Goal: Task Accomplishment & Management: Use online tool/utility

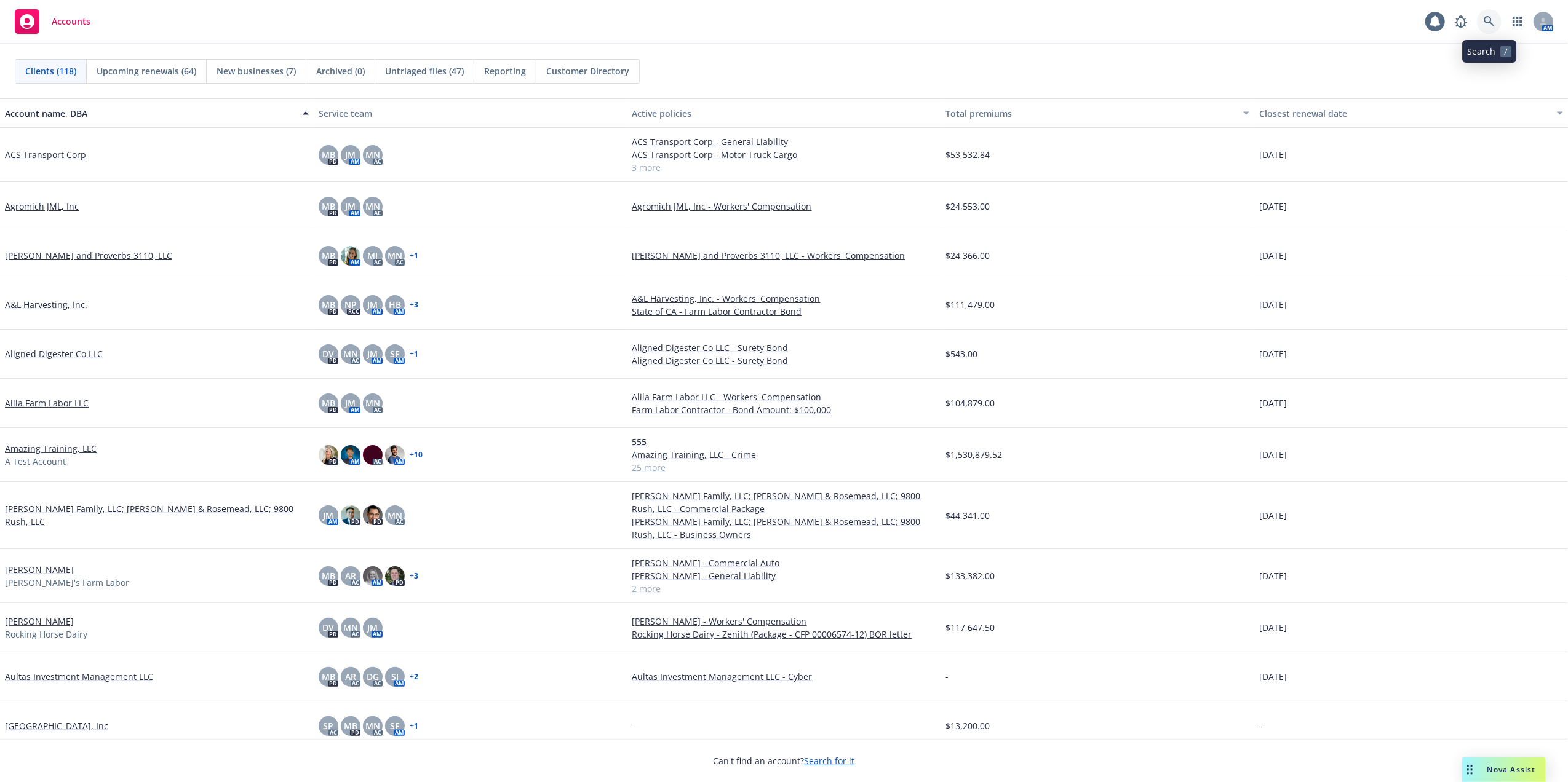
click at [1490, 17] on icon at bounding box center [1489, 21] width 11 height 11
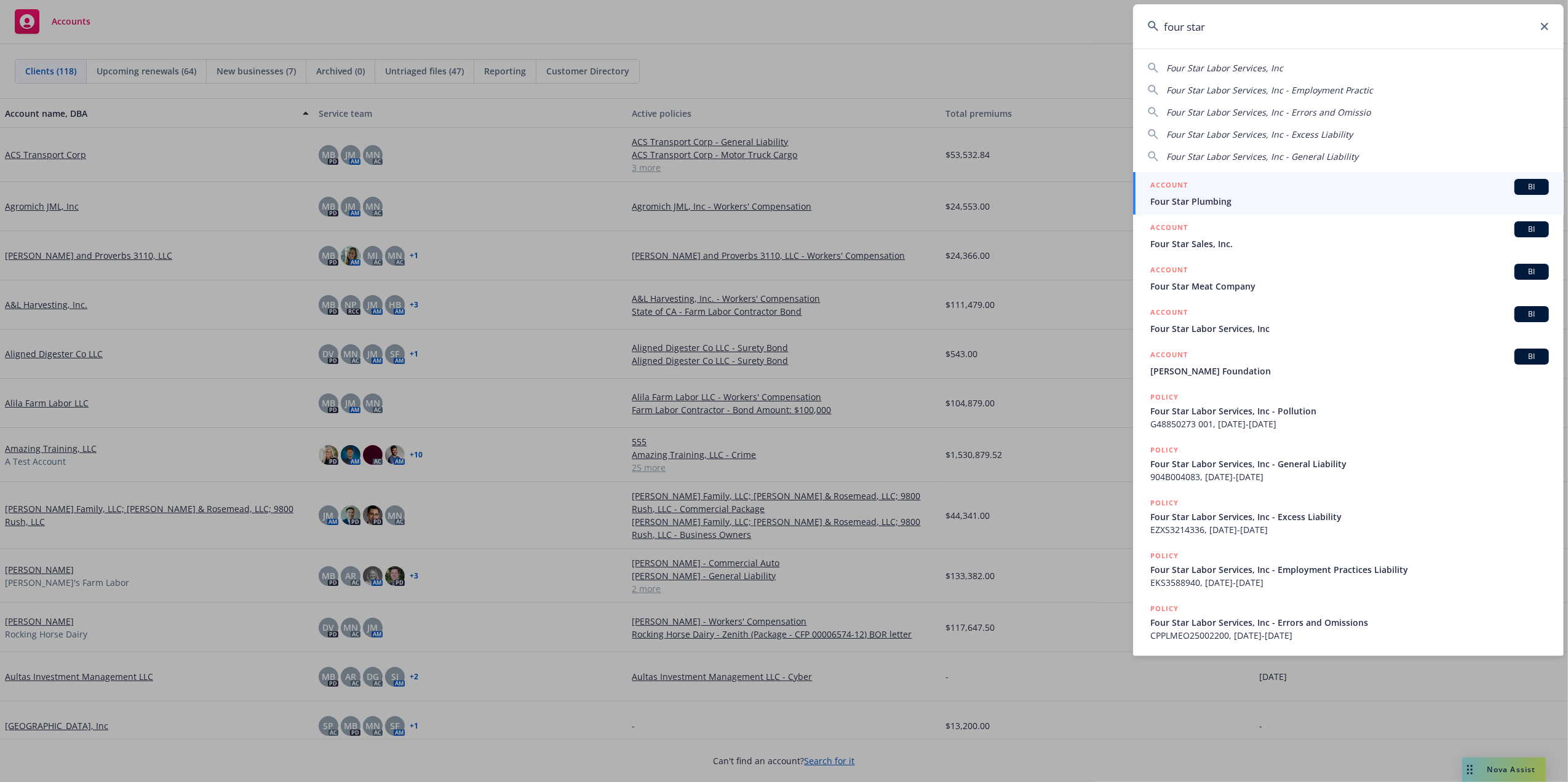
click at [1204, 61] on div "Four Star Labor Services, Inc Four Star Labor Services, Inc - Employment Practi…" at bounding box center [1348, 109] width 431 height 106
click at [1226, 67] on span "Four Star Labor Services, Inc" at bounding box center [1225, 68] width 117 height 11
type input "Four Star Labor Services, Inc"
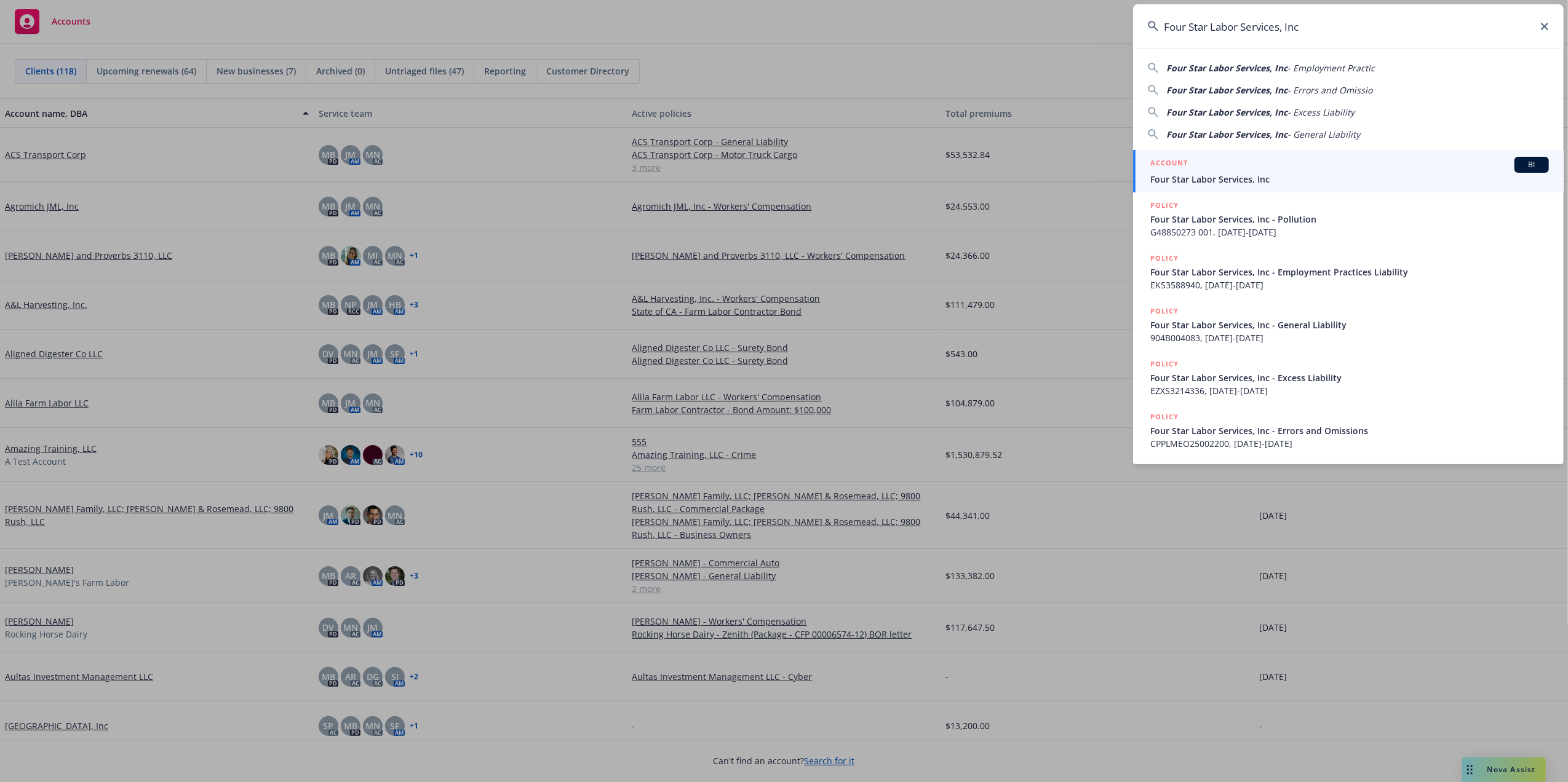
click at [1231, 173] on span "Four Star Labor Services, Inc" at bounding box center [1349, 179] width 399 height 13
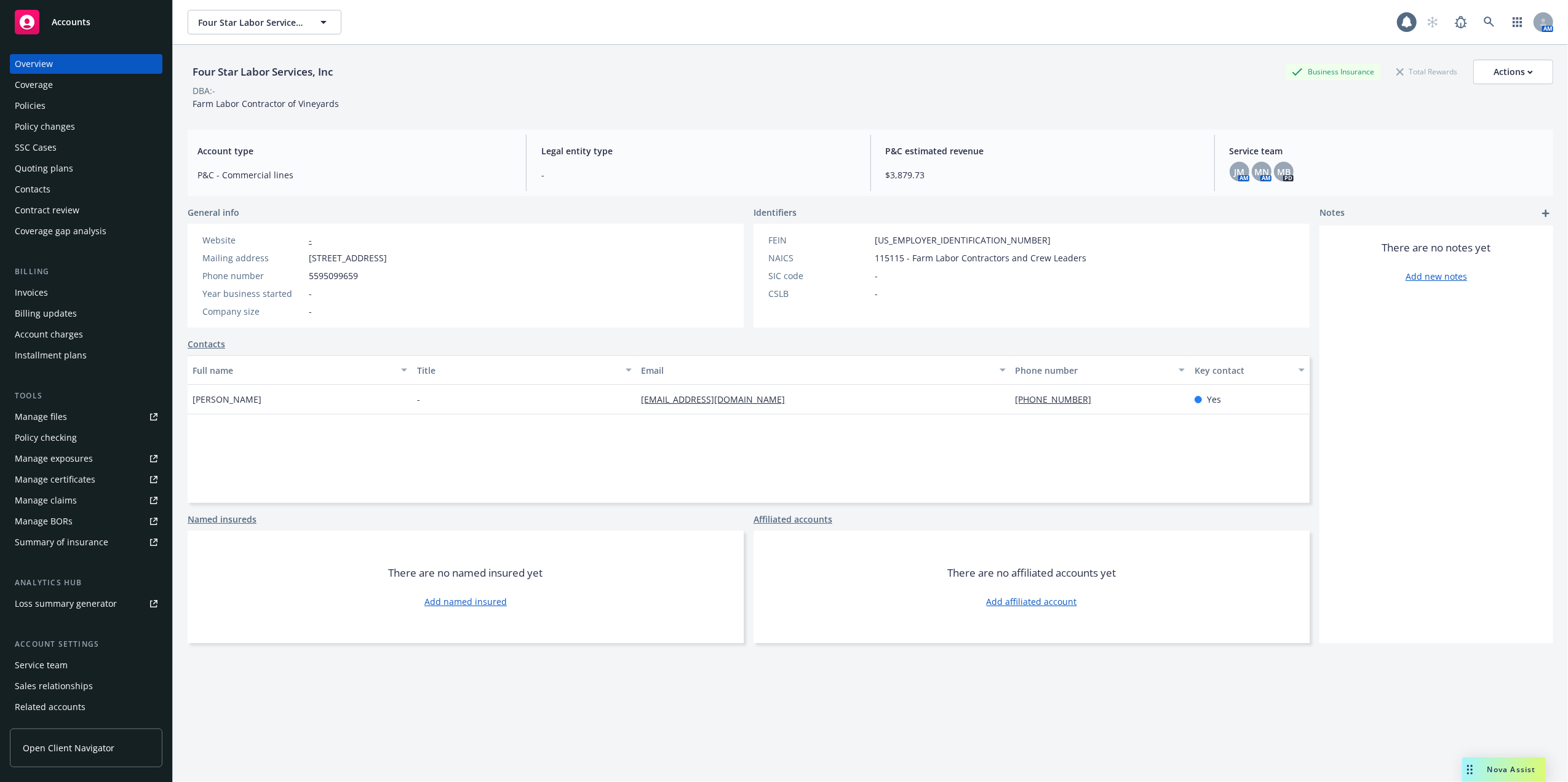
click at [49, 103] on div "Policies" at bounding box center [86, 106] width 143 height 20
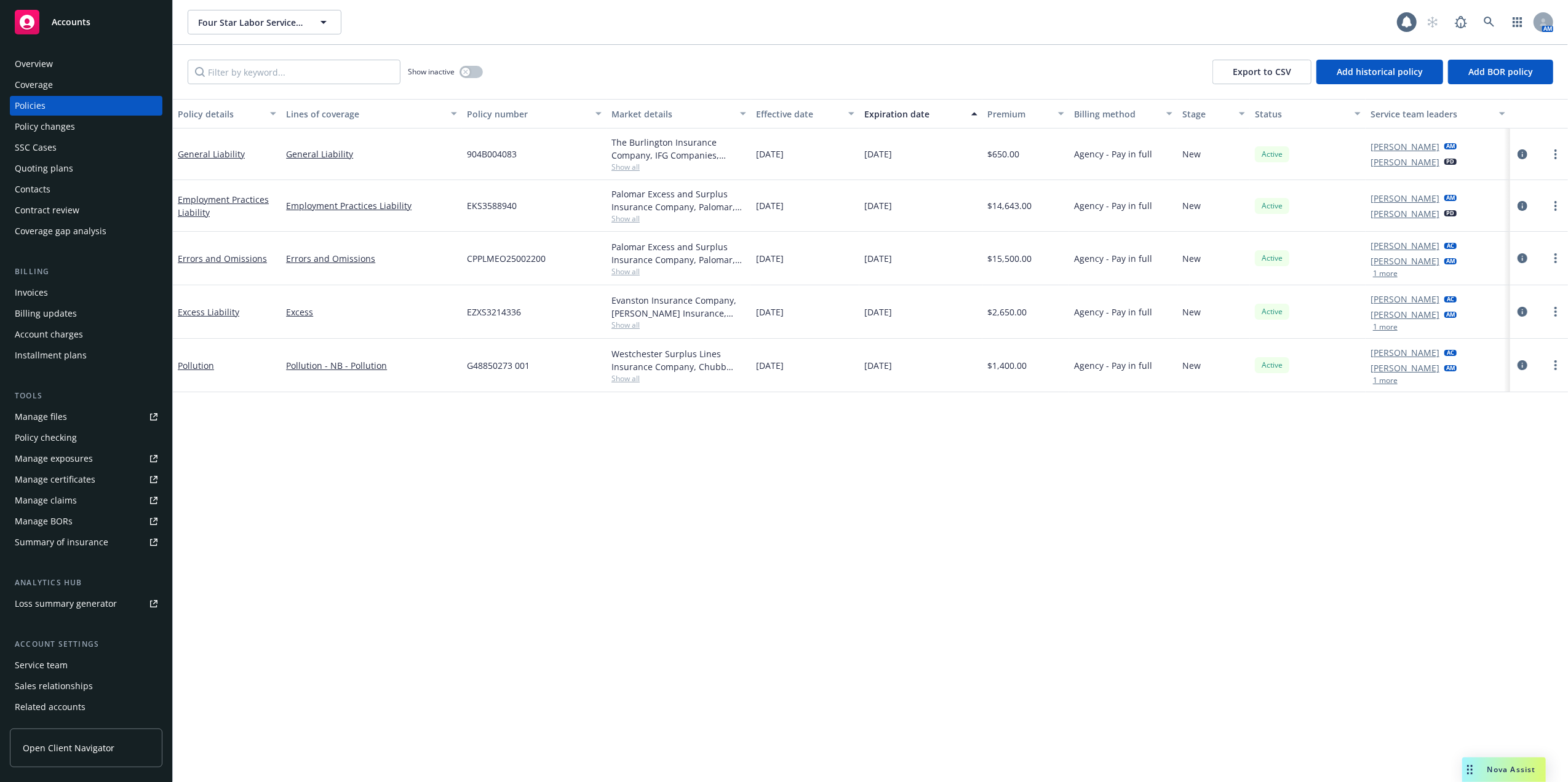
click at [1502, 766] on span "Nova Assist" at bounding box center [1512, 769] width 48 height 11
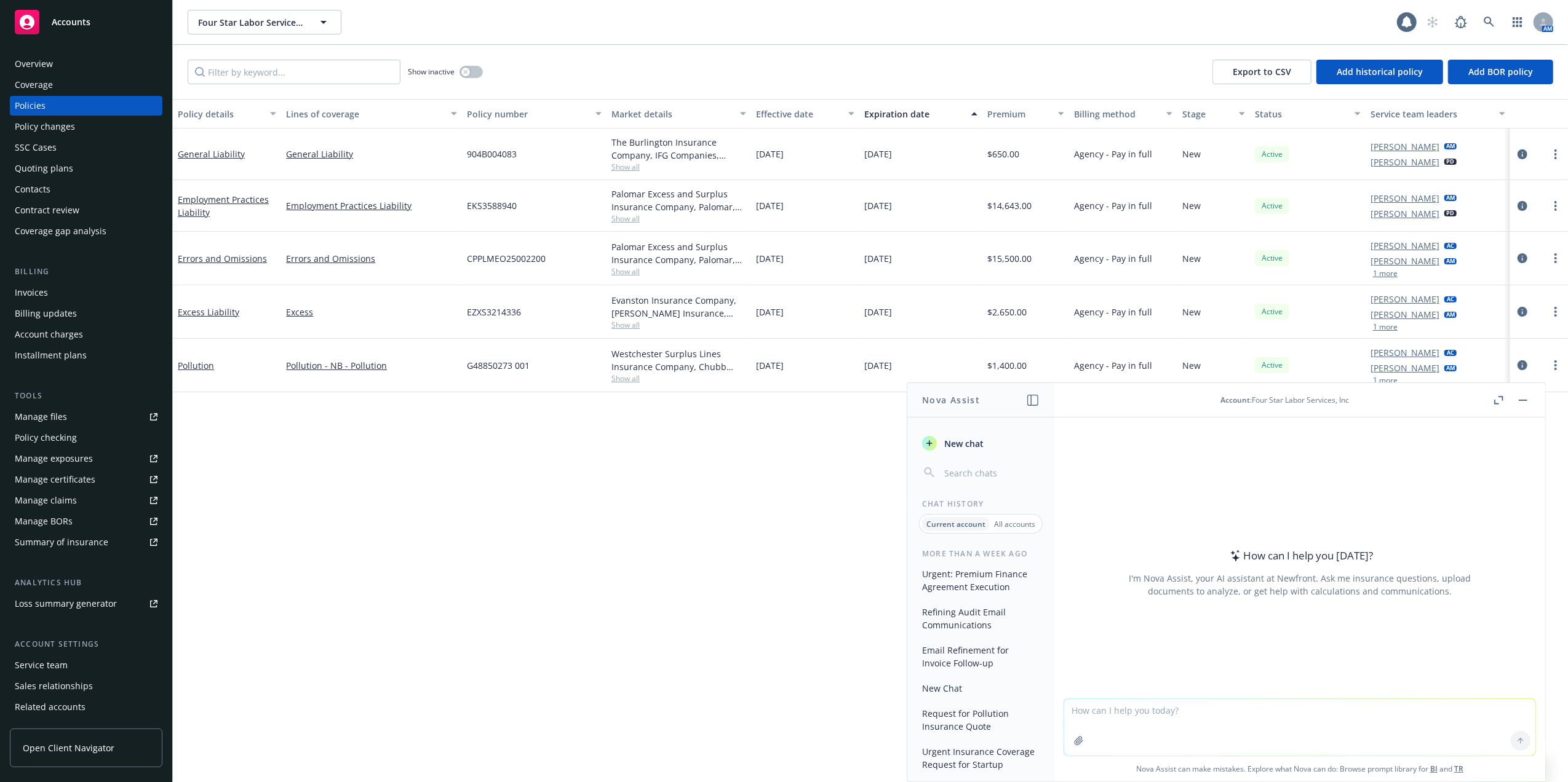
click at [1186, 710] on textarea at bounding box center [1300, 727] width 471 height 56
type textarea "email template"
click at [1490, 16] on link at bounding box center [1490, 22] width 25 height 25
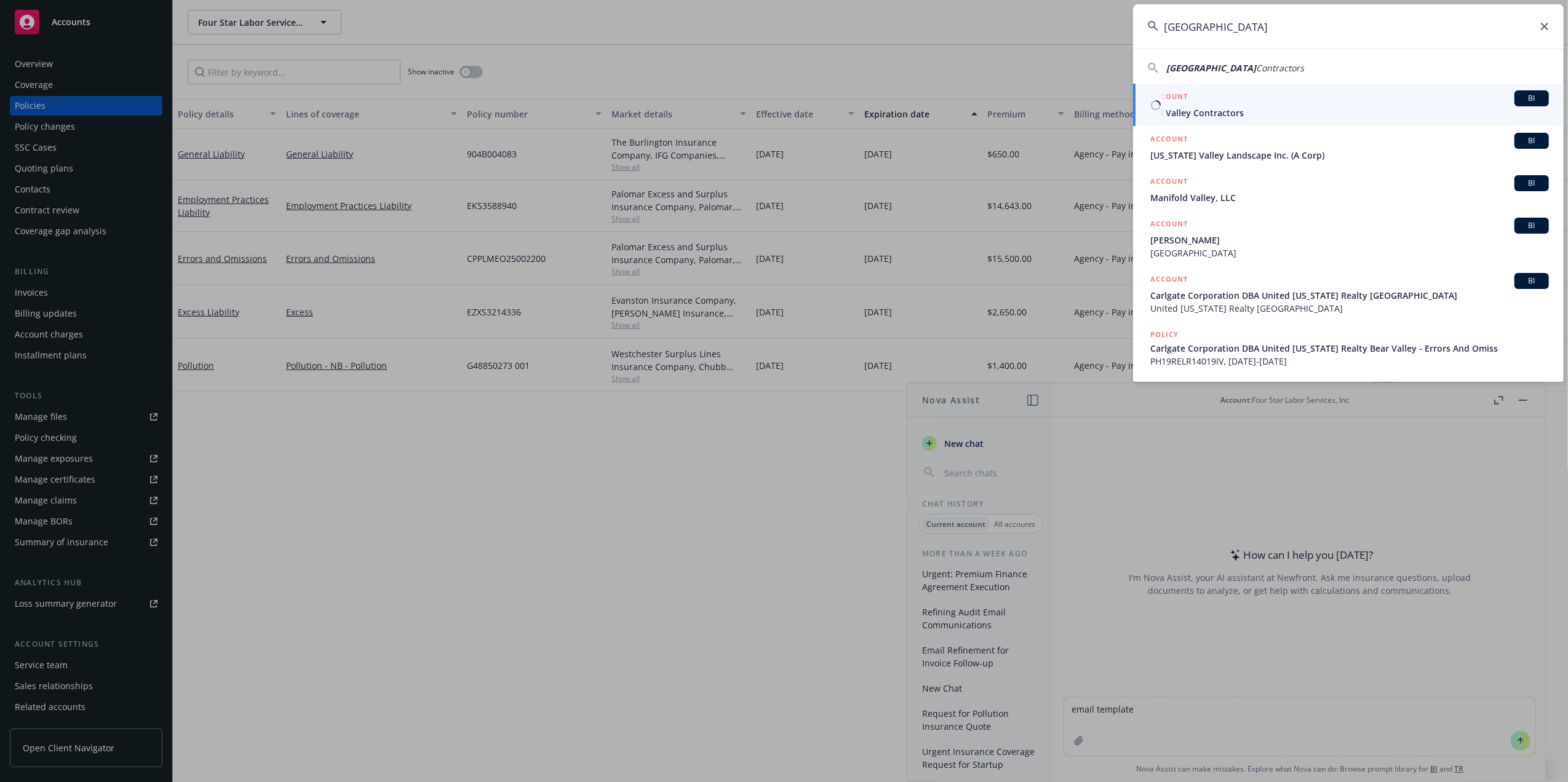
type input "Cal Valley"
click at [1180, 109] on span "Cal Valley Contractors" at bounding box center [1349, 113] width 399 height 13
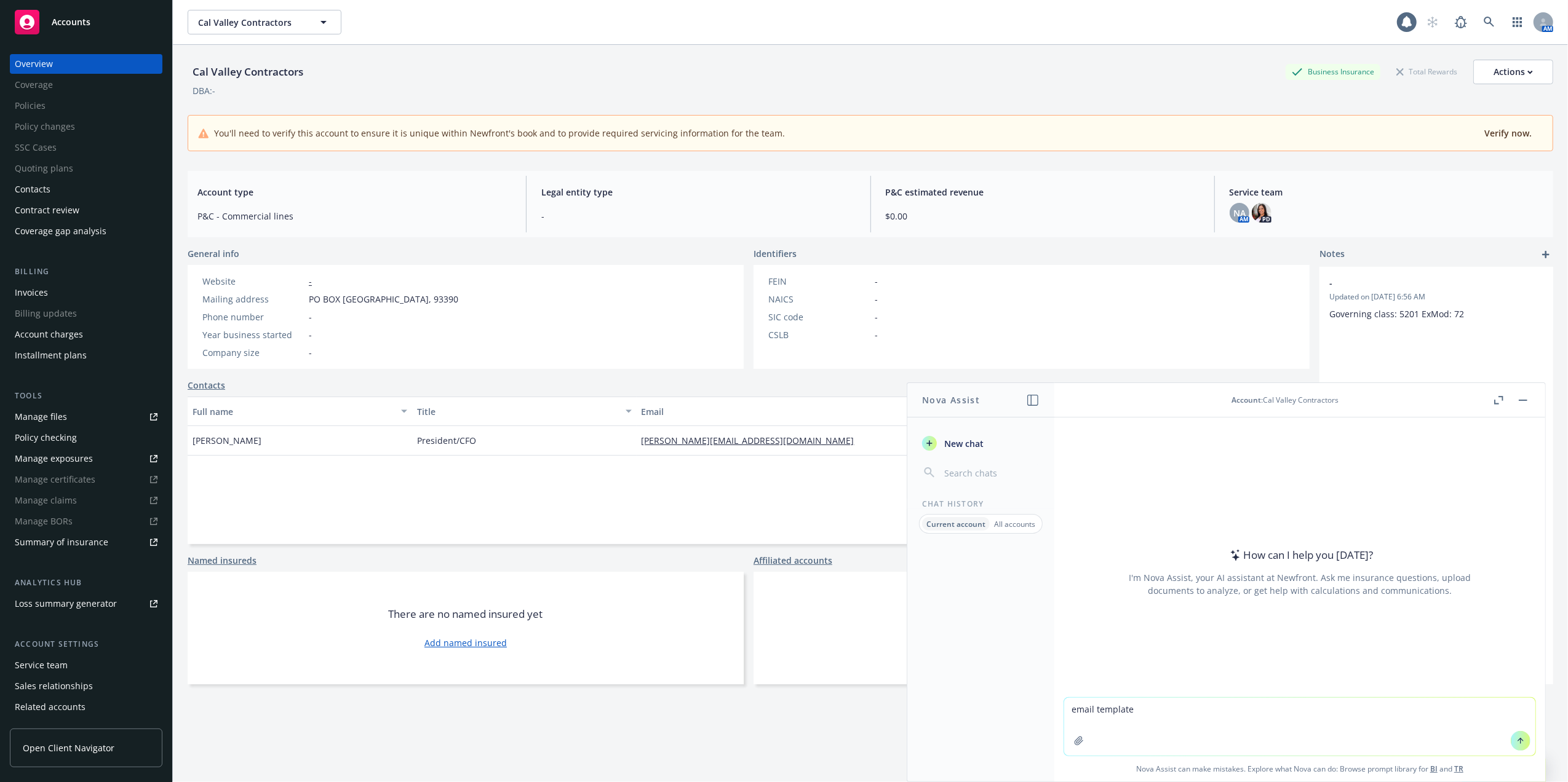
click at [1524, 393] on button "button" at bounding box center [1523, 400] width 15 height 15
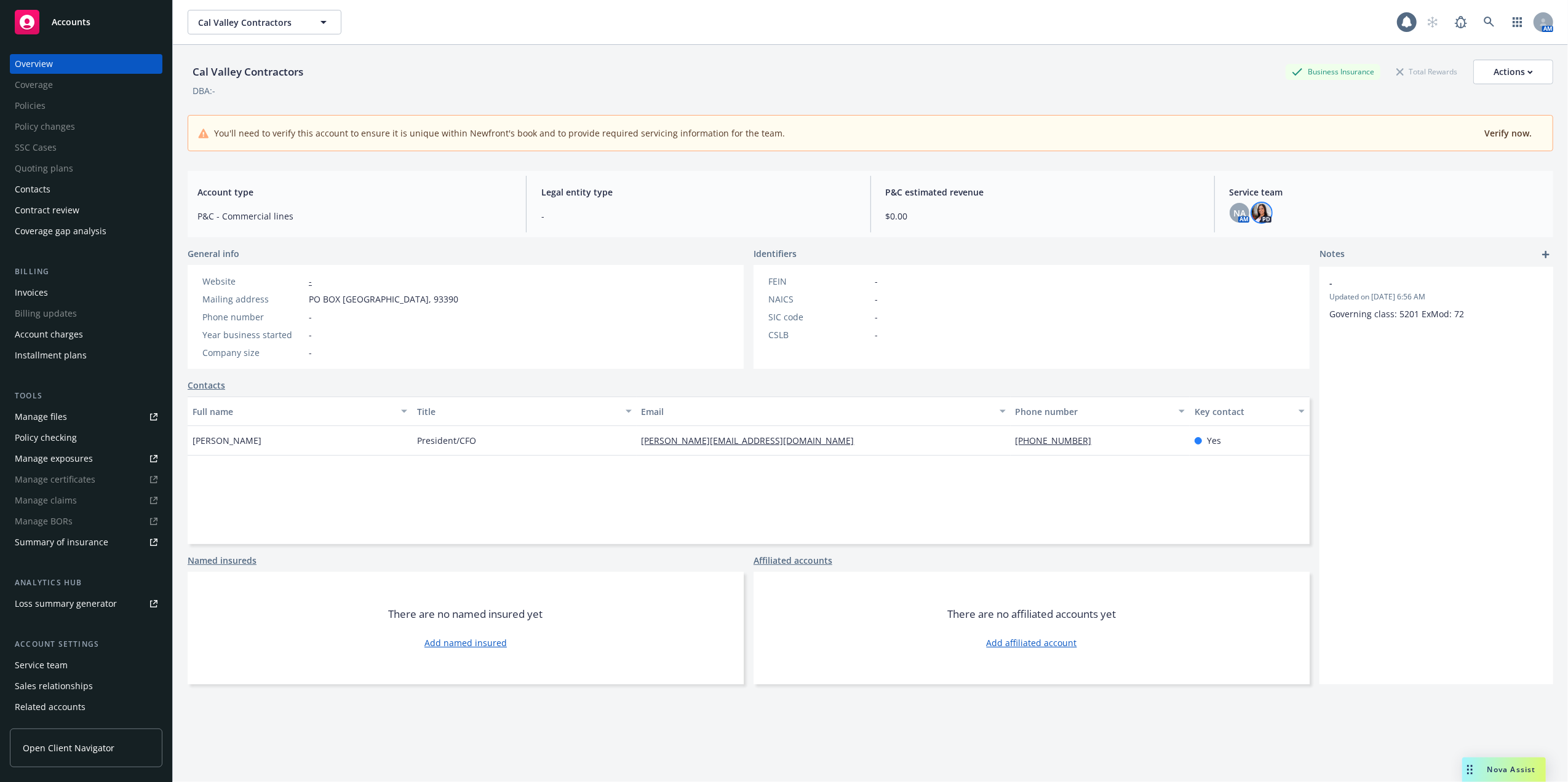
click at [1254, 217] on img at bounding box center [1262, 213] width 20 height 20
click at [1234, 210] on span "NA" at bounding box center [1239, 213] width 12 height 13
click at [1219, 245] on icon "close" at bounding box center [1222, 246] width 7 height 7
drag, startPoint x: 719, startPoint y: 74, endPoint x: 764, endPoint y: 88, distance: 47.1
click at [721, 75] on div "Cal Valley Contractors Business Insurance Total Rewards Actions" at bounding box center [870, 72] width 1365 height 25
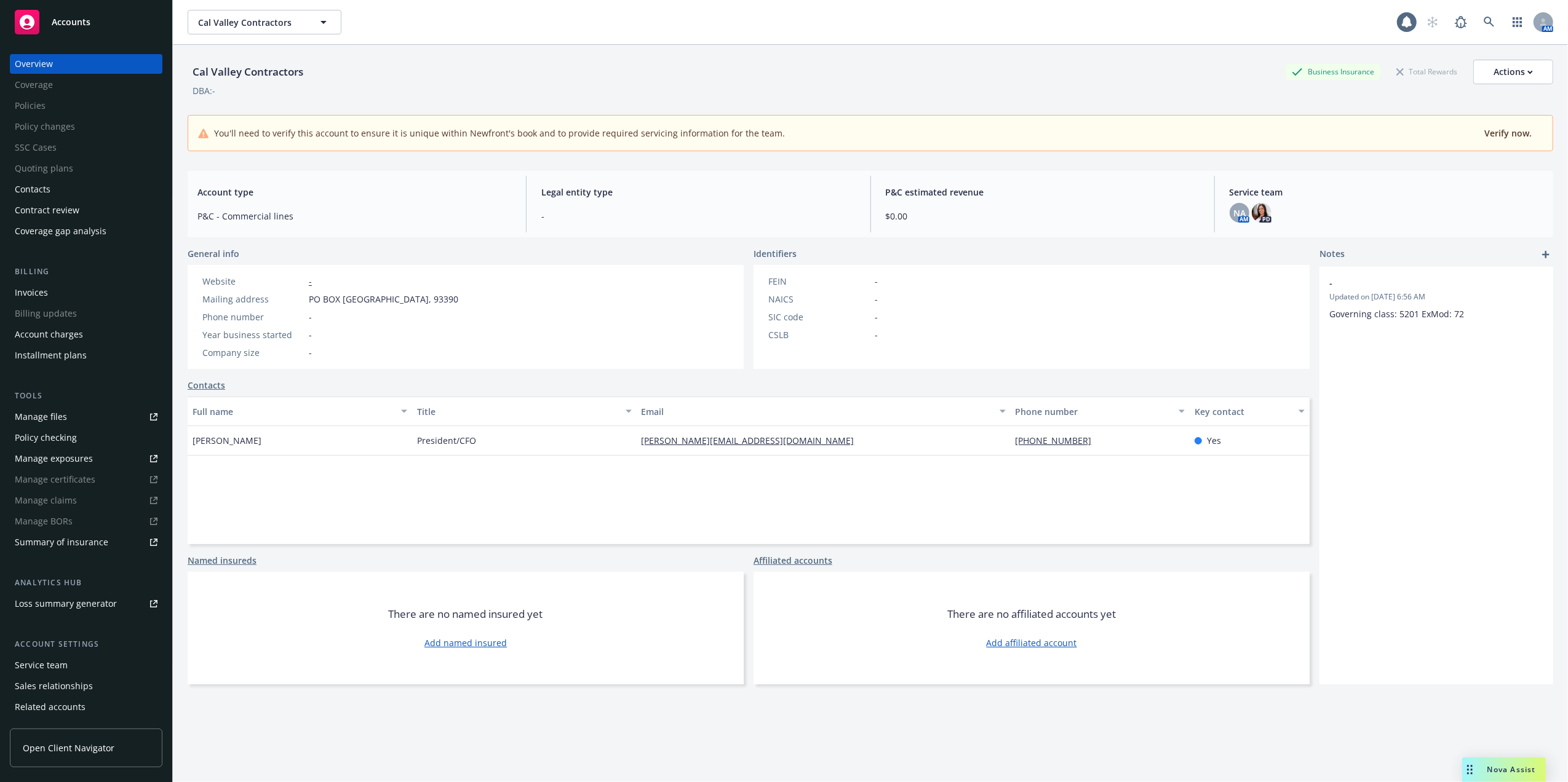
click at [38, 182] on div "Contacts" at bounding box center [33, 190] width 36 height 20
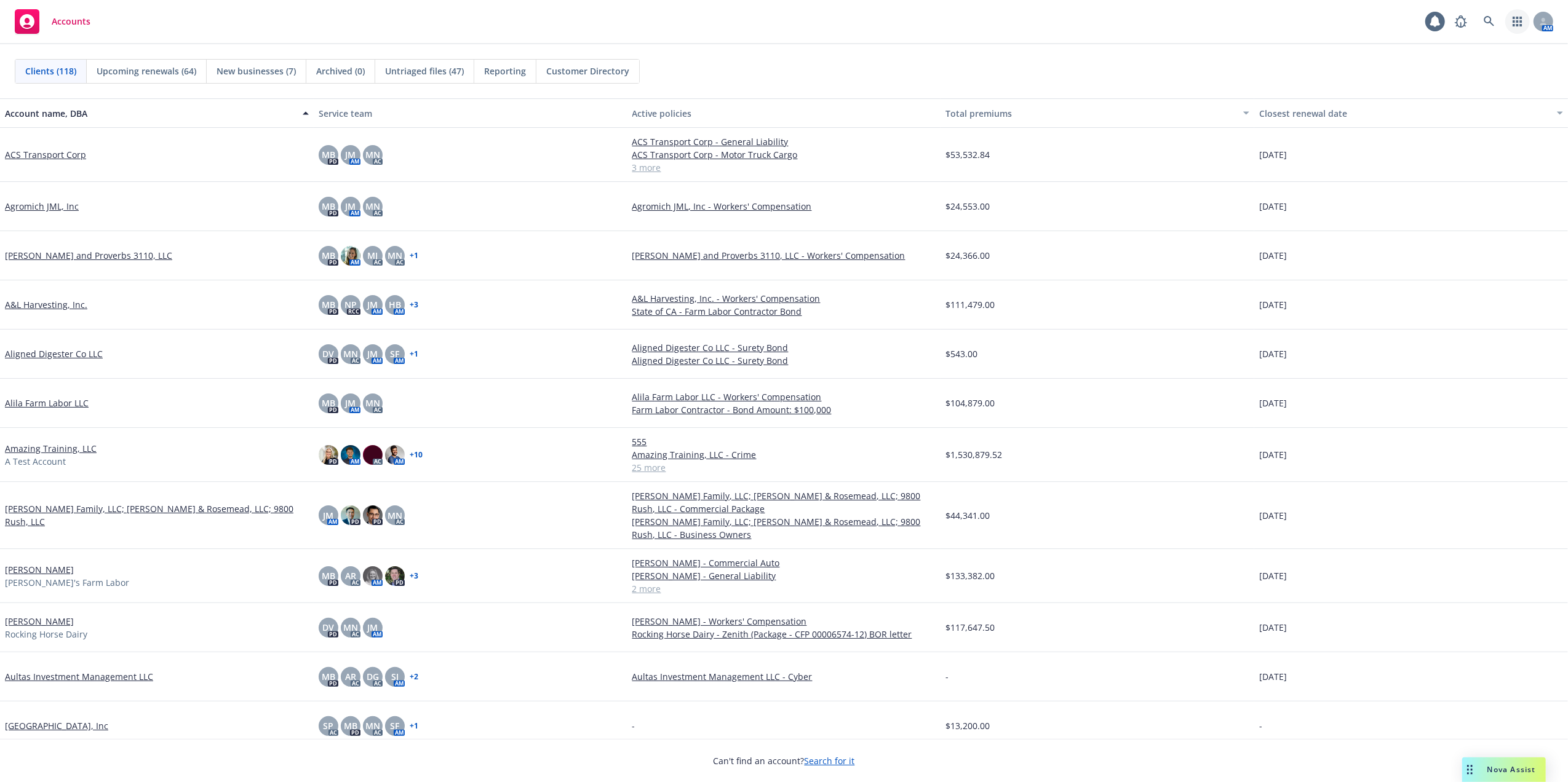
click at [1517, 21] on icon "button" at bounding box center [1517, 21] width 9 height 10
click at [1226, 33] on div "Accounts 1 AM" at bounding box center [784, 22] width 1568 height 44
click at [74, 19] on span "Accounts" at bounding box center [71, 21] width 39 height 10
click at [1490, 18] on icon at bounding box center [1490, 21] width 11 height 11
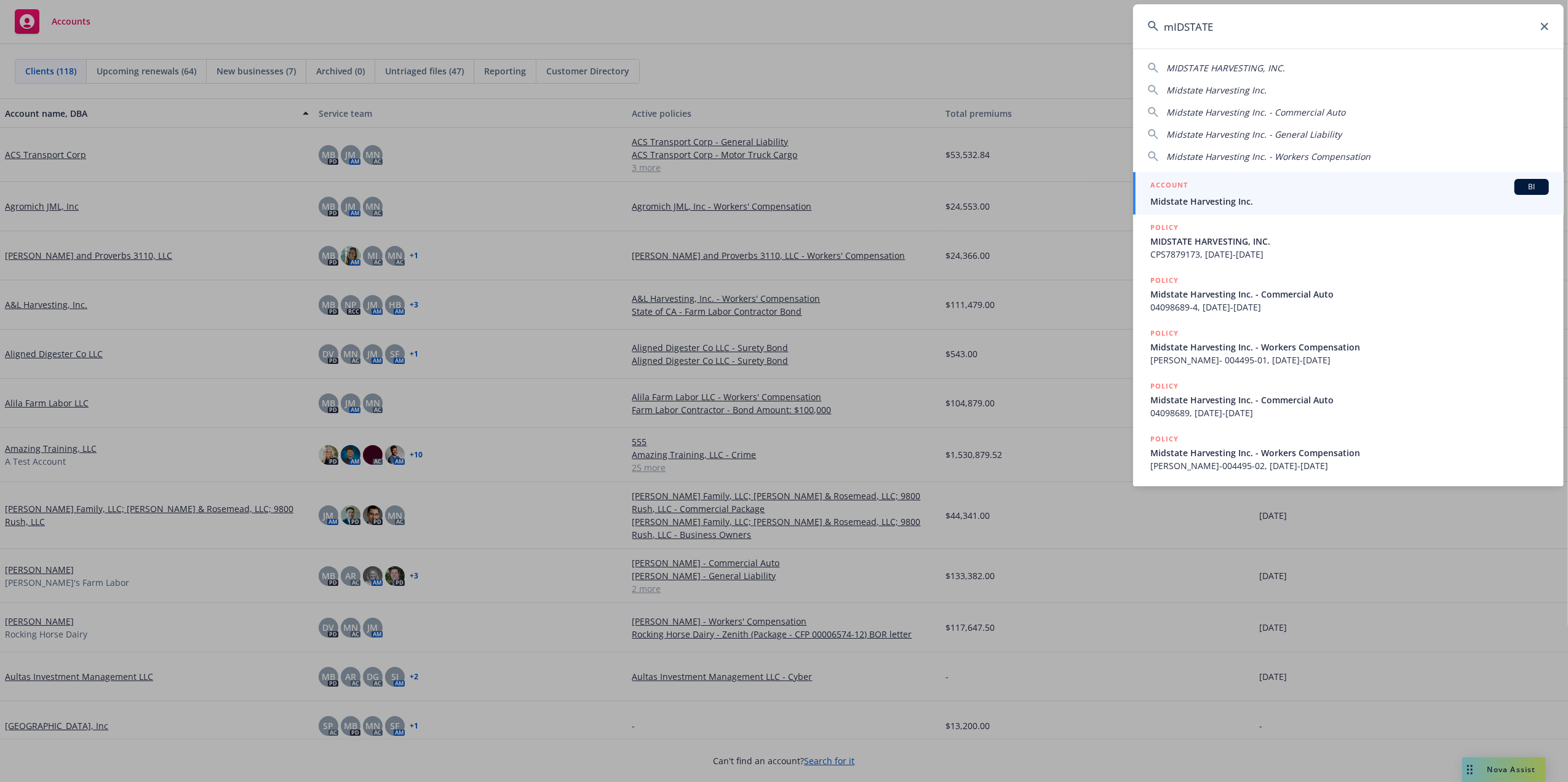
click at [1216, 62] on span "MIDSTATE HARVESTING, INC." at bounding box center [1226, 68] width 119 height 11
type input "MIDSTATE HARVESTING, INC."
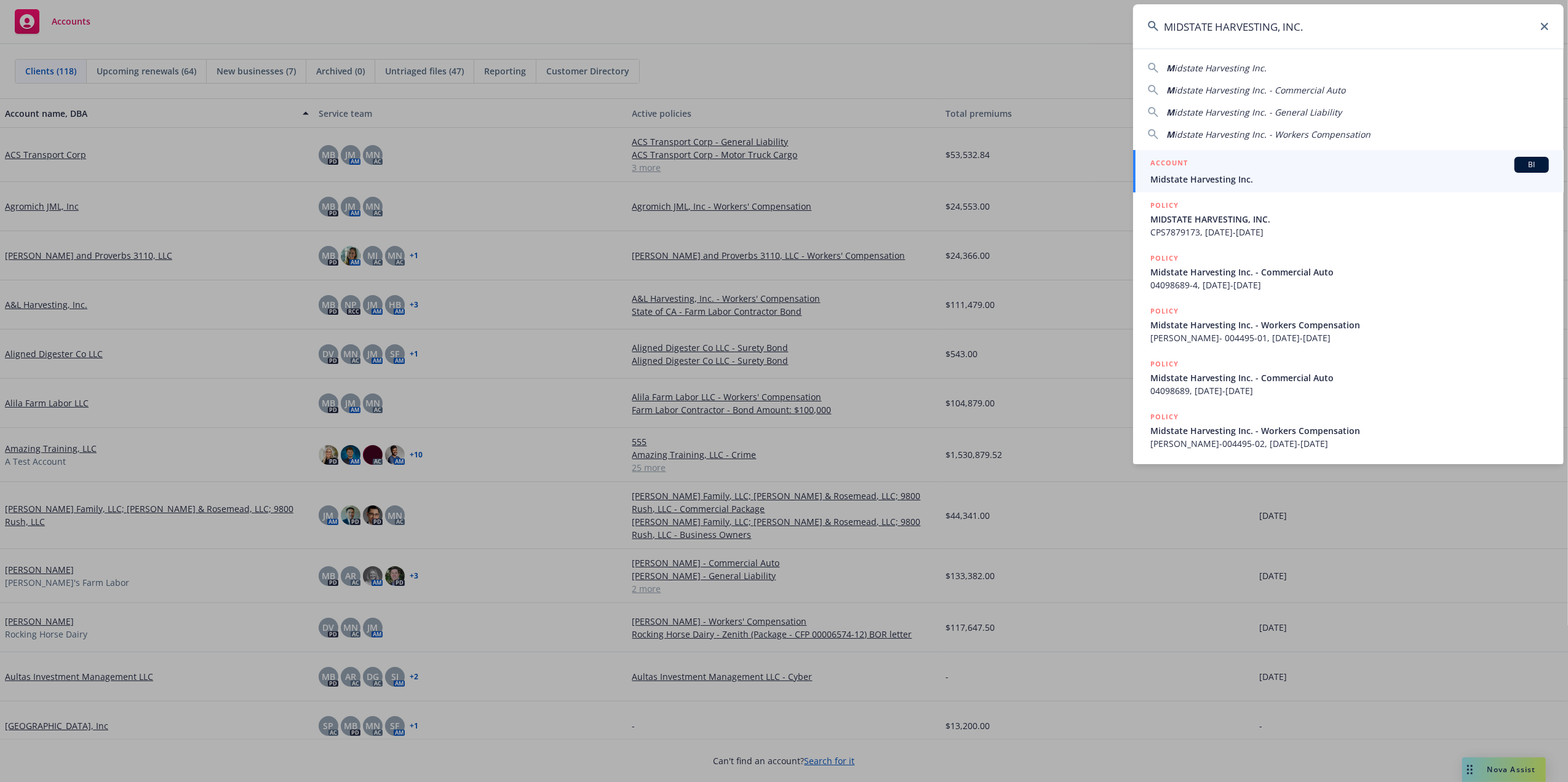
click at [1197, 173] on span "Midstate Harvesting Inc." at bounding box center [1349, 179] width 399 height 13
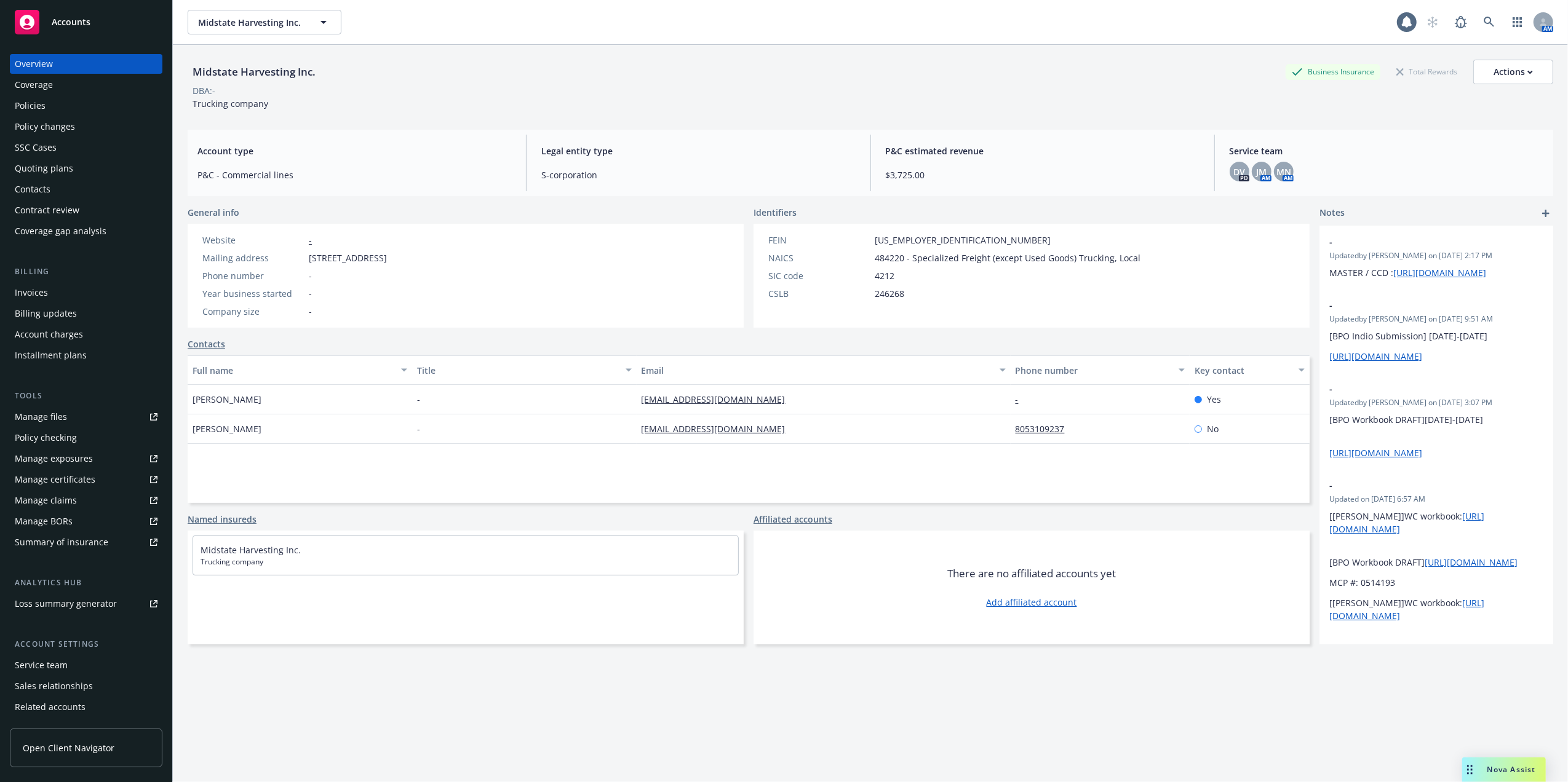
click at [39, 104] on div "Policies" at bounding box center [30, 106] width 31 height 20
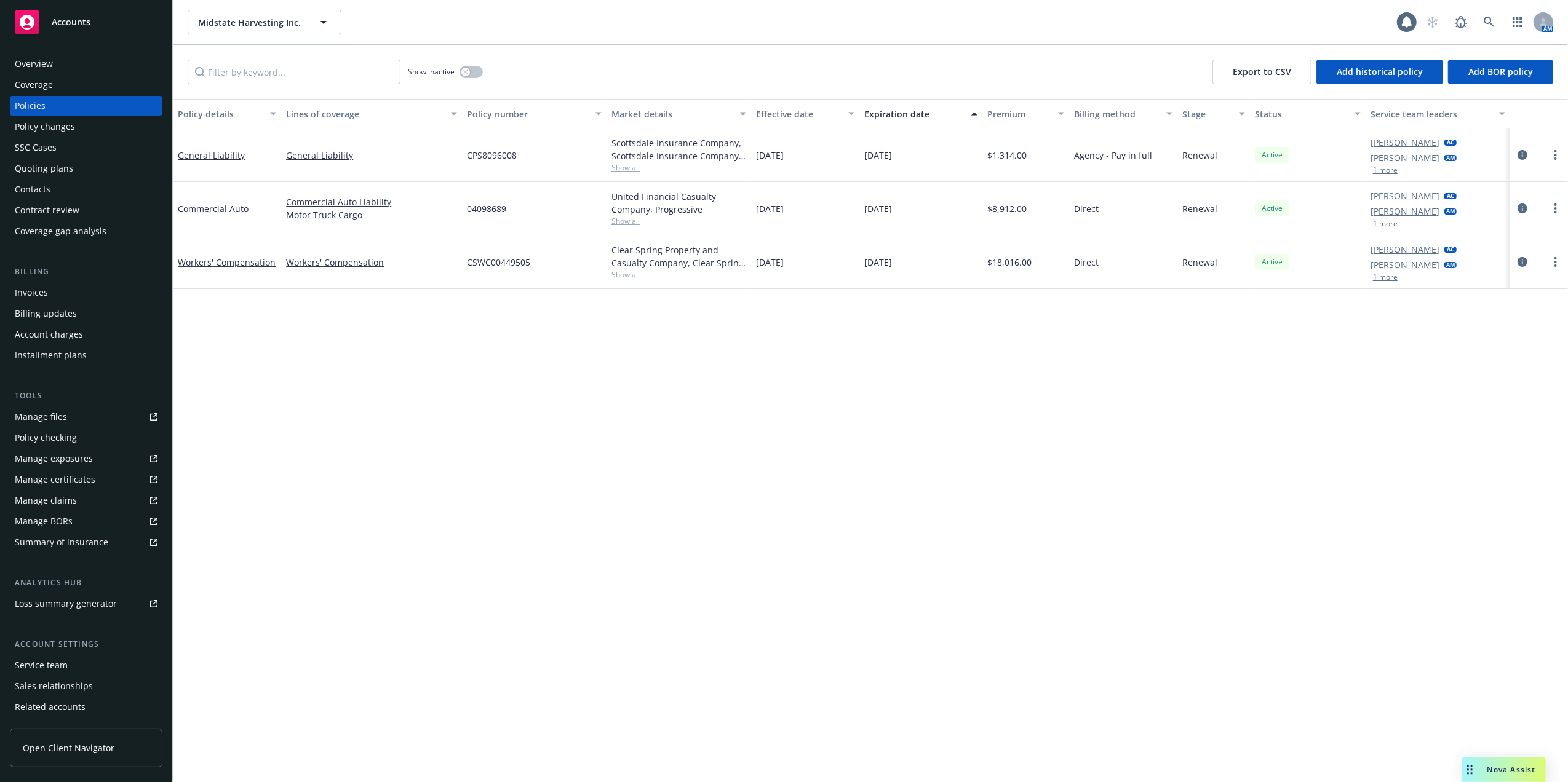
click at [56, 164] on div "Quoting plans" at bounding box center [44, 169] width 58 height 20
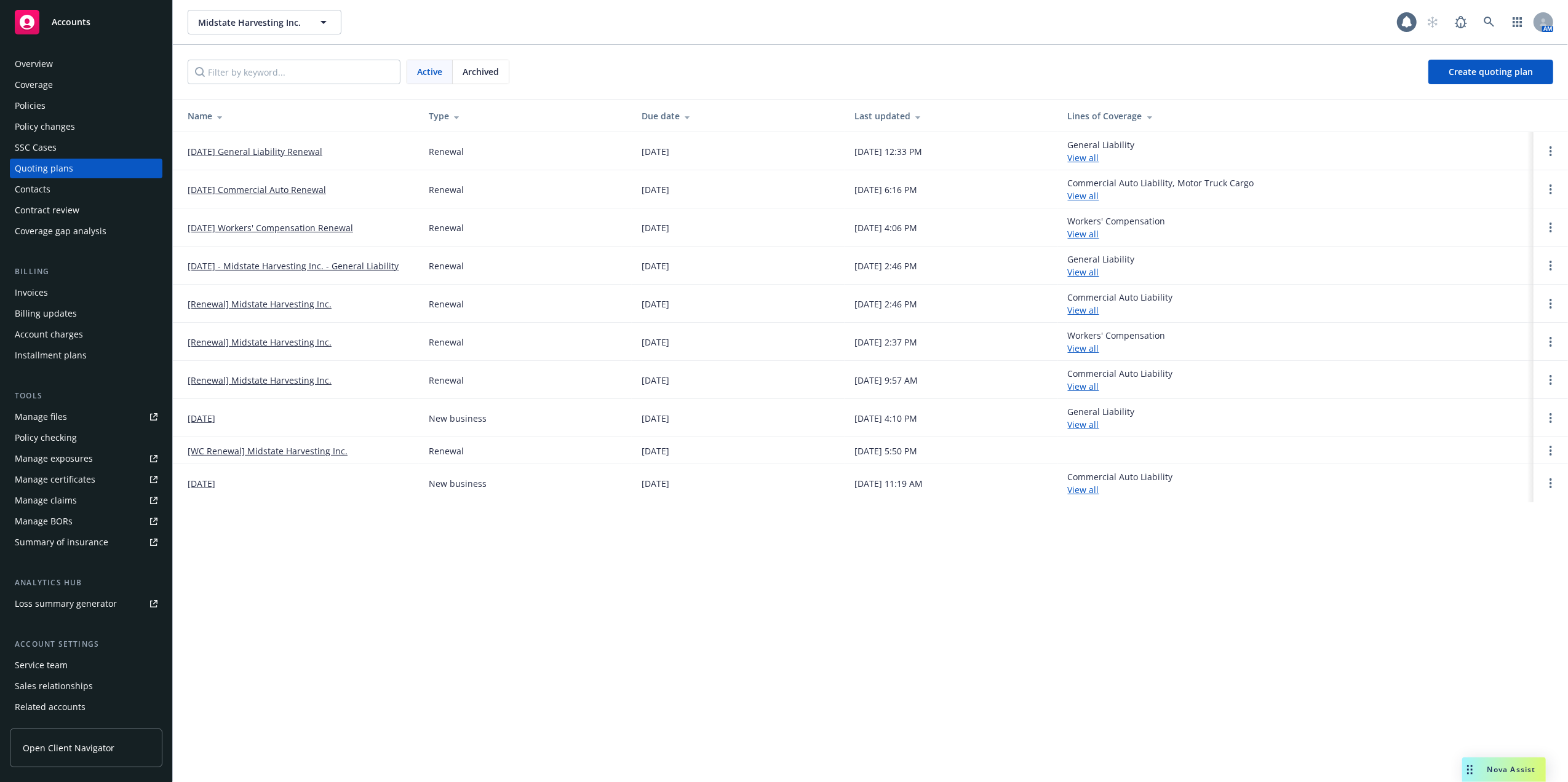
click at [255, 150] on link "11/15/25 General Liability Renewal" at bounding box center [255, 152] width 135 height 13
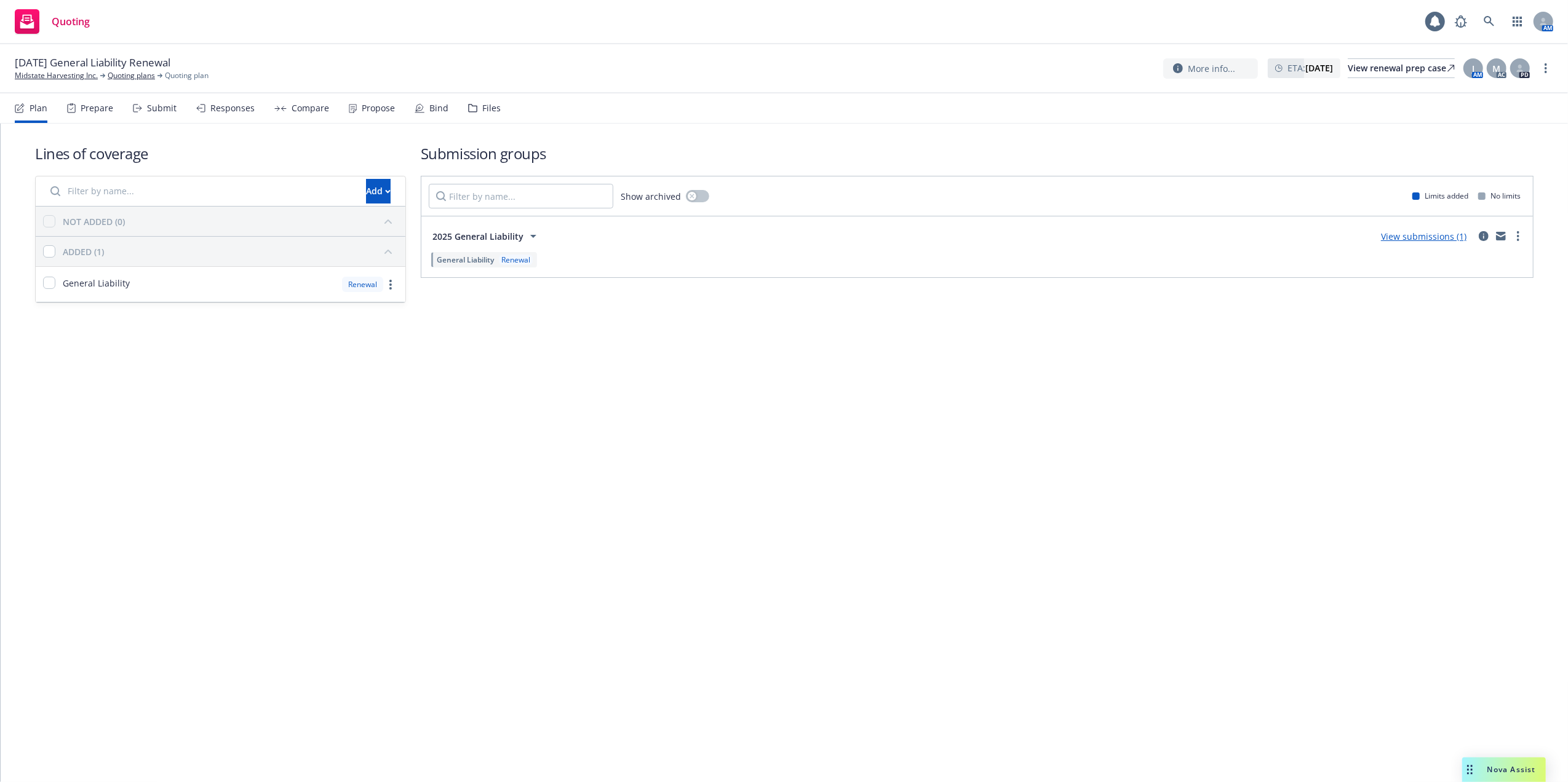
click at [240, 104] on div "Responses" at bounding box center [232, 108] width 44 height 10
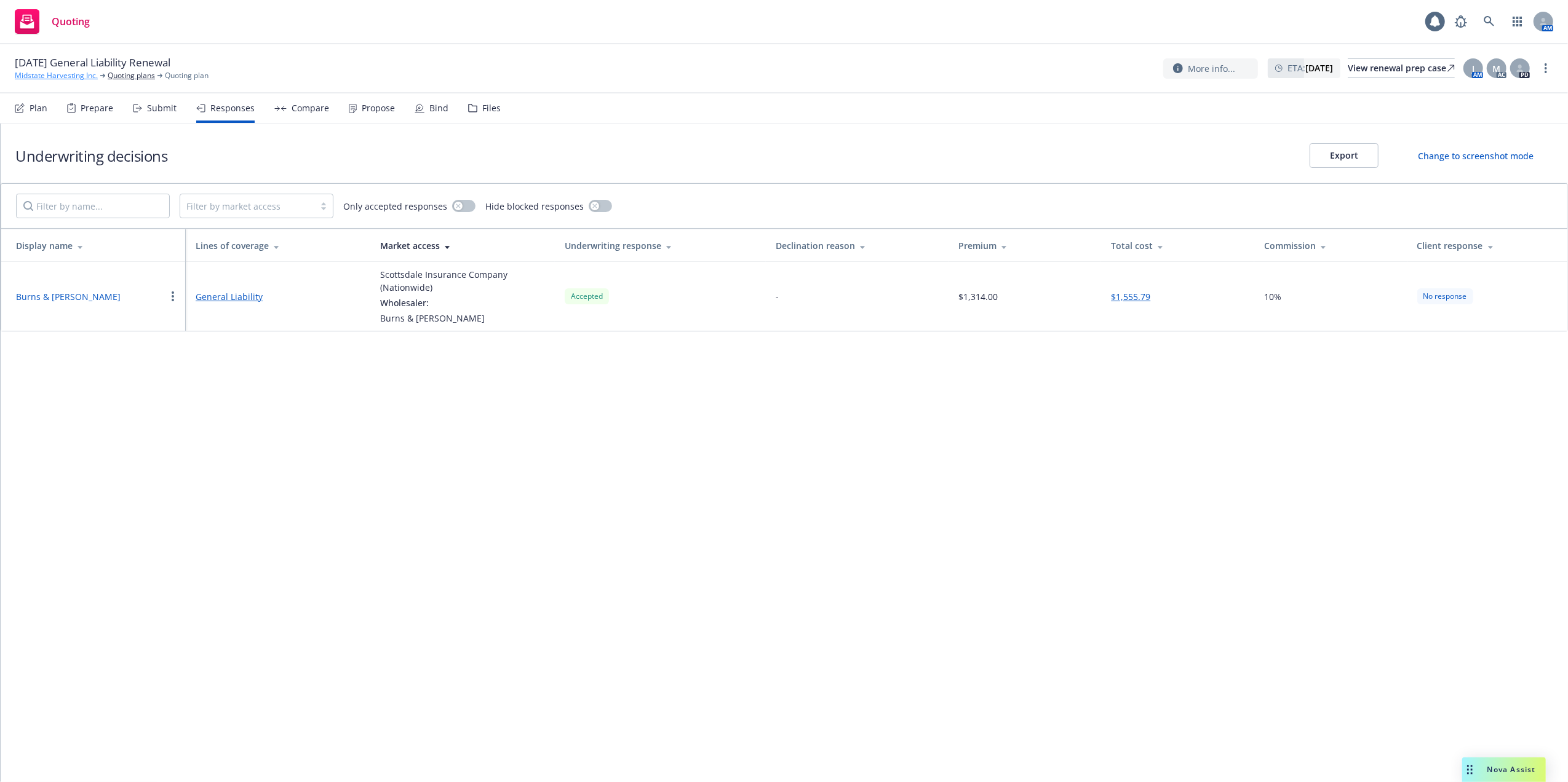
click at [45, 75] on link "Midstate Harvesting Inc." at bounding box center [56, 76] width 83 height 11
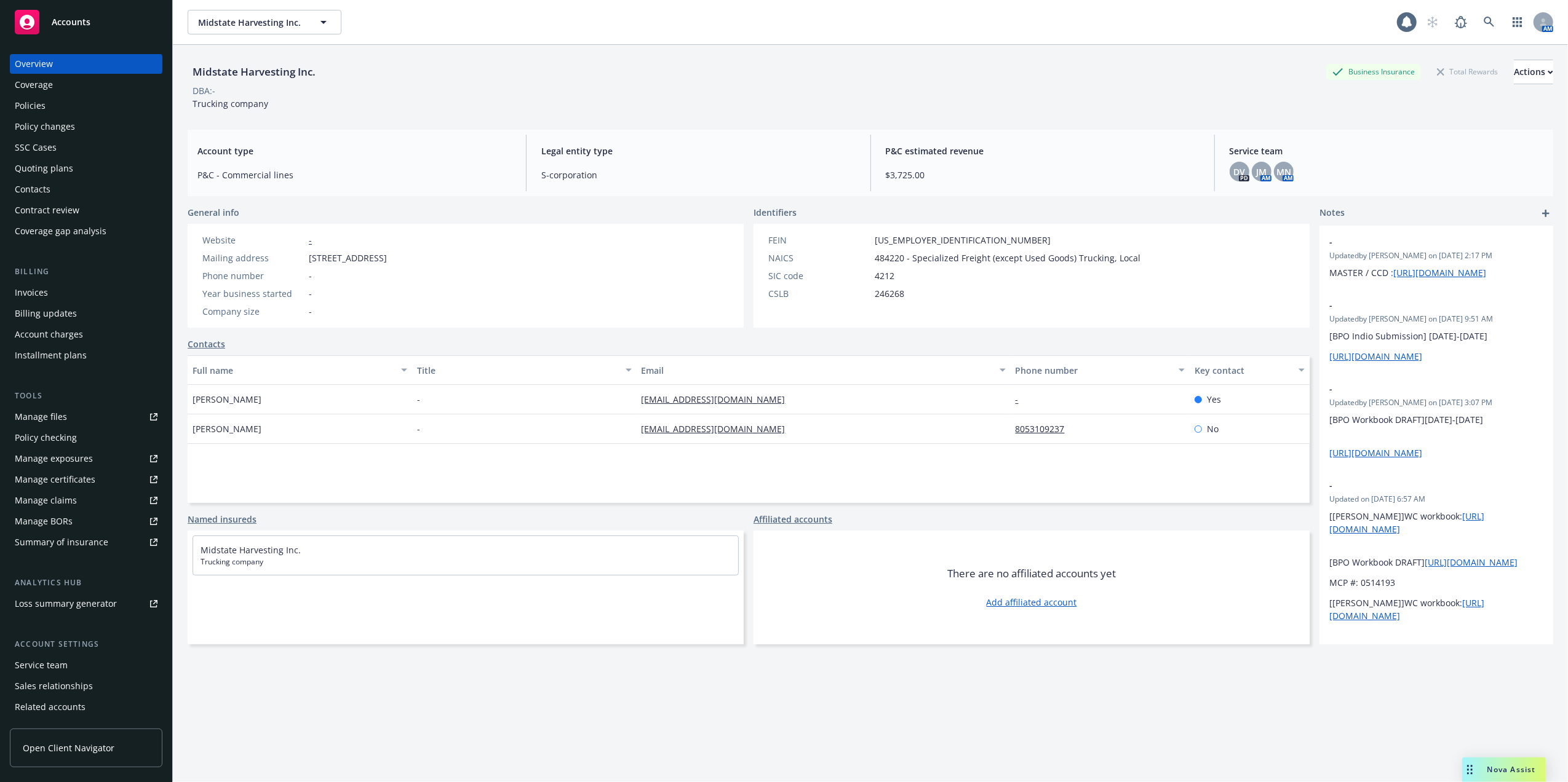
click at [55, 106] on div "Policies" at bounding box center [86, 106] width 143 height 20
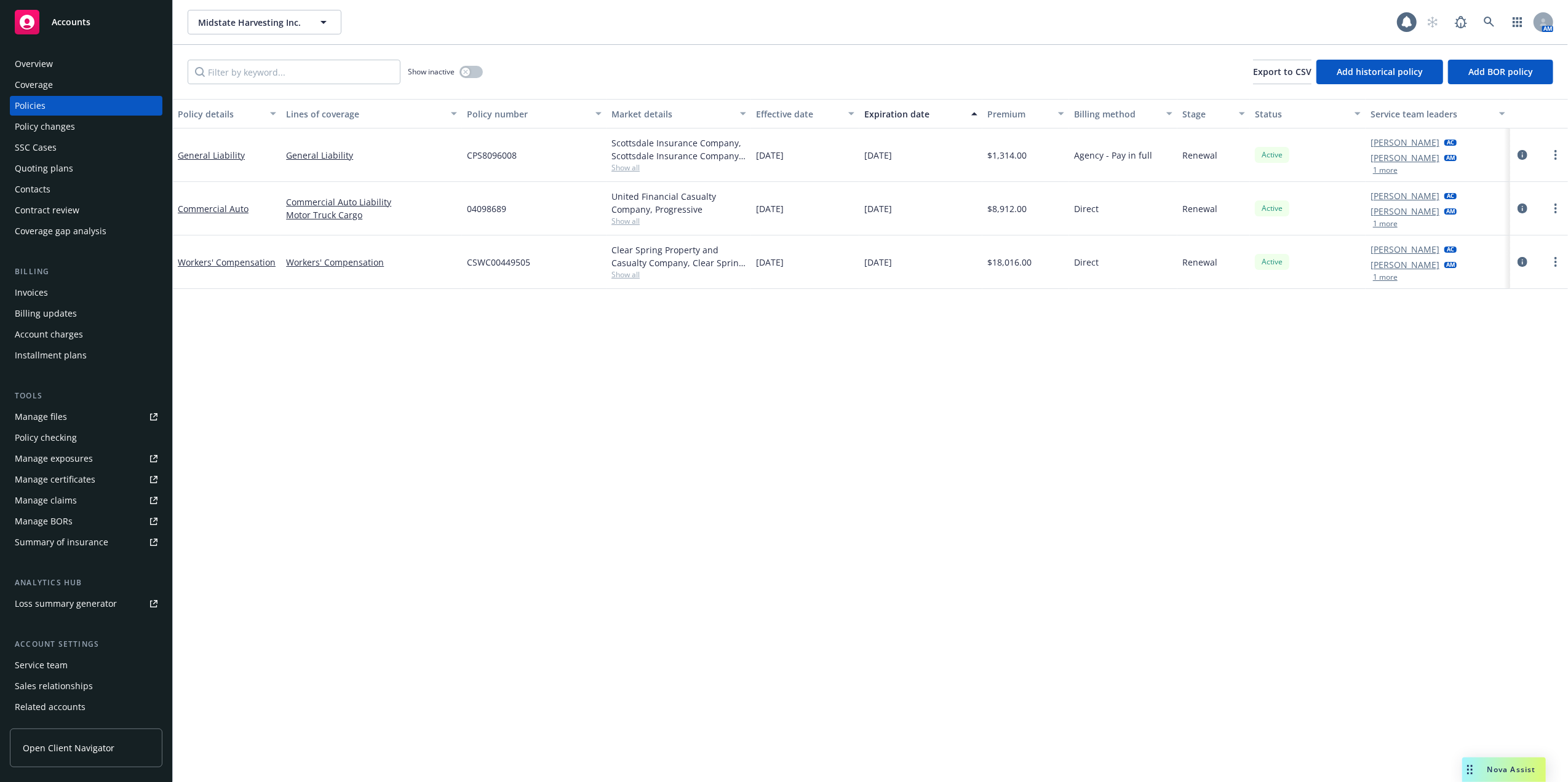
click at [44, 190] on div "Contacts" at bounding box center [33, 190] width 36 height 20
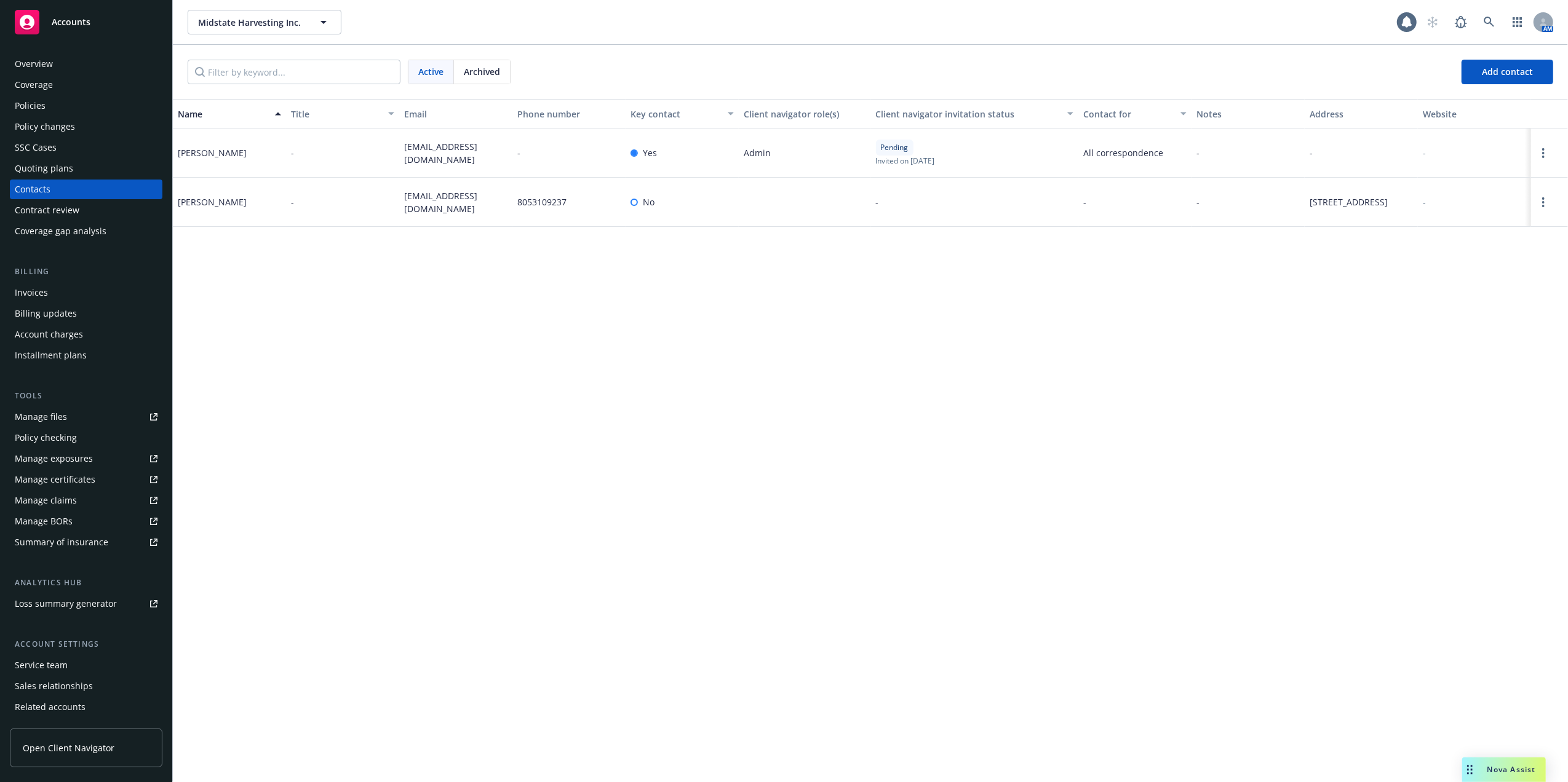
click at [215, 150] on div "[PERSON_NAME]" at bounding box center [212, 153] width 69 height 13
click at [564, 329] on div "Name Title Email Phone number Key contact Client navigator role(s) Client navig…" at bounding box center [870, 441] width 1395 height 683
drag, startPoint x: 401, startPoint y: 141, endPoint x: 421, endPoint y: 163, distance: 29.7
click at [421, 163] on div "[EMAIL_ADDRESS][DOMAIN_NAME]" at bounding box center [456, 153] width 113 height 49
copy span "[EMAIL_ADDRESS][DOMAIN_NAME]"
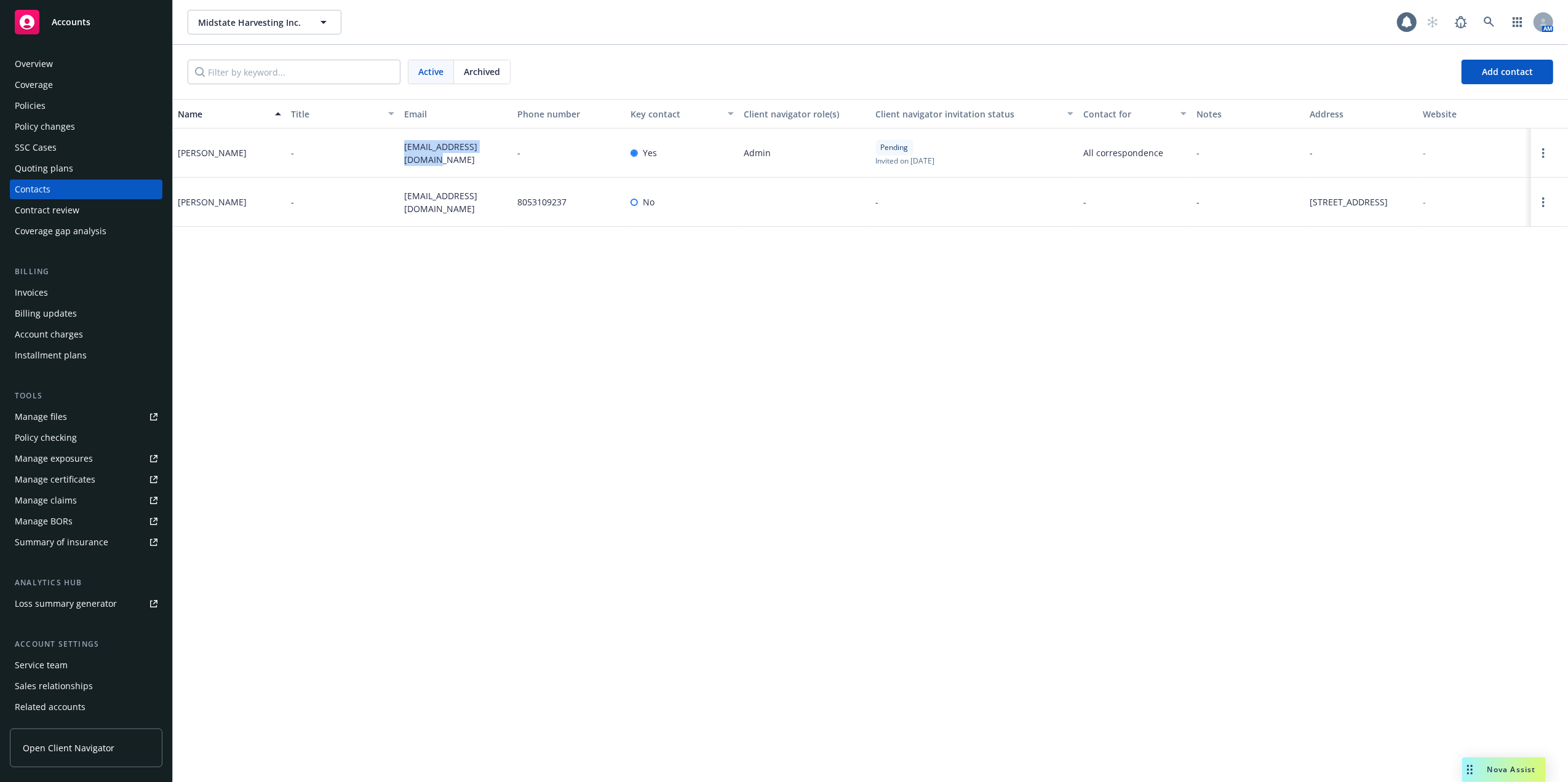
click at [38, 165] on div "Quoting plans" at bounding box center [44, 169] width 58 height 20
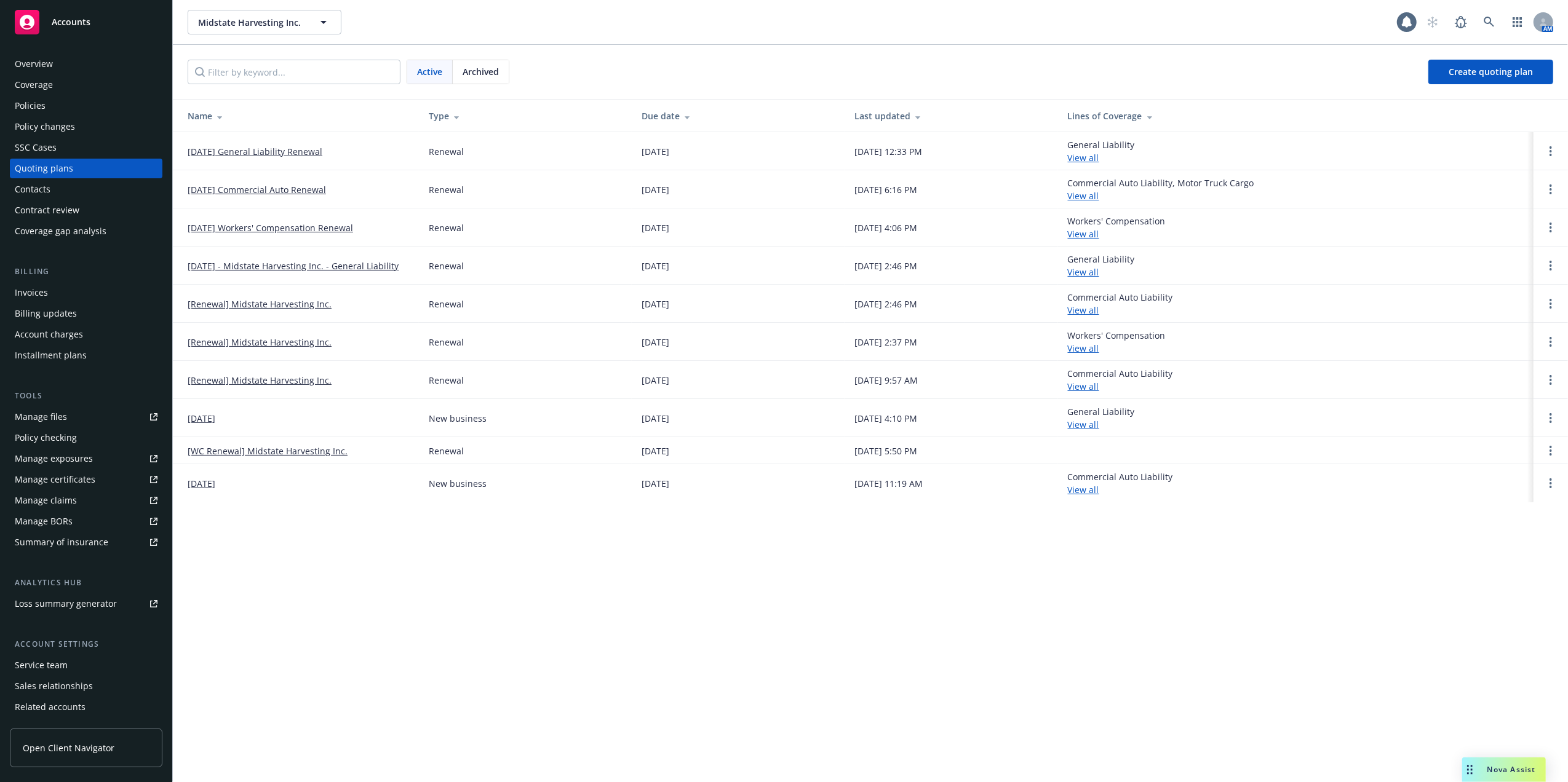
click at [237, 150] on link "[DATE] General Liability Renewal" at bounding box center [255, 152] width 135 height 13
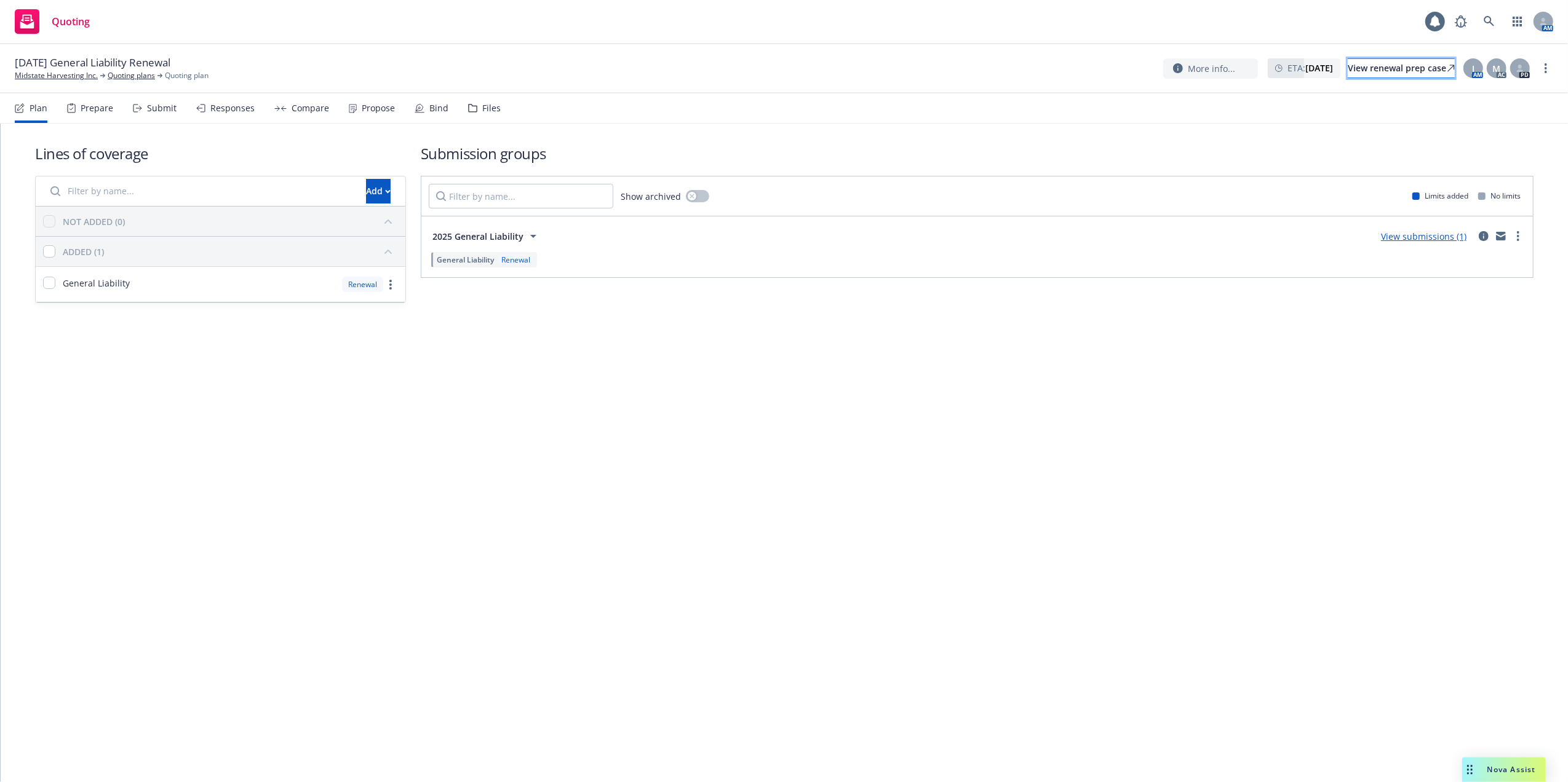
click at [1348, 69] on div "View renewal prep case" at bounding box center [1401, 68] width 107 height 19
click at [1433, 235] on link "View submissions (1)" at bounding box center [1424, 237] width 86 height 11
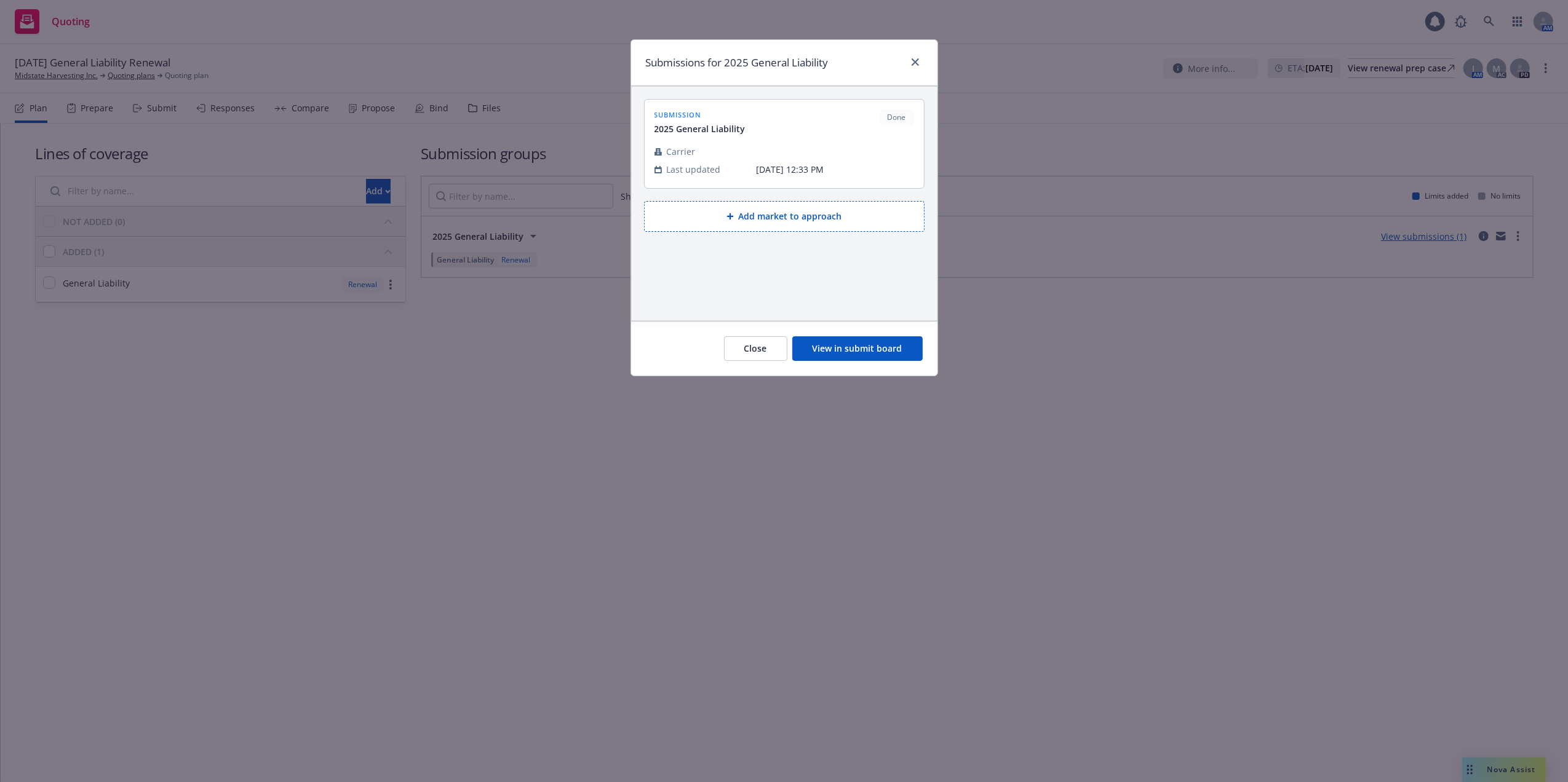
click at [859, 352] on button "View in submit board" at bounding box center [857, 349] width 130 height 25
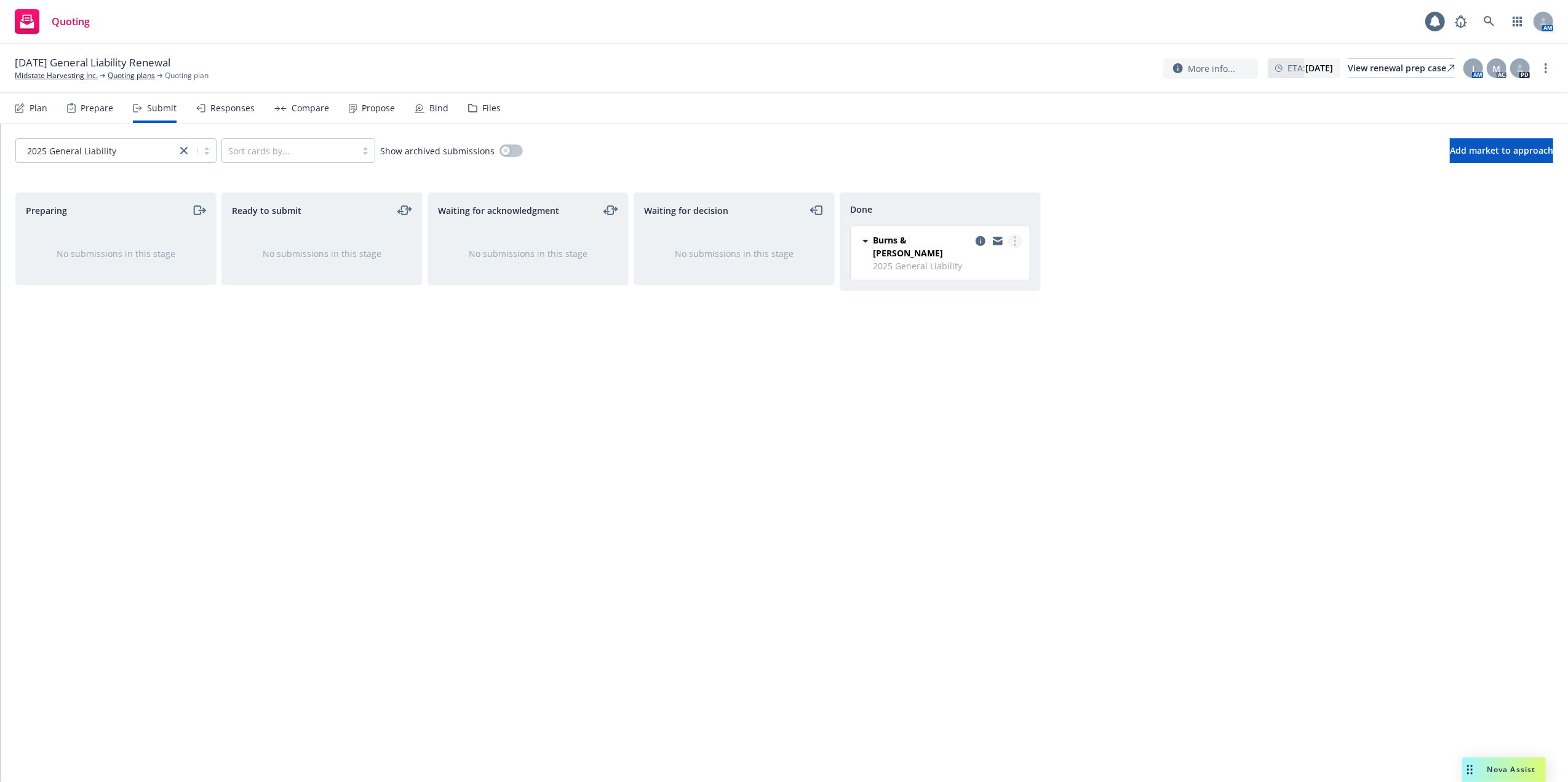
click at [1015, 239] on circle "more" at bounding box center [1015, 237] width 2 height 2
click at [970, 361] on span "Copy logging email" at bounding box center [953, 365] width 108 height 11
click at [62, 75] on link "Midstate Harvesting Inc." at bounding box center [56, 76] width 83 height 11
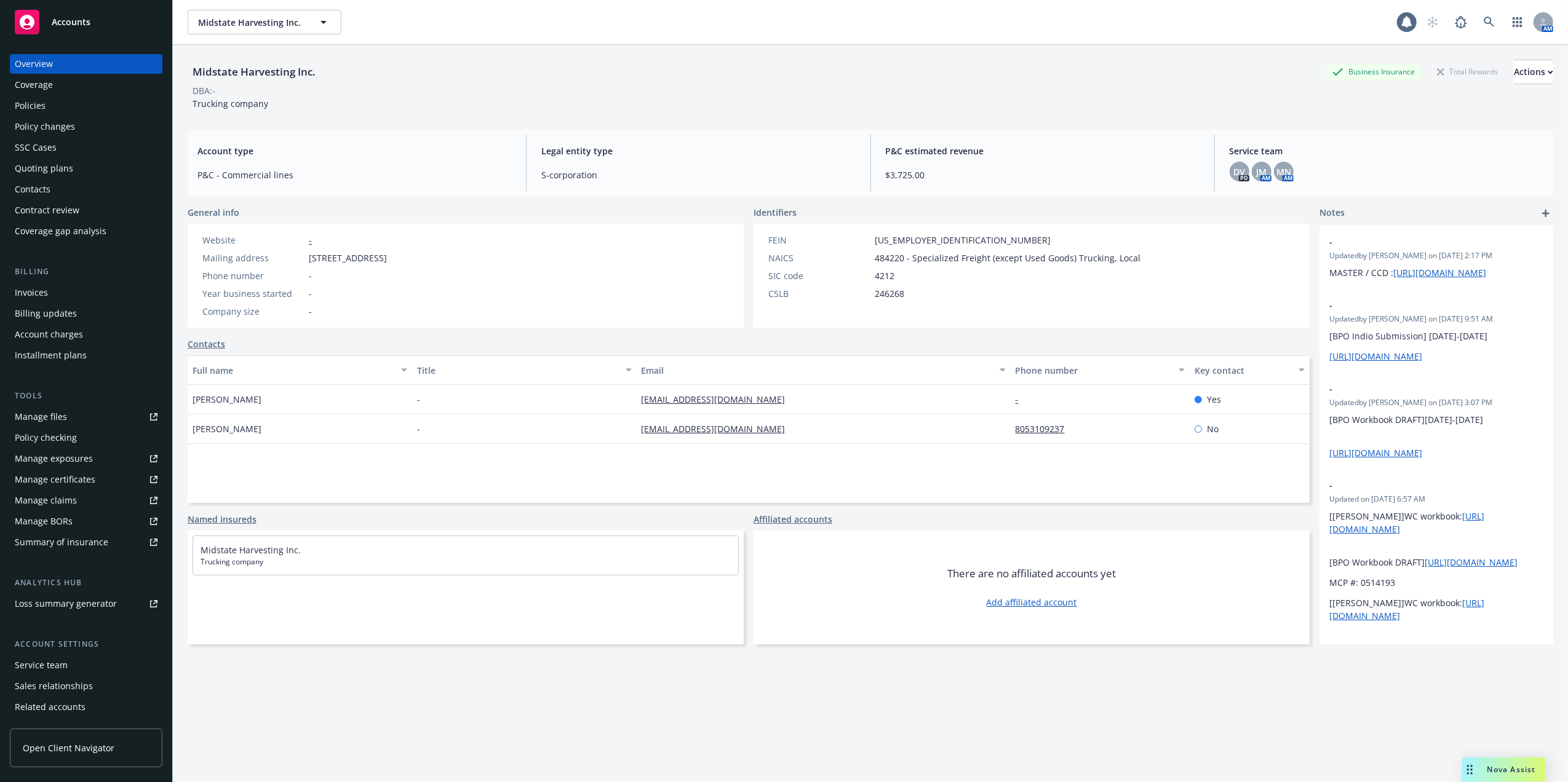
drag, startPoint x: 34, startPoint y: 166, endPoint x: 39, endPoint y: 171, distance: 7.1
click at [34, 168] on div "Quoting plans" at bounding box center [44, 169] width 58 height 20
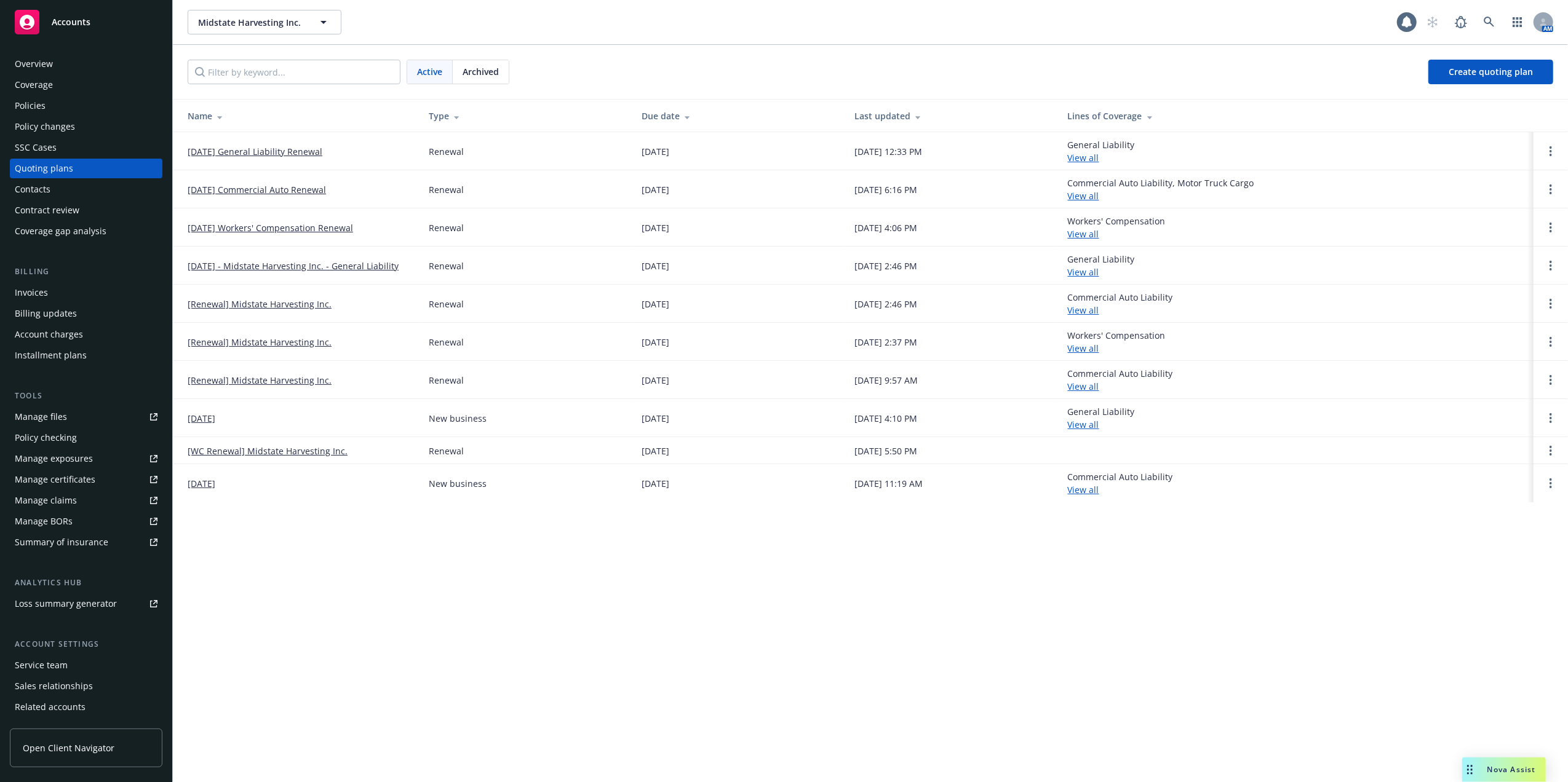
click at [310, 150] on link "[DATE] General Liability Renewal" at bounding box center [255, 152] width 135 height 13
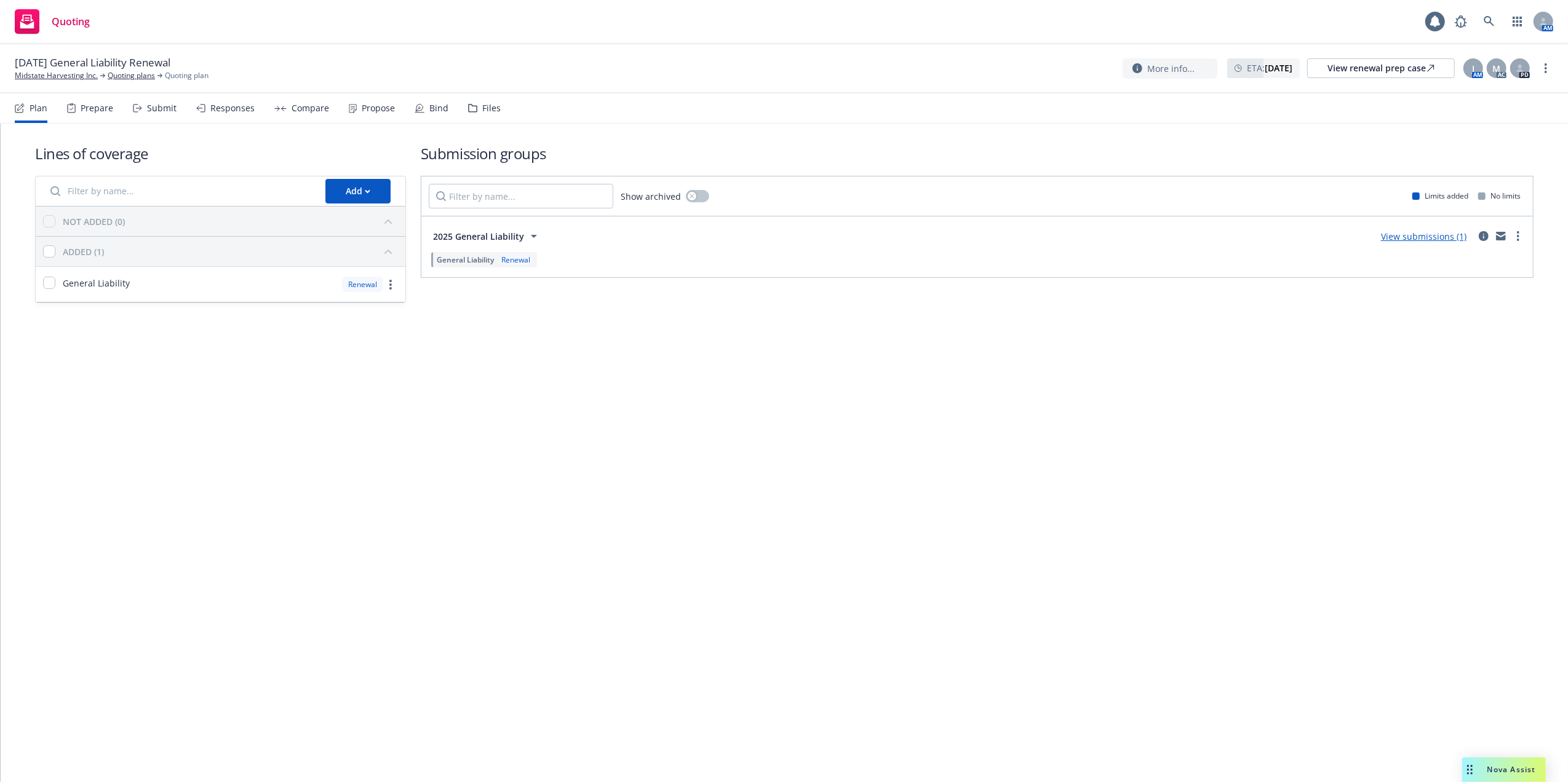
click at [1430, 237] on link "View submissions (1)" at bounding box center [1424, 237] width 86 height 11
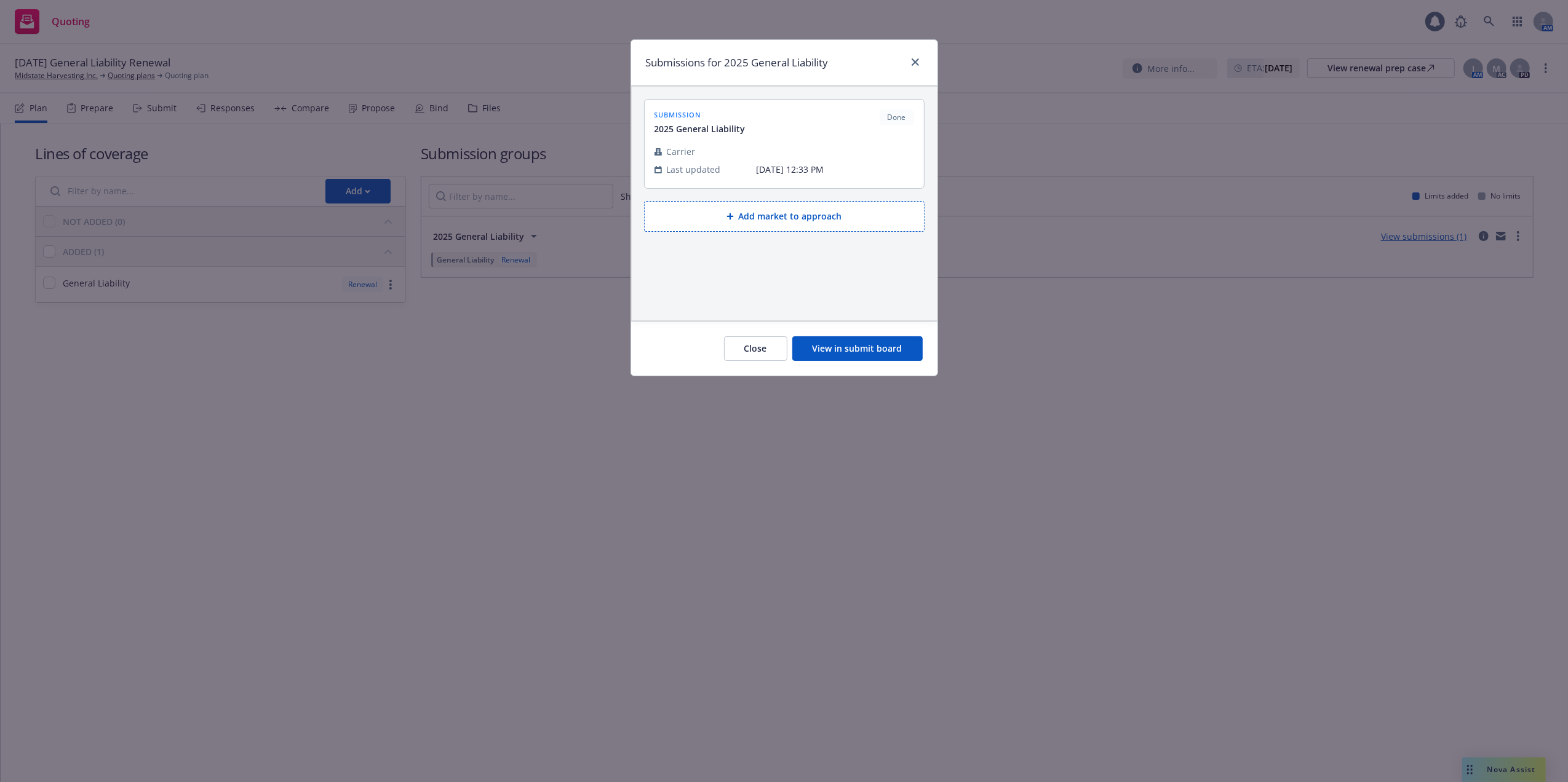
click at [824, 347] on button "View in submit board" at bounding box center [857, 349] width 130 height 25
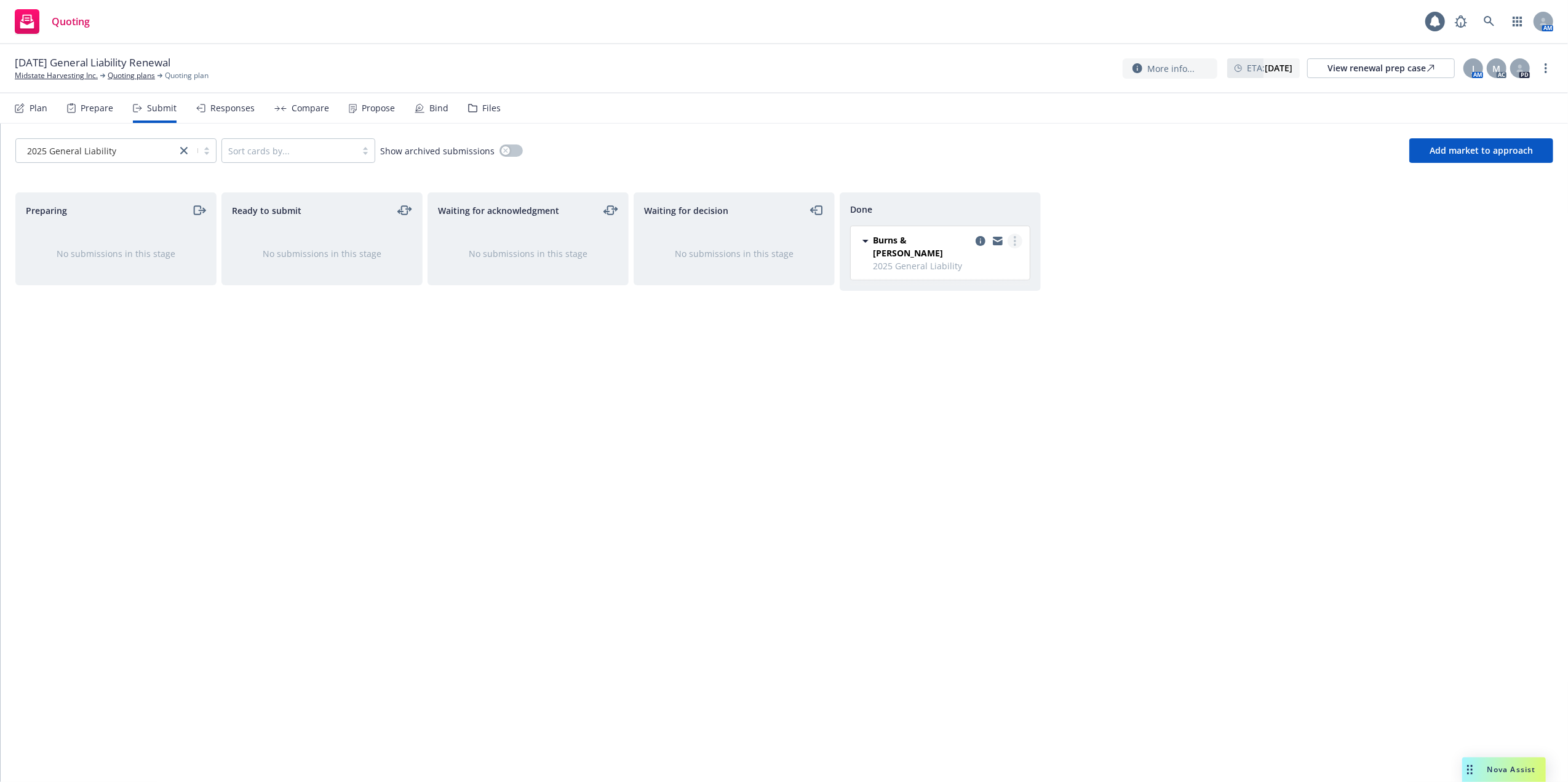
click at [1011, 242] on link "more" at bounding box center [1015, 241] width 15 height 15
click at [1175, 286] on div "Preparing No submissions in this stage Ready to submit No submissions in this s…" at bounding box center [784, 474] width 1538 height 564
click at [240, 111] on div "Responses" at bounding box center [232, 108] width 44 height 10
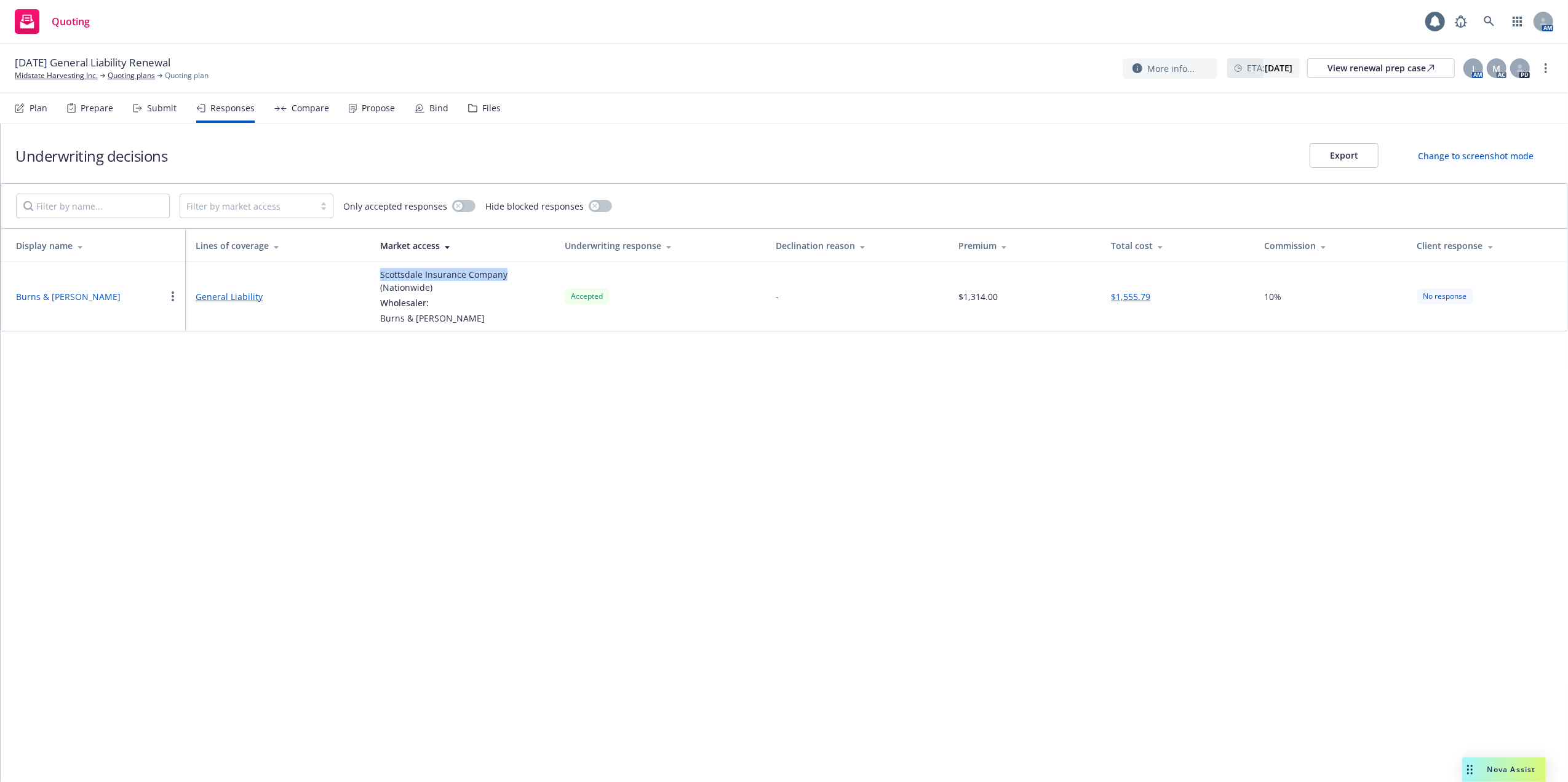
drag, startPoint x: 380, startPoint y: 276, endPoint x: 503, endPoint y: 279, distance: 123.0
click at [503, 279] on div "Scottsdale Insurance Company (Nationwide)" at bounding box center [462, 281] width 165 height 26
copy div "Scottsdale Insurance Company"
click at [64, 69] on span "[DATE] General Liability Renewal" at bounding box center [93, 63] width 155 height 15
click at [68, 74] on link "Midstate Harvesting Inc." at bounding box center [56, 76] width 83 height 11
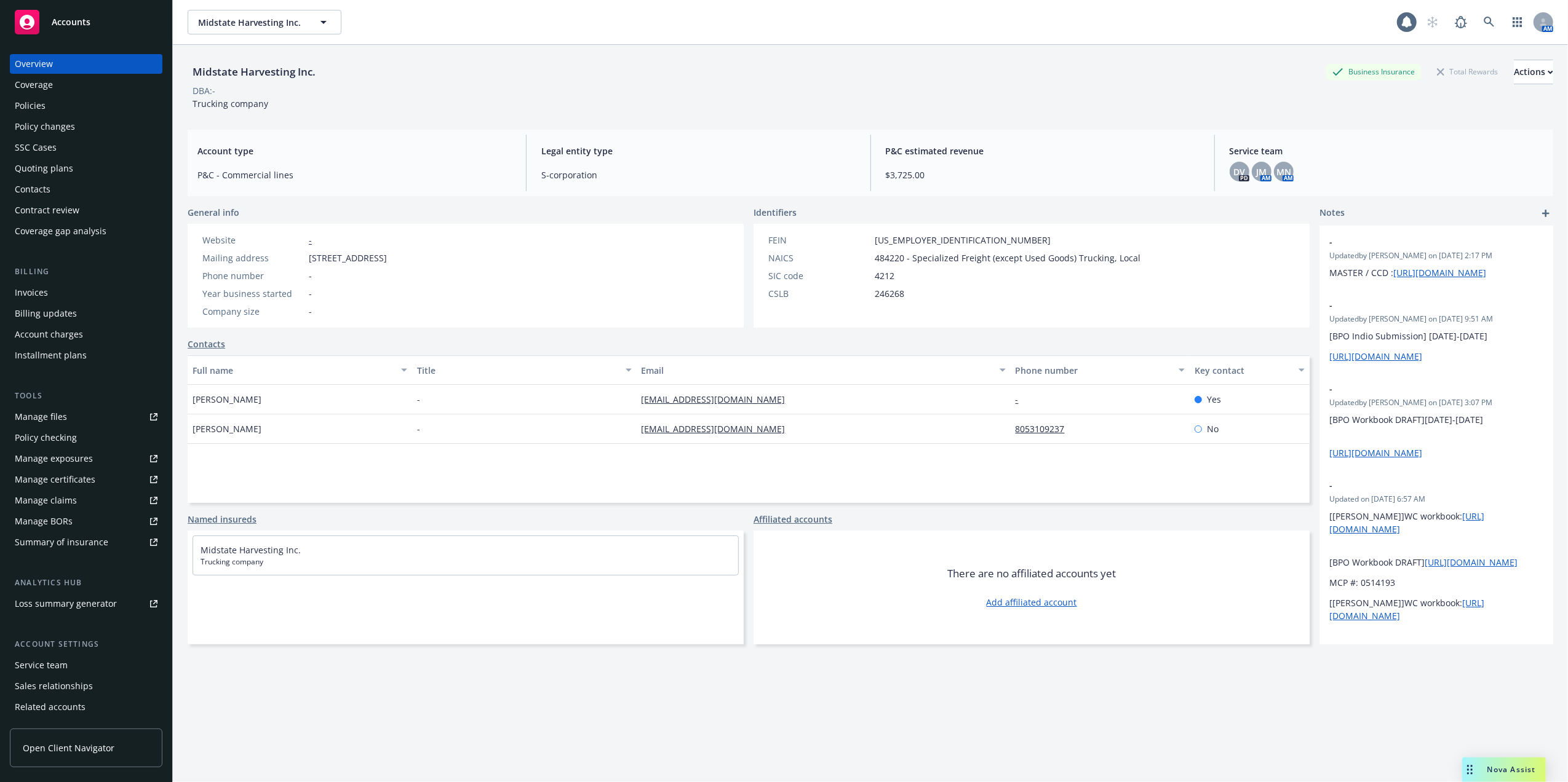
drag, startPoint x: 45, startPoint y: 165, endPoint x: 51, endPoint y: 170, distance: 7.8
click at [45, 165] on div "Quoting plans" at bounding box center [44, 169] width 58 height 20
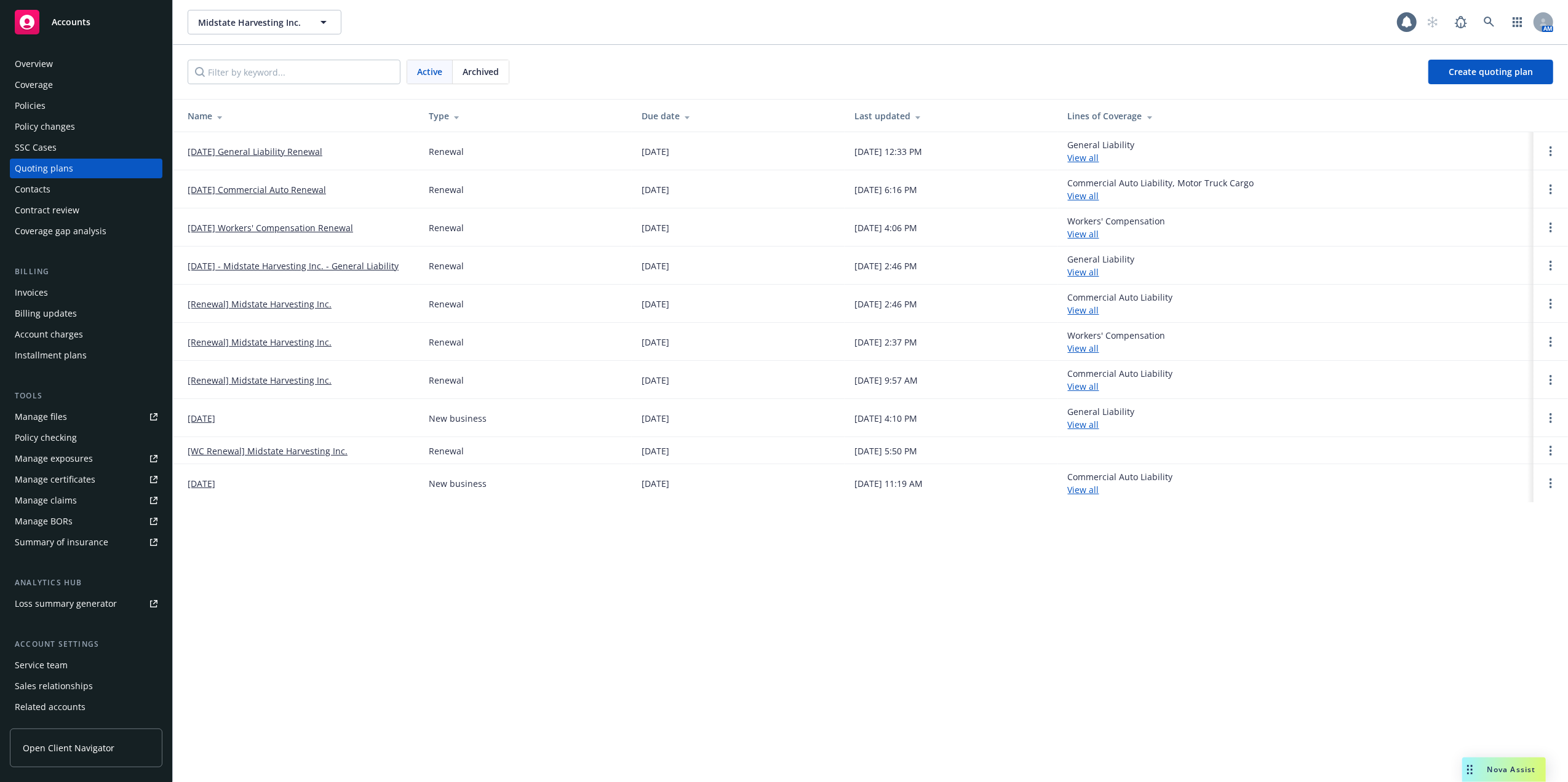
click at [262, 150] on link "[DATE] General Liability Renewal" at bounding box center [255, 152] width 135 height 13
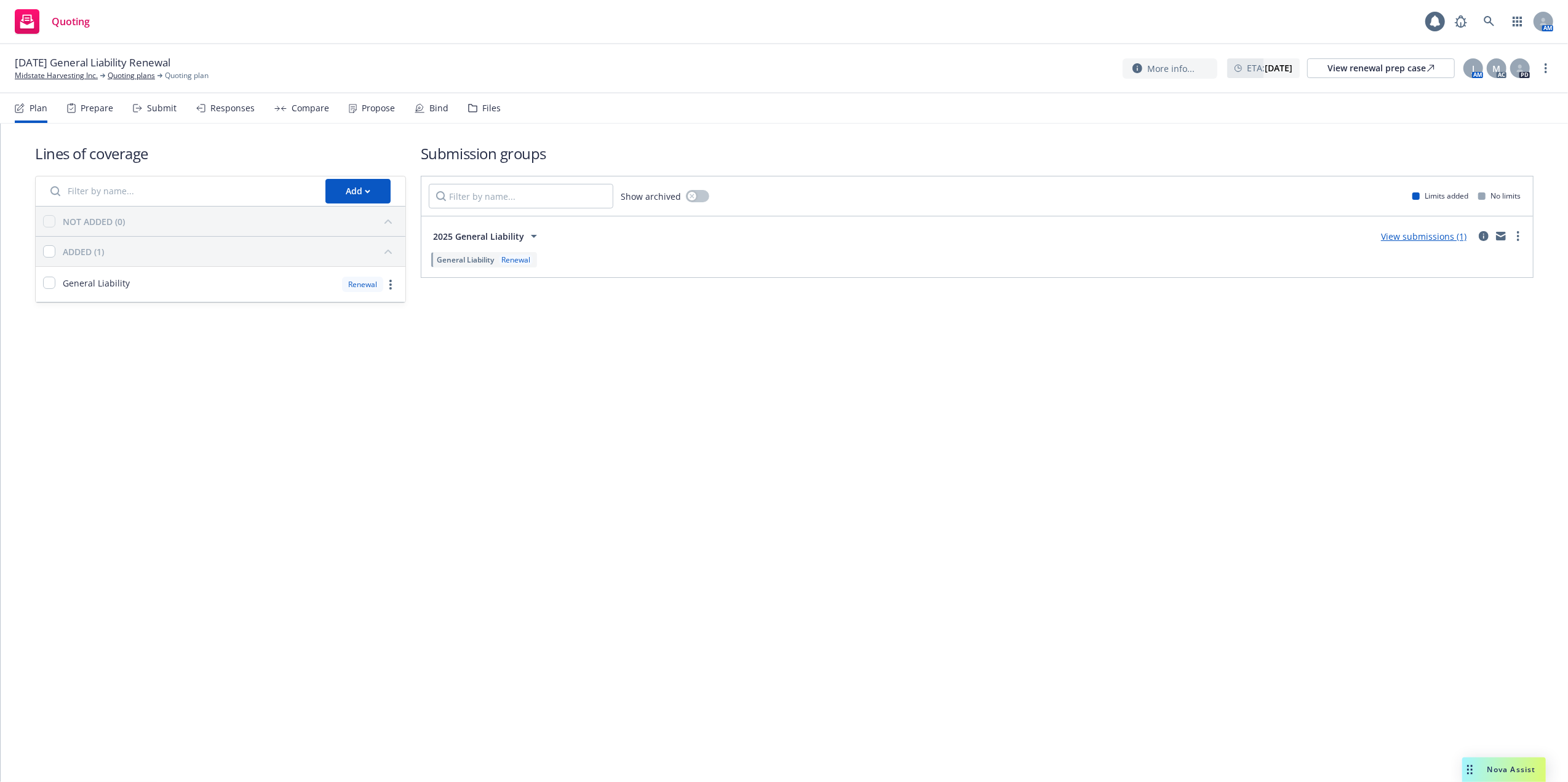
click at [369, 109] on div "Propose" at bounding box center [378, 108] width 34 height 10
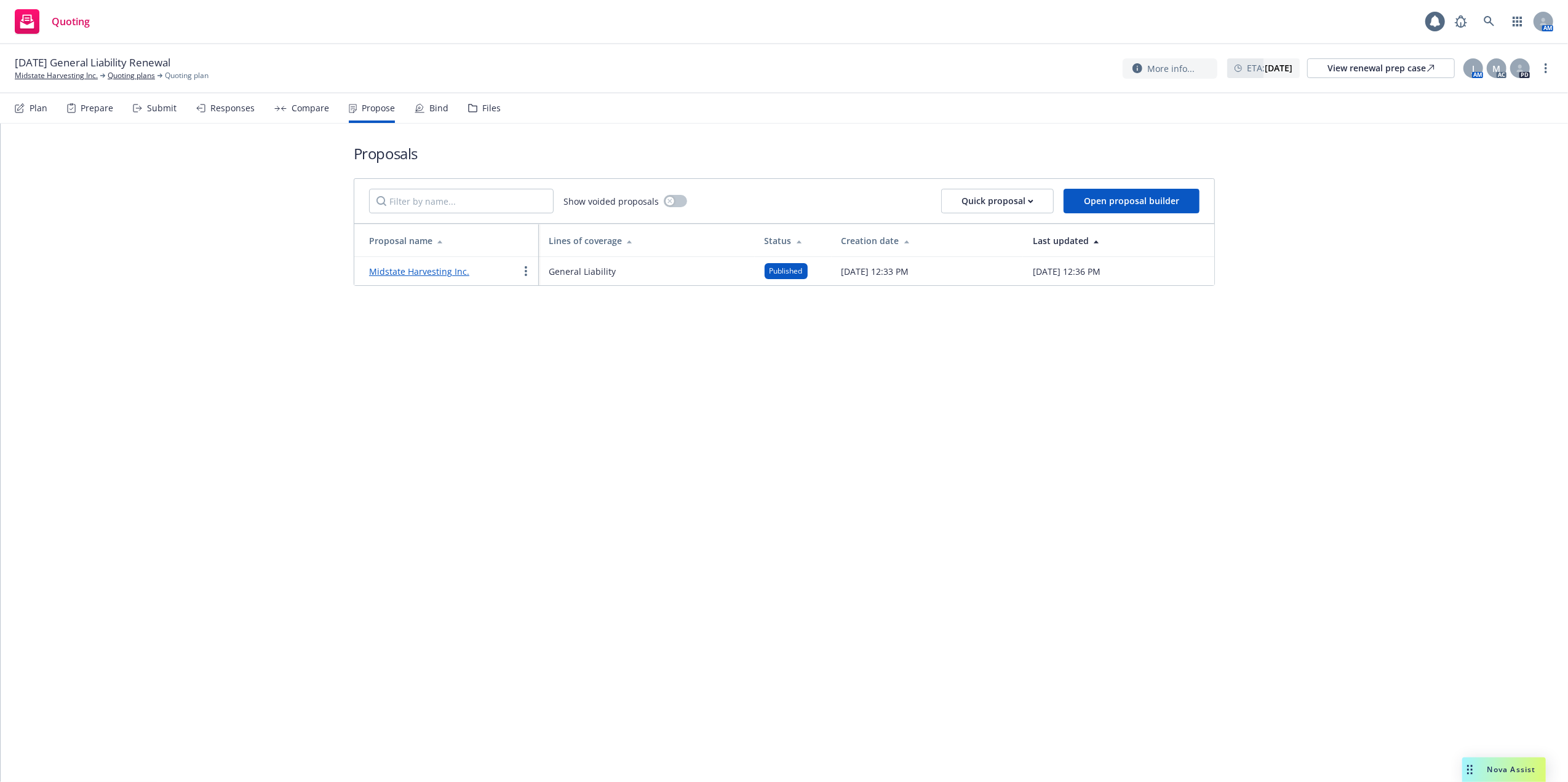
click at [436, 264] on div "Midstate Harvesting Inc." at bounding box center [419, 271] width 101 height 15
click at [443, 269] on link "Midstate Harvesting Inc." at bounding box center [419, 272] width 101 height 11
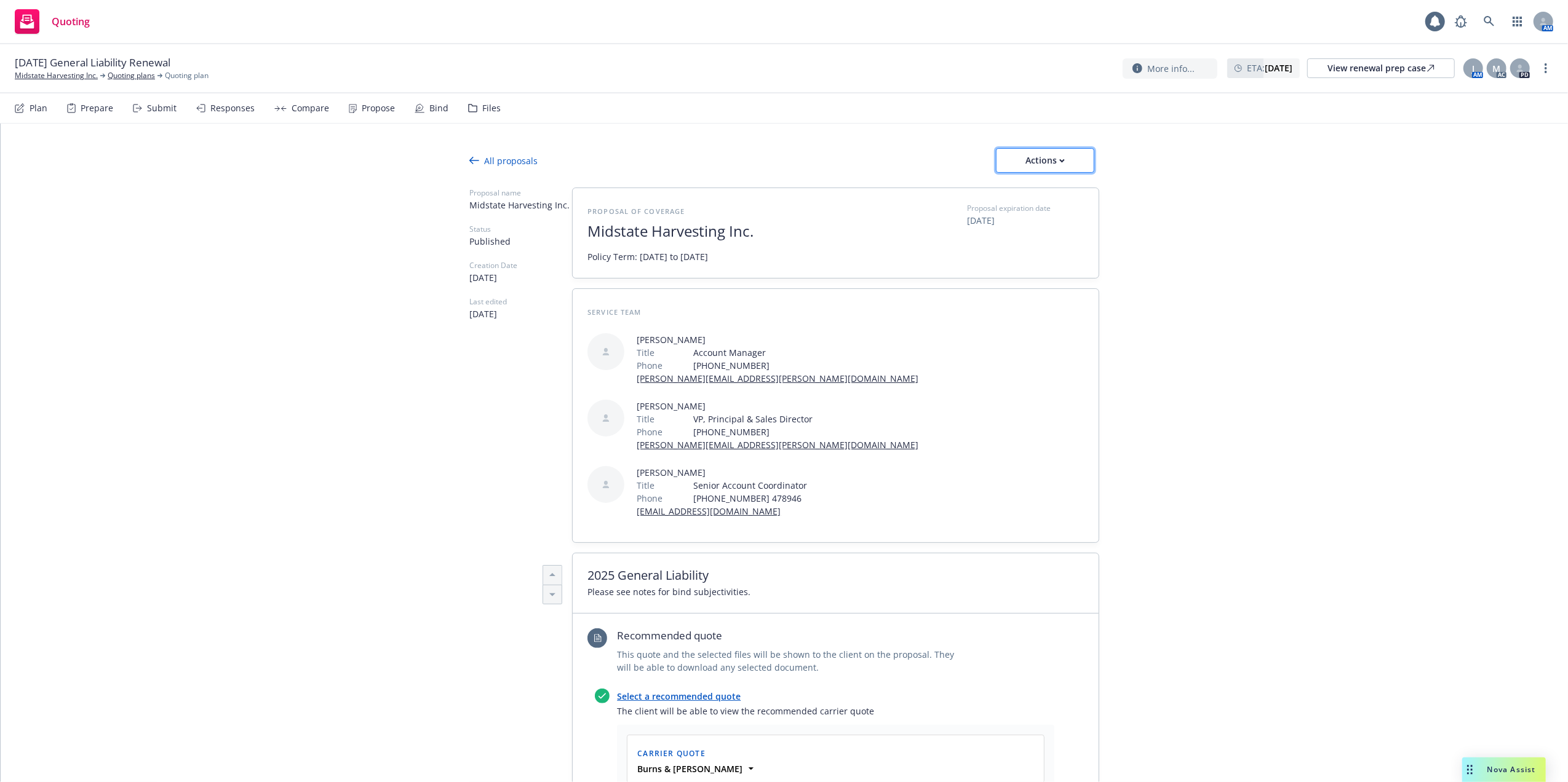
click at [1060, 160] on icon "button" at bounding box center [1062, 161] width 6 height 4
drag, startPoint x: 1034, startPoint y: 190, endPoint x: 1087, endPoint y: 202, distance: 54.3
click at [1034, 188] on span "Copy proposal link" at bounding box center [1043, 192] width 106 height 11
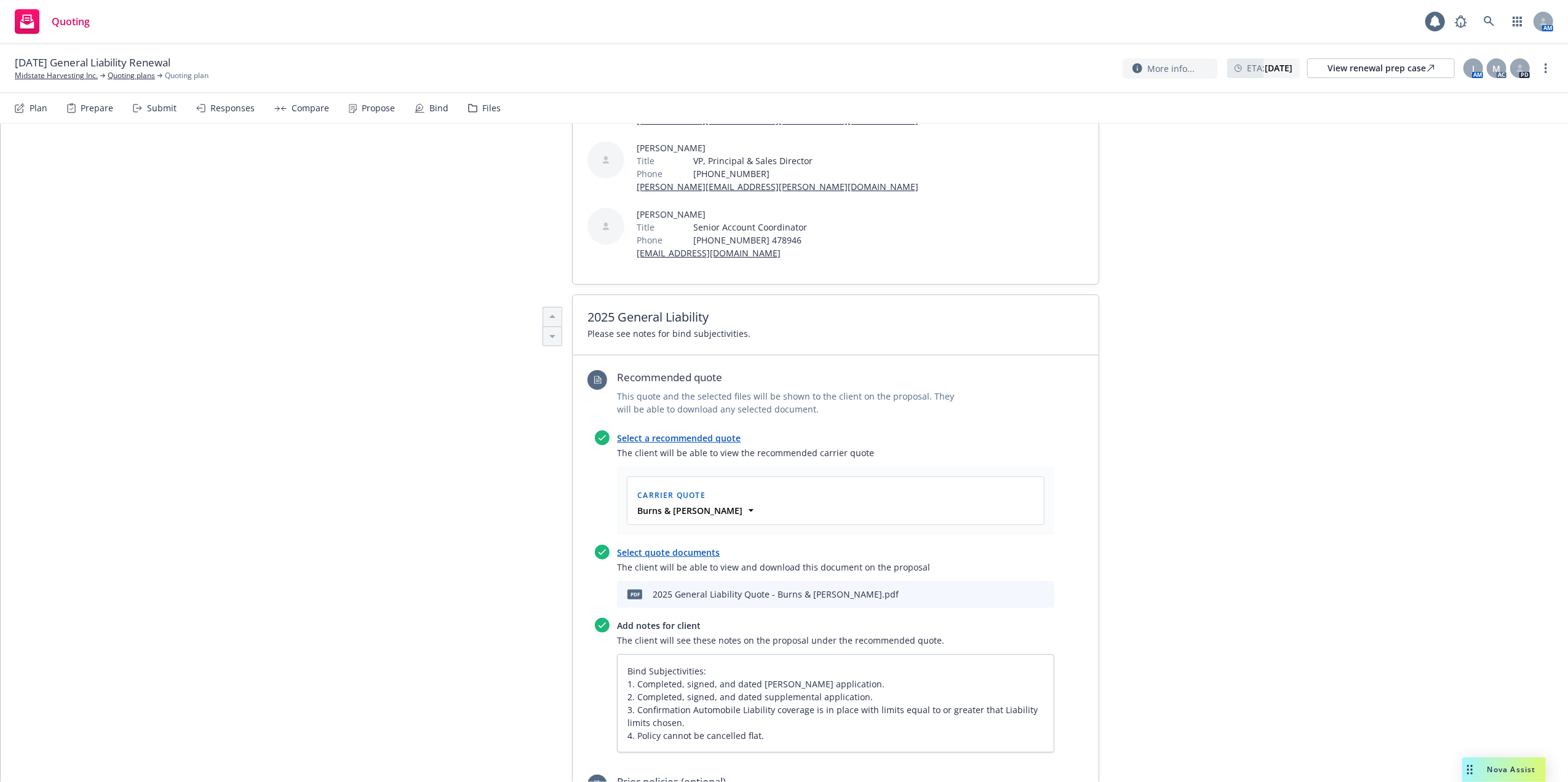
scroll to position [328, 0]
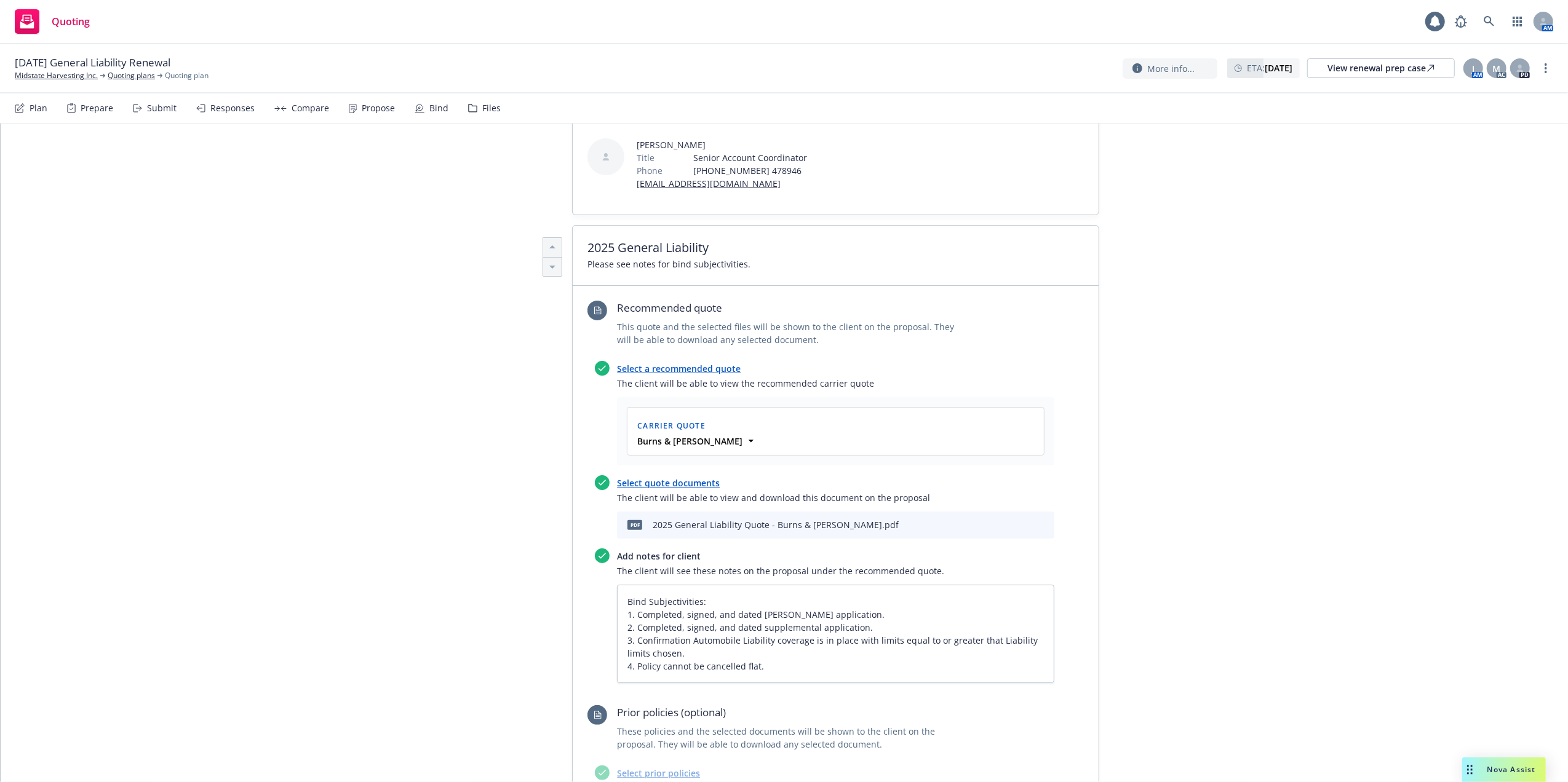
click at [1018, 520] on icon "preview file" at bounding box center [1023, 525] width 11 height 9
type textarea "x"
click at [1495, 25] on link at bounding box center [1490, 21] width 25 height 25
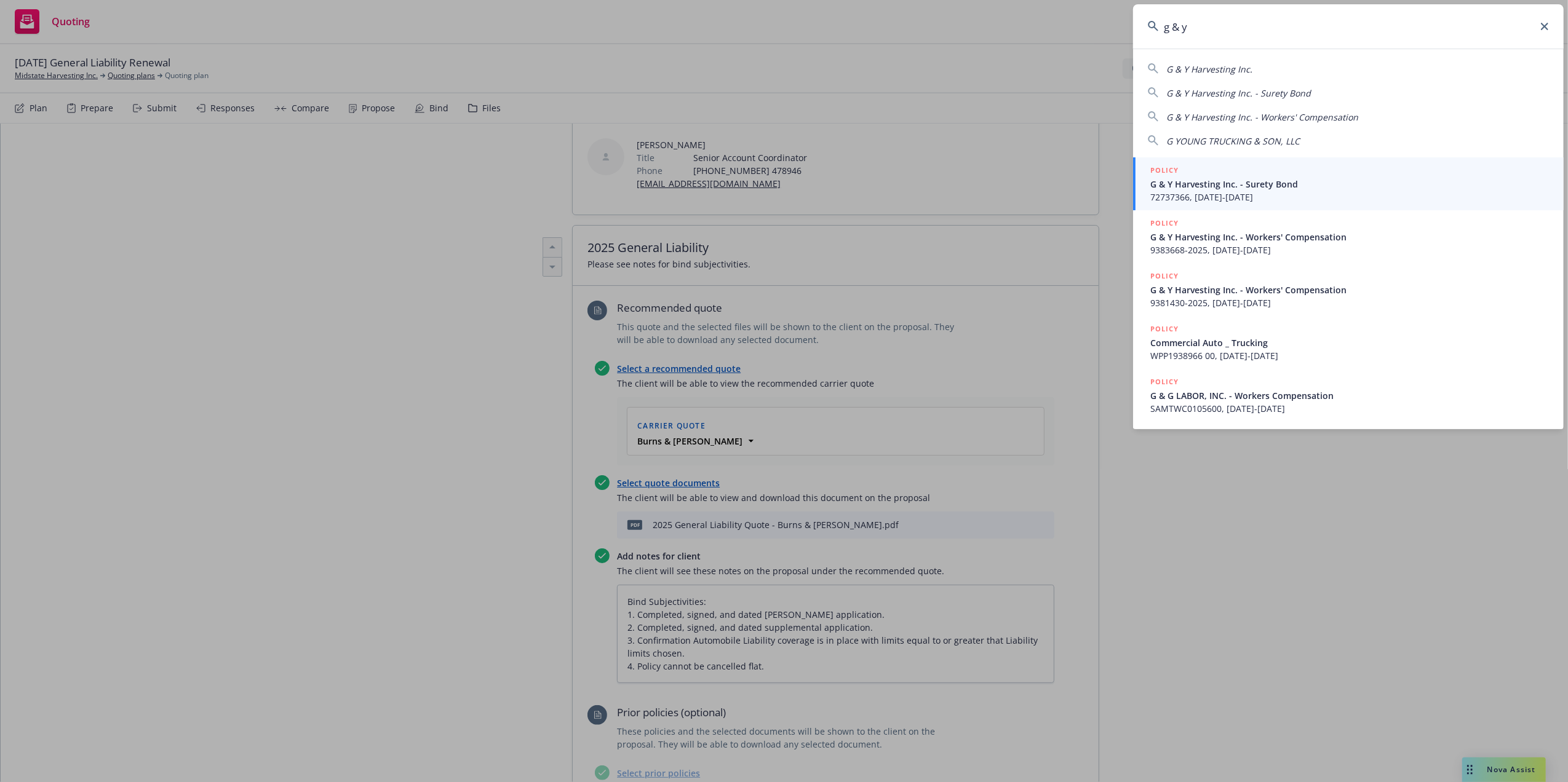
type input "g & y"
click at [1541, 28] on icon at bounding box center [1544, 26] width 7 height 7
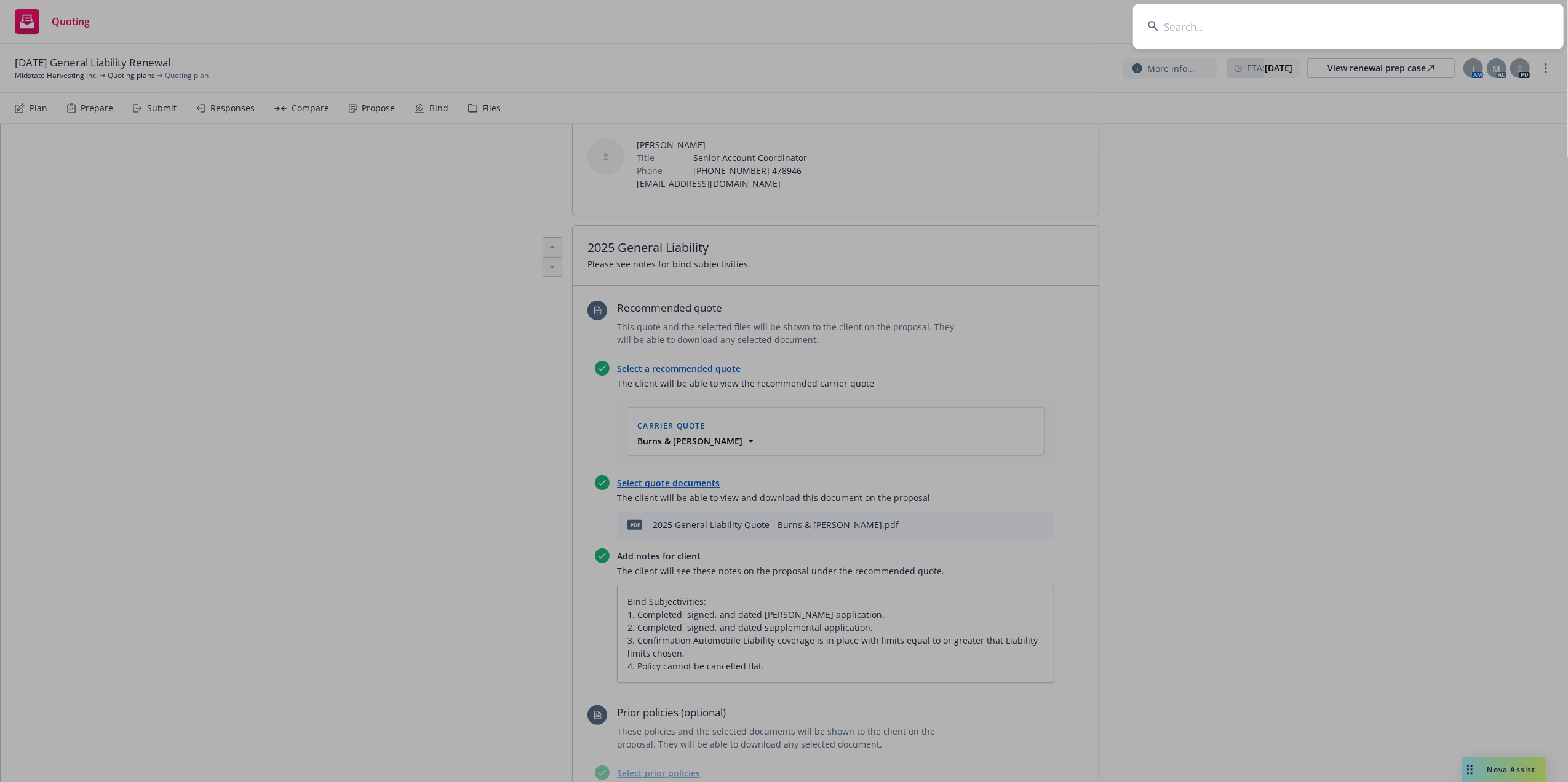
click at [1194, 31] on input at bounding box center [1348, 26] width 431 height 44
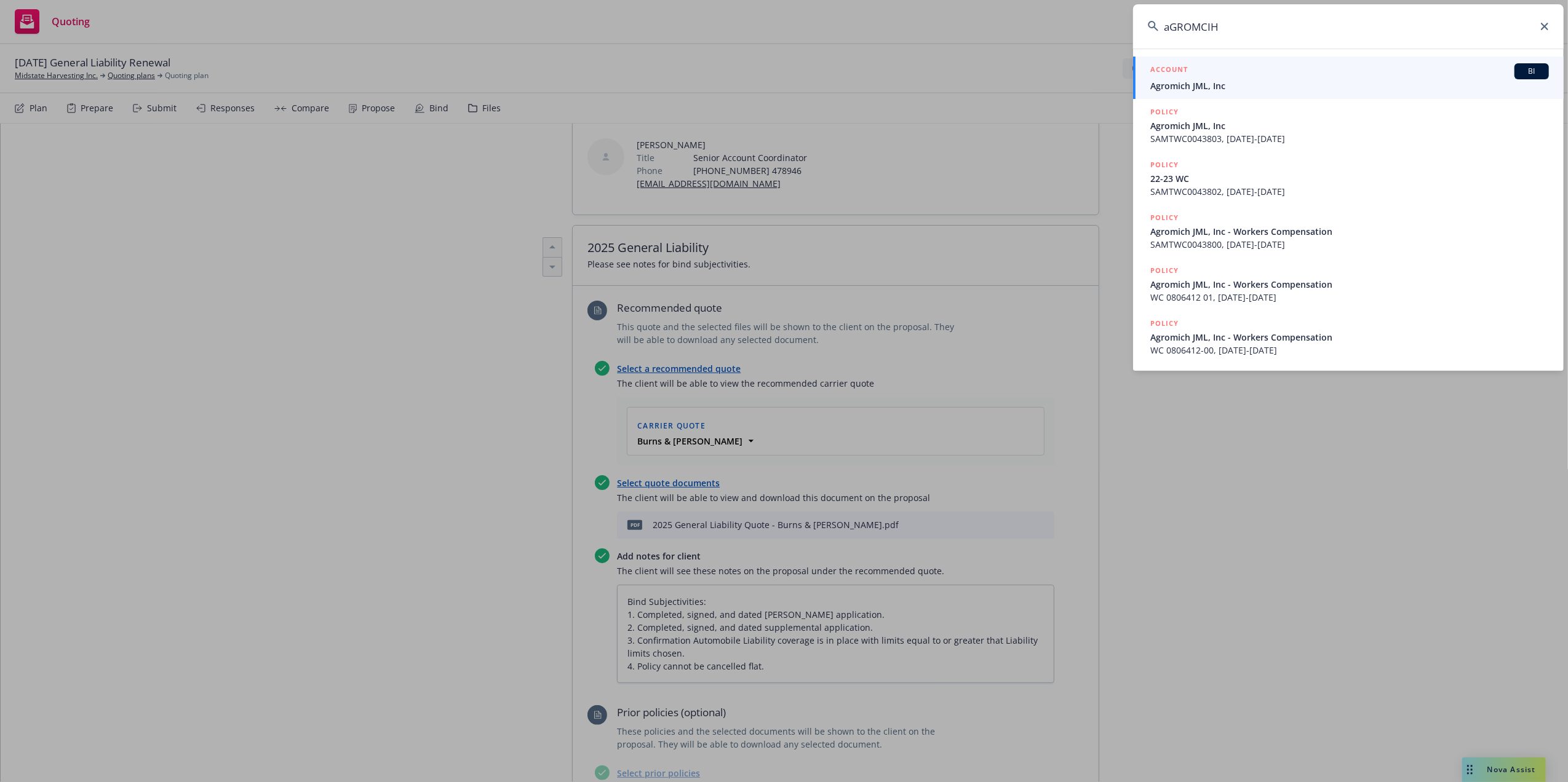
type input "aGROMCIH"
click at [1179, 83] on span "Agromich JML, Inc" at bounding box center [1349, 86] width 399 height 13
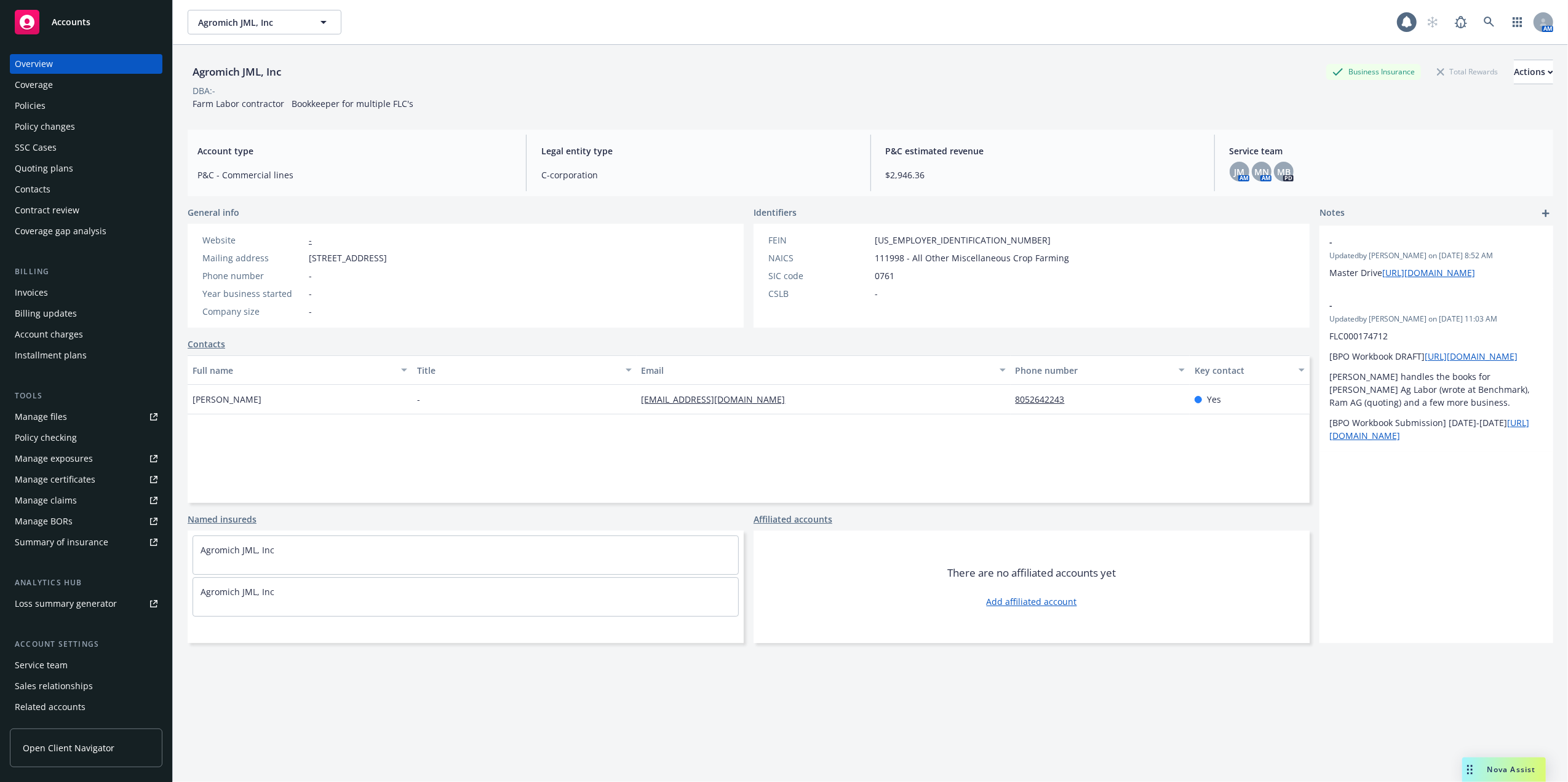
click at [42, 106] on div "Policies" at bounding box center [30, 106] width 31 height 20
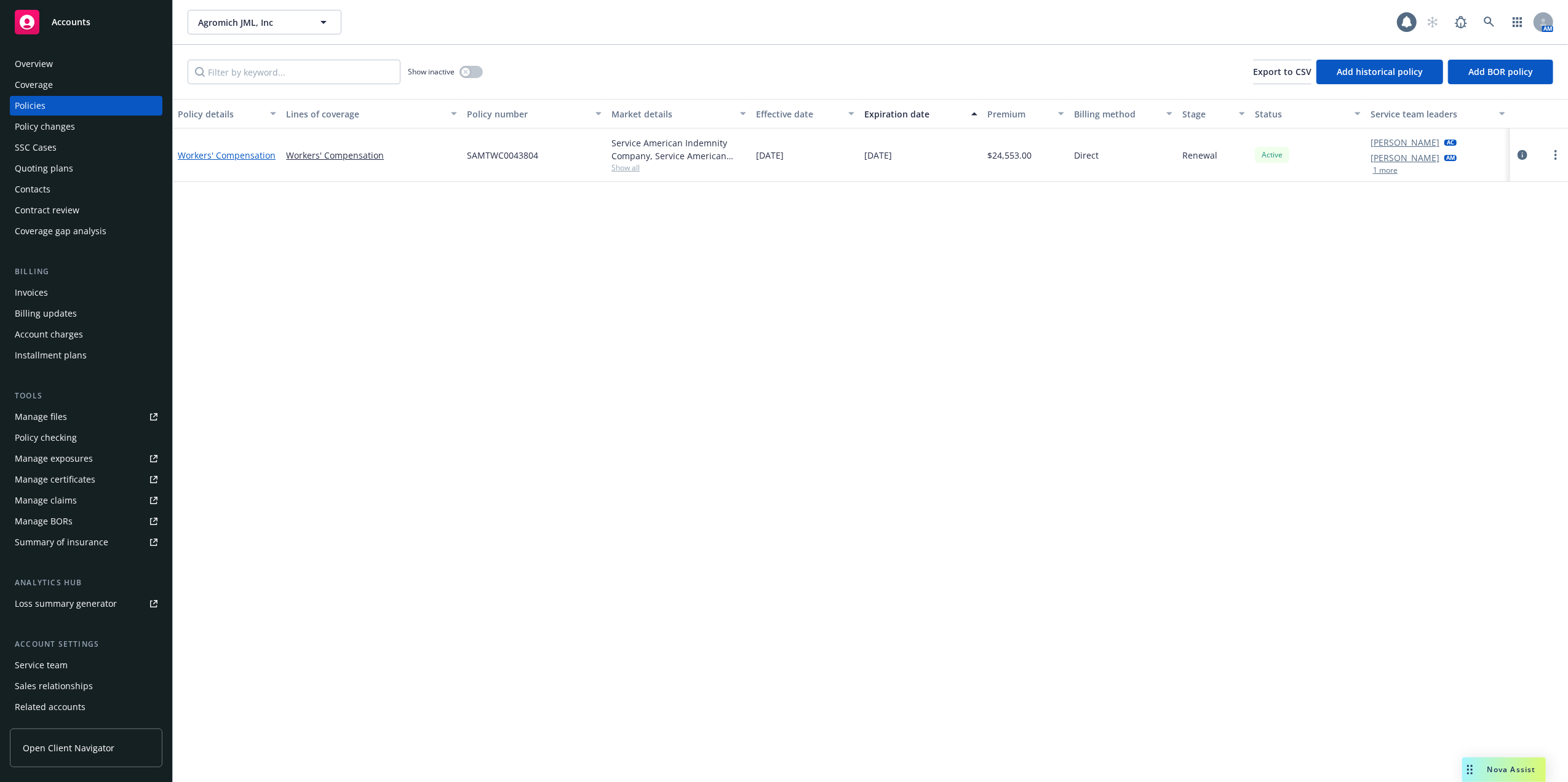
click at [219, 154] on link "Workers' Compensation" at bounding box center [226, 155] width 98 height 11
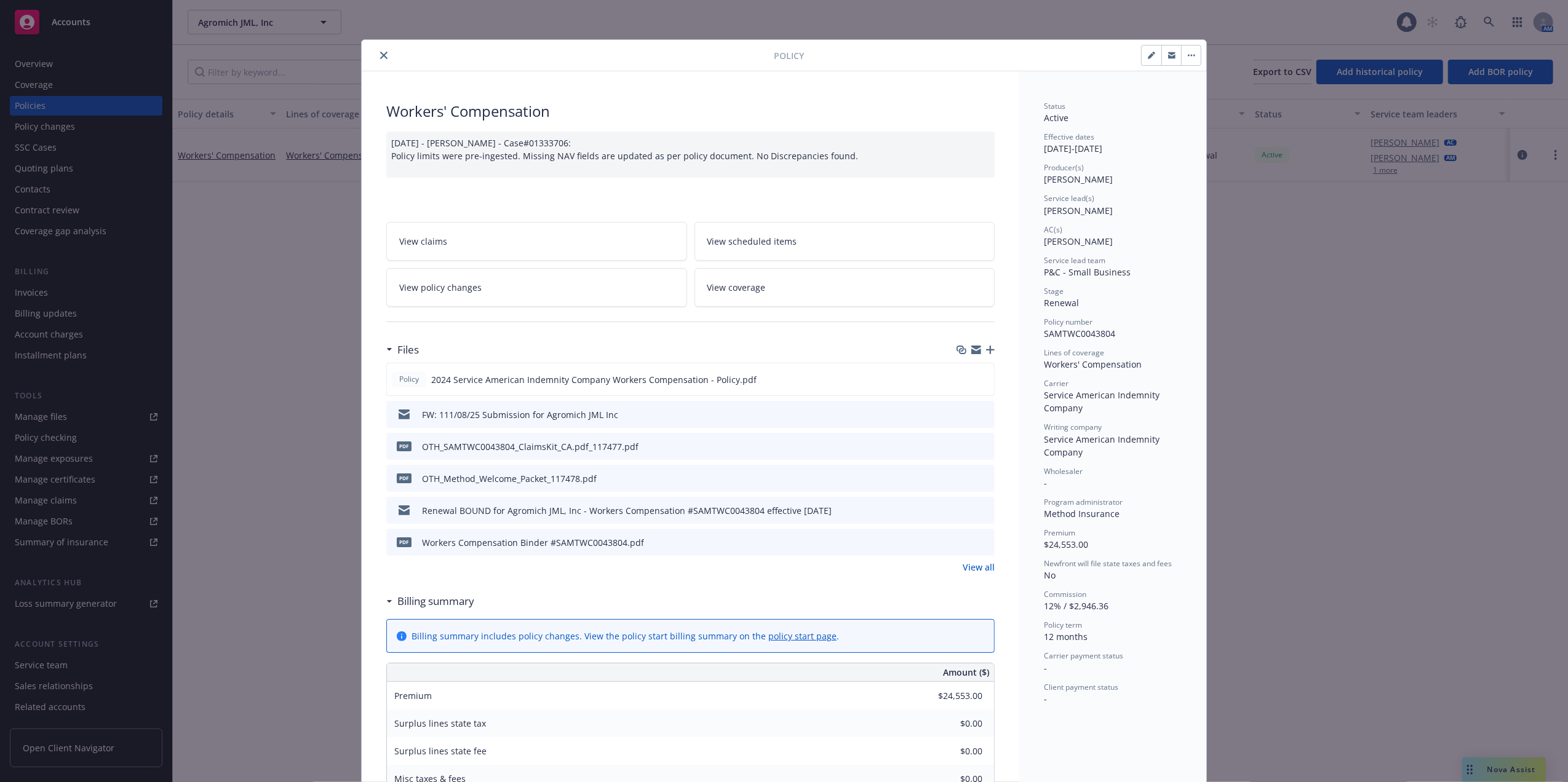
click at [380, 52] on icon "close" at bounding box center [384, 55] width 7 height 7
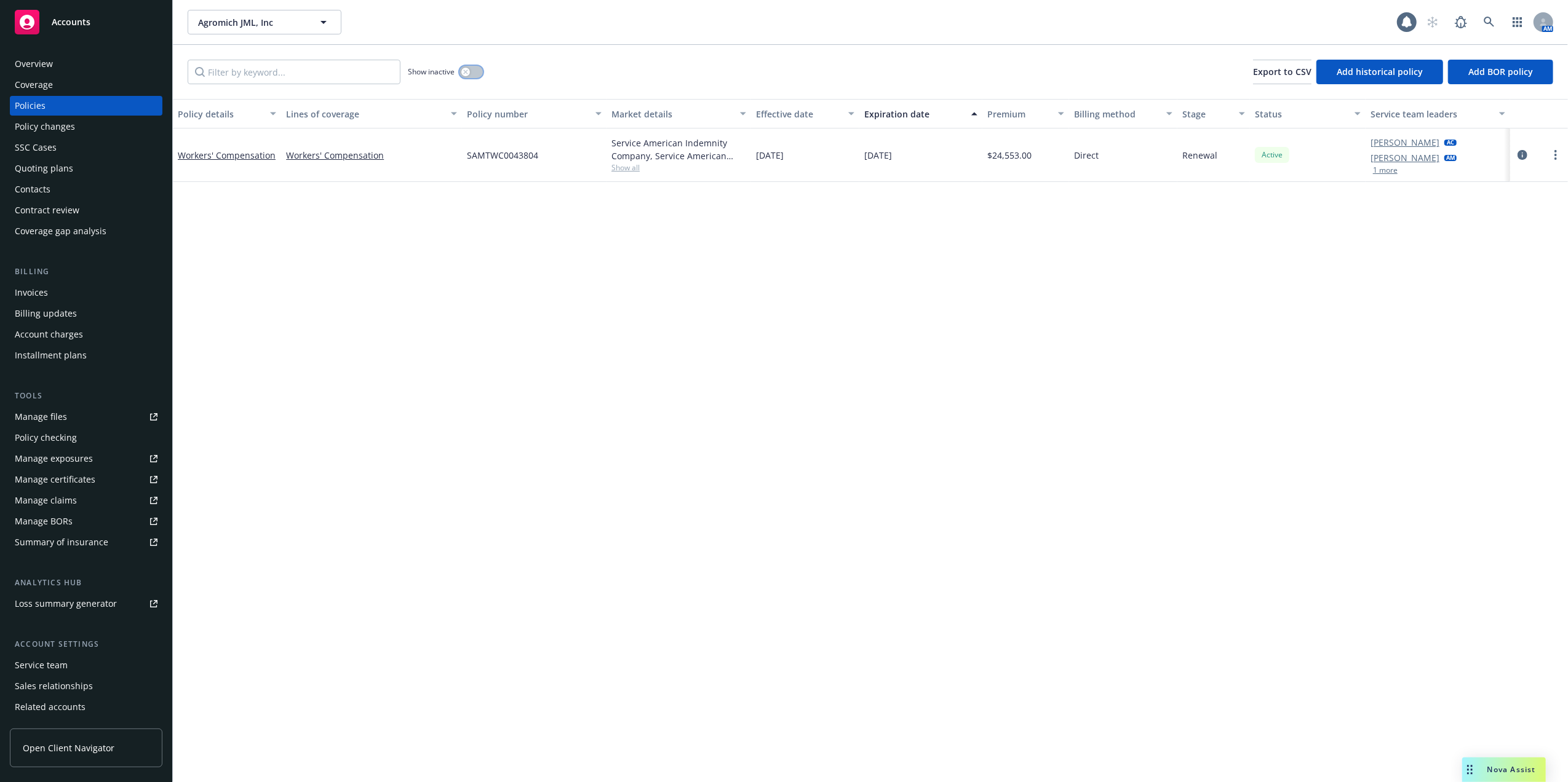
click at [468, 70] on icon "button" at bounding box center [466, 71] width 5 height 5
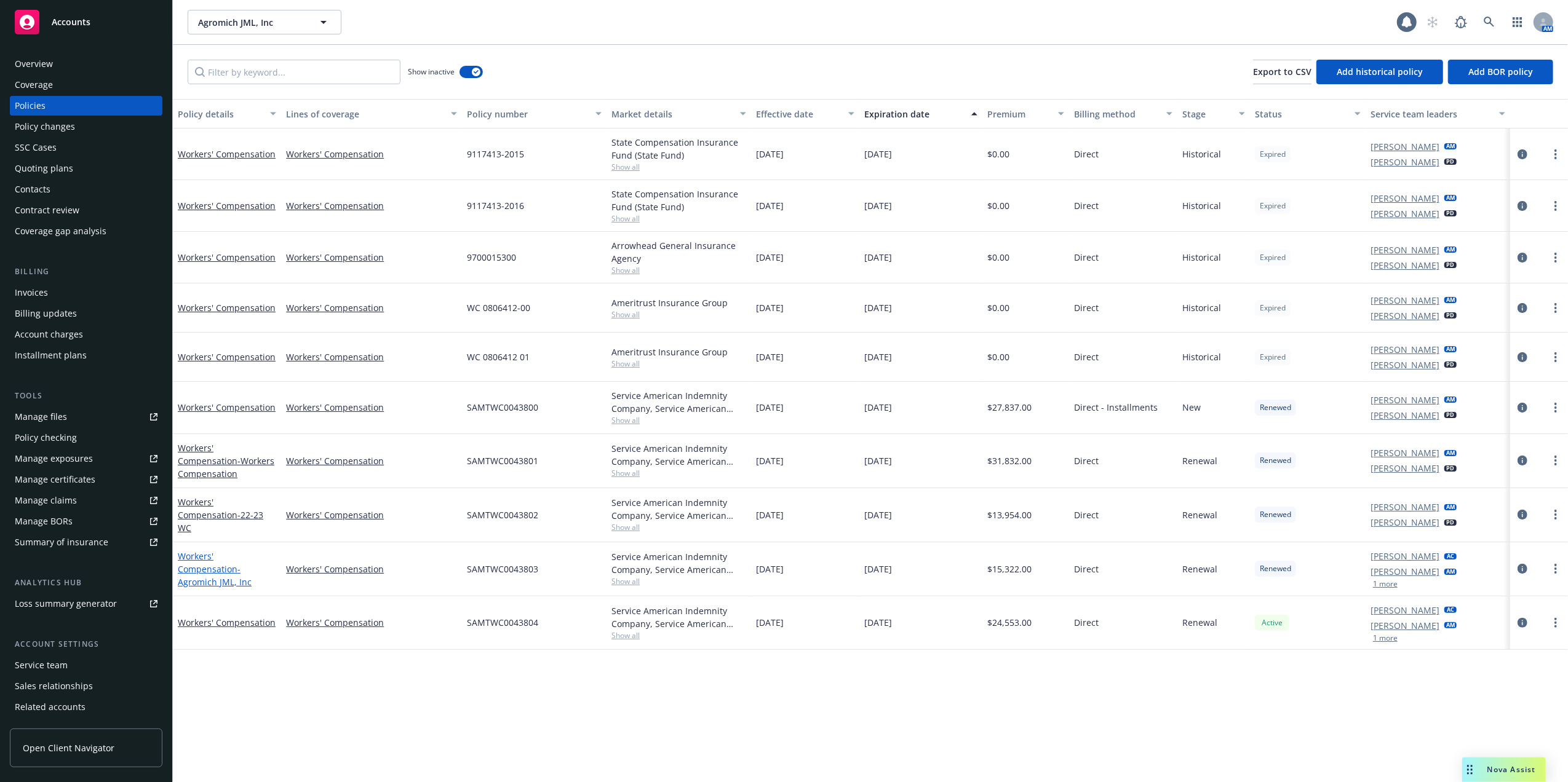
click at [239, 562] on link "Workers' Compensation - Agromich JML, Inc" at bounding box center [215, 569] width 74 height 38
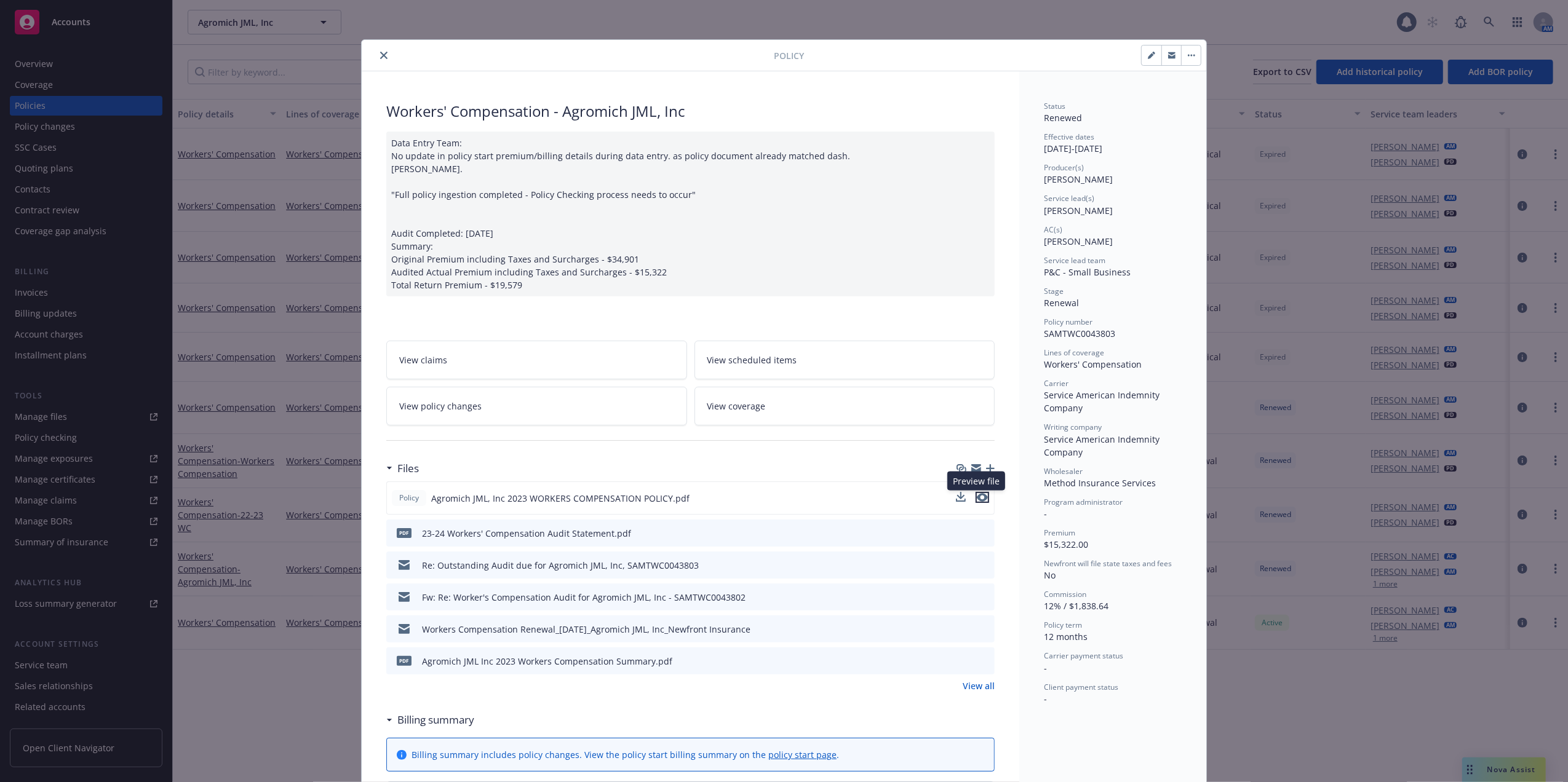
click at [978, 497] on icon "preview file" at bounding box center [983, 498] width 11 height 9
click at [380, 52] on icon "close" at bounding box center [384, 55] width 7 height 7
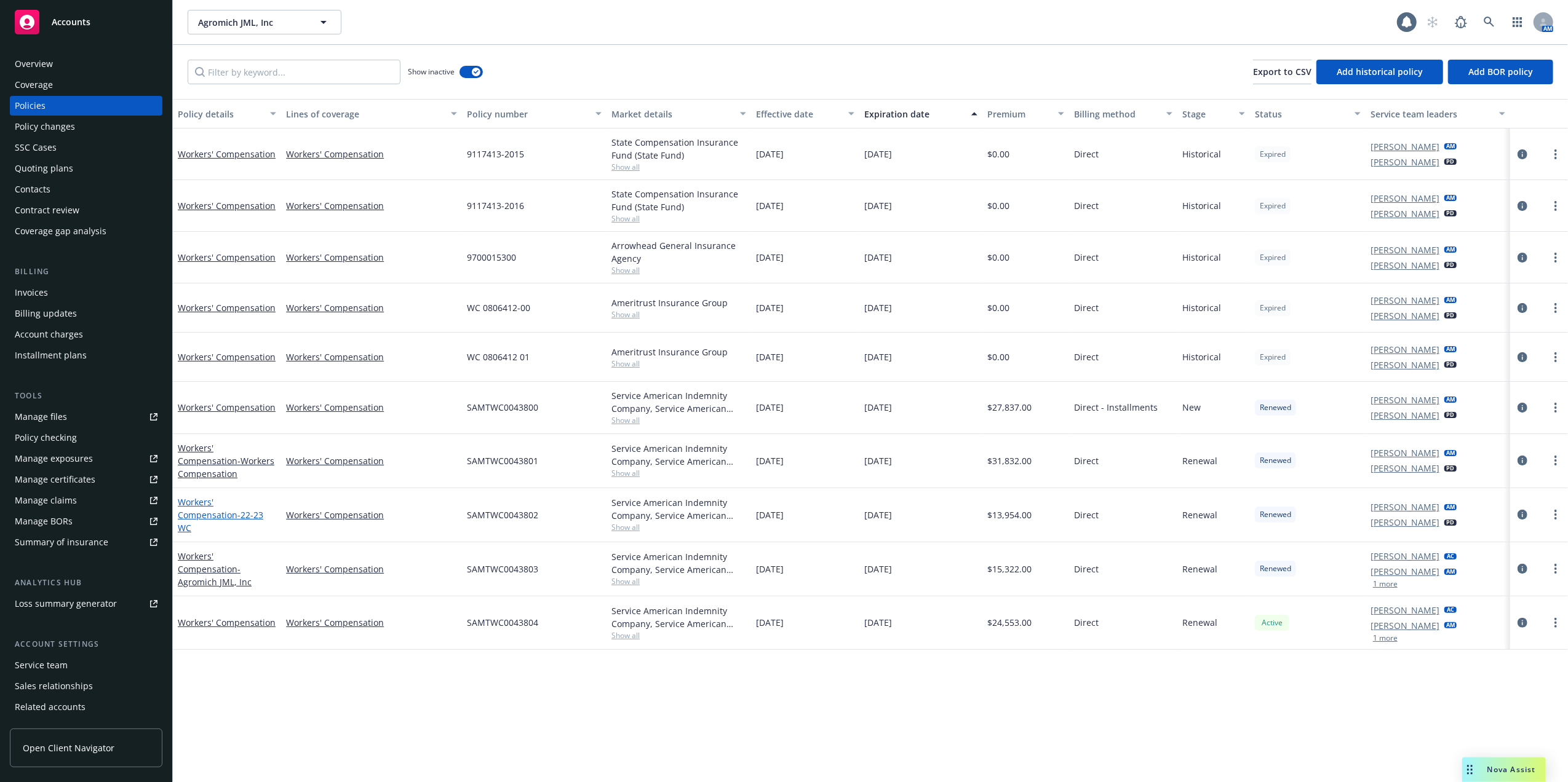
click at [217, 510] on link "Workers' Compensation - 22-23 WC" at bounding box center [220, 515] width 86 height 38
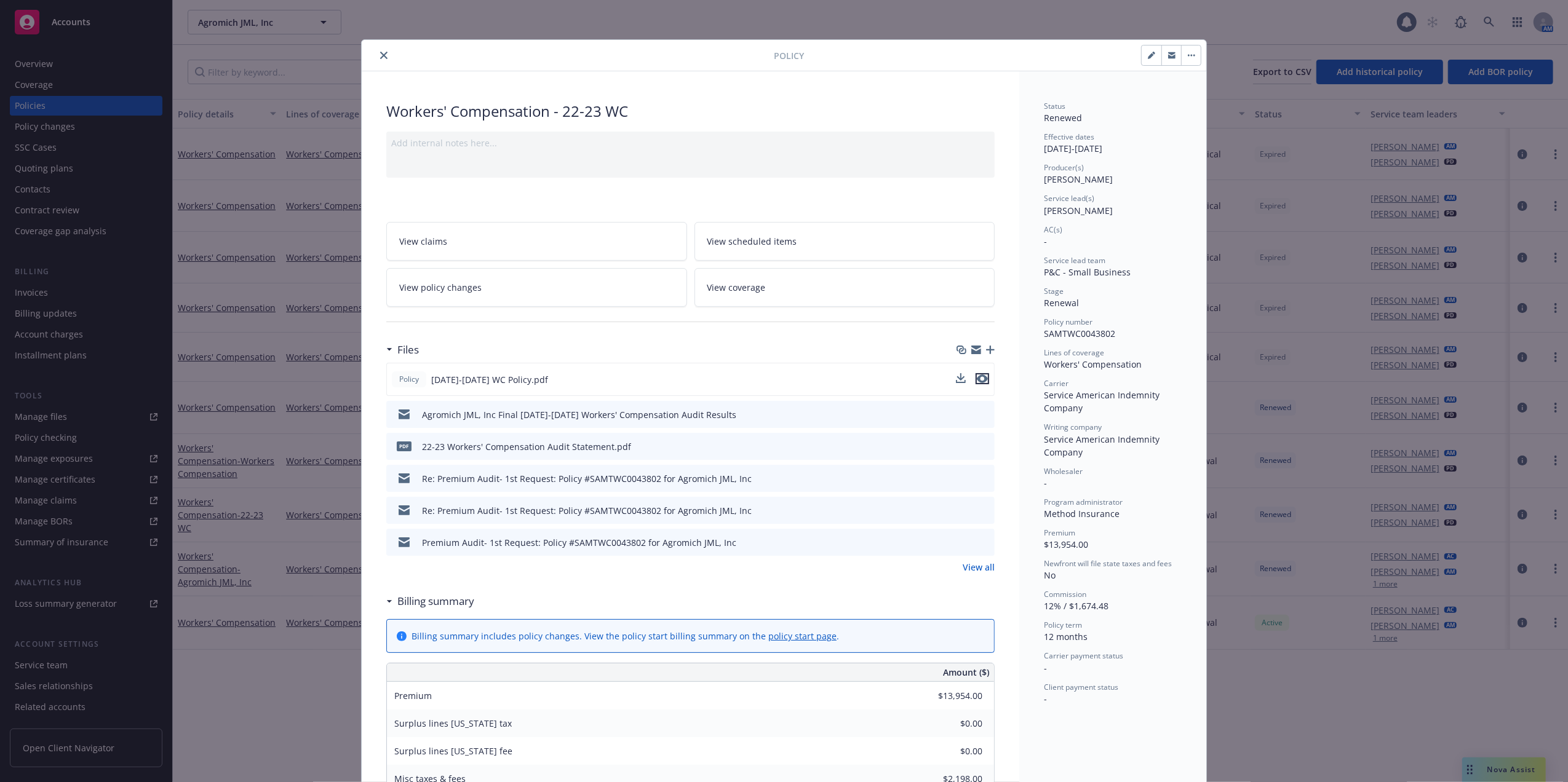
click at [980, 379] on icon "preview file" at bounding box center [983, 379] width 11 height 9
click at [380, 54] on icon "close" at bounding box center [384, 55] width 7 height 7
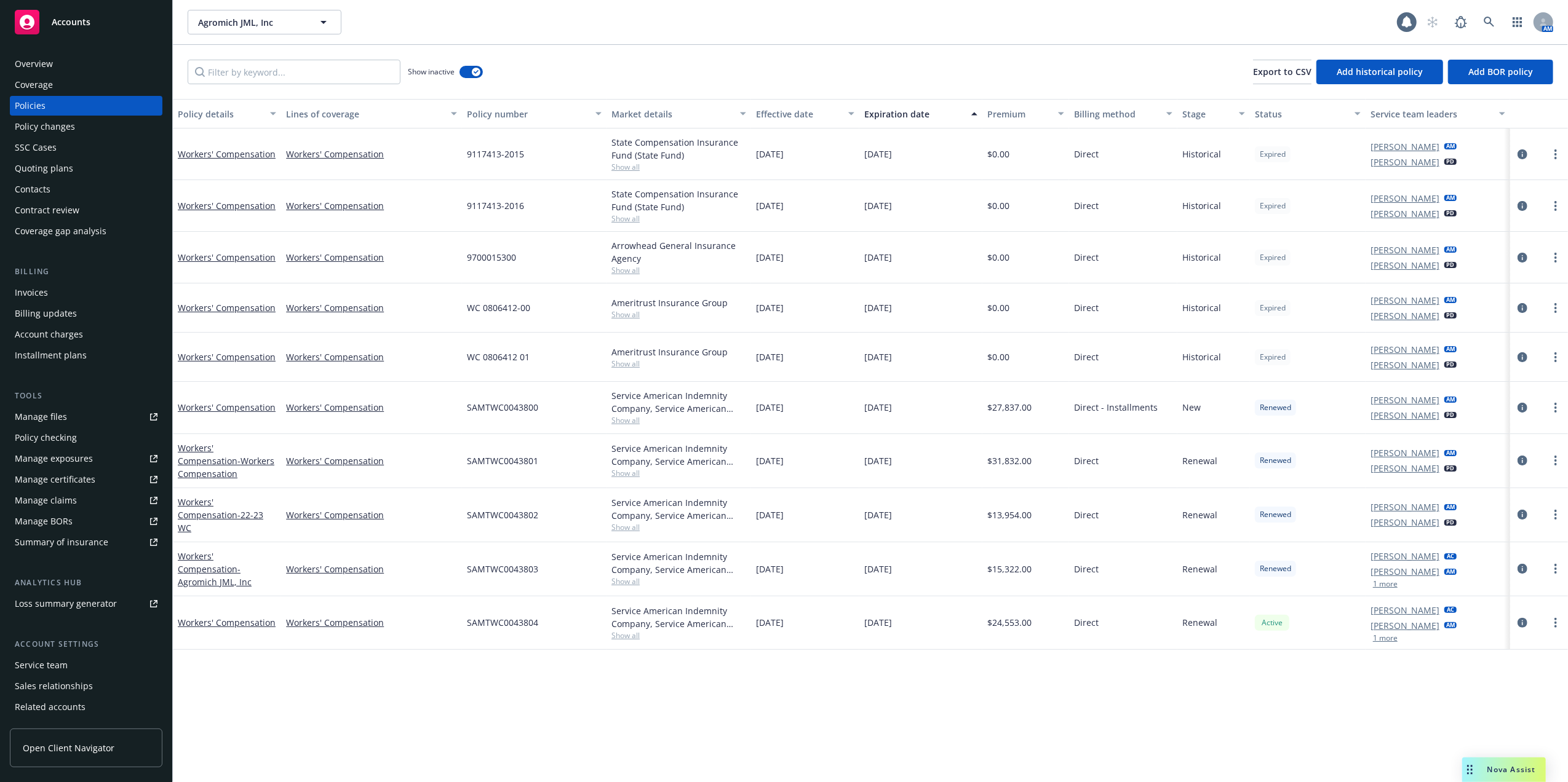
click at [886, 478] on div "11/08/2022" at bounding box center [921, 461] width 123 height 54
drag, startPoint x: 855, startPoint y: 460, endPoint x: 847, endPoint y: 459, distance: 8.1
click at [855, 459] on div "11/08/2021" at bounding box center [805, 461] width 108 height 54
click at [195, 453] on div "Workers' Compensation - Workers Compensation" at bounding box center [227, 461] width 98 height 38
click at [210, 448] on link "Workers' Compensation - Workers Compensation" at bounding box center [225, 461] width 96 height 38
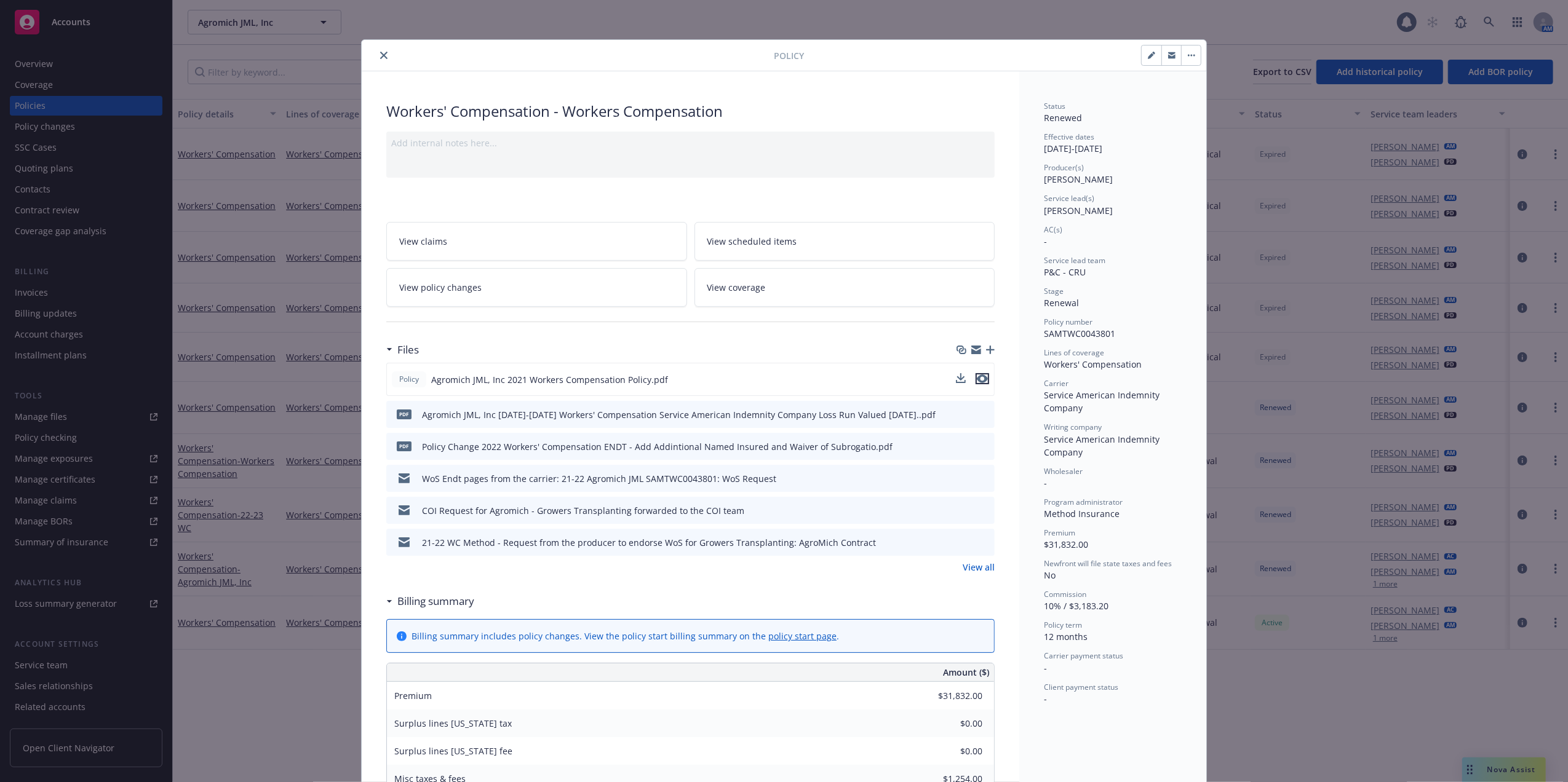
click at [977, 379] on icon "preview file" at bounding box center [983, 379] width 11 height 9
click at [380, 53] on icon "close" at bounding box center [384, 55] width 7 height 7
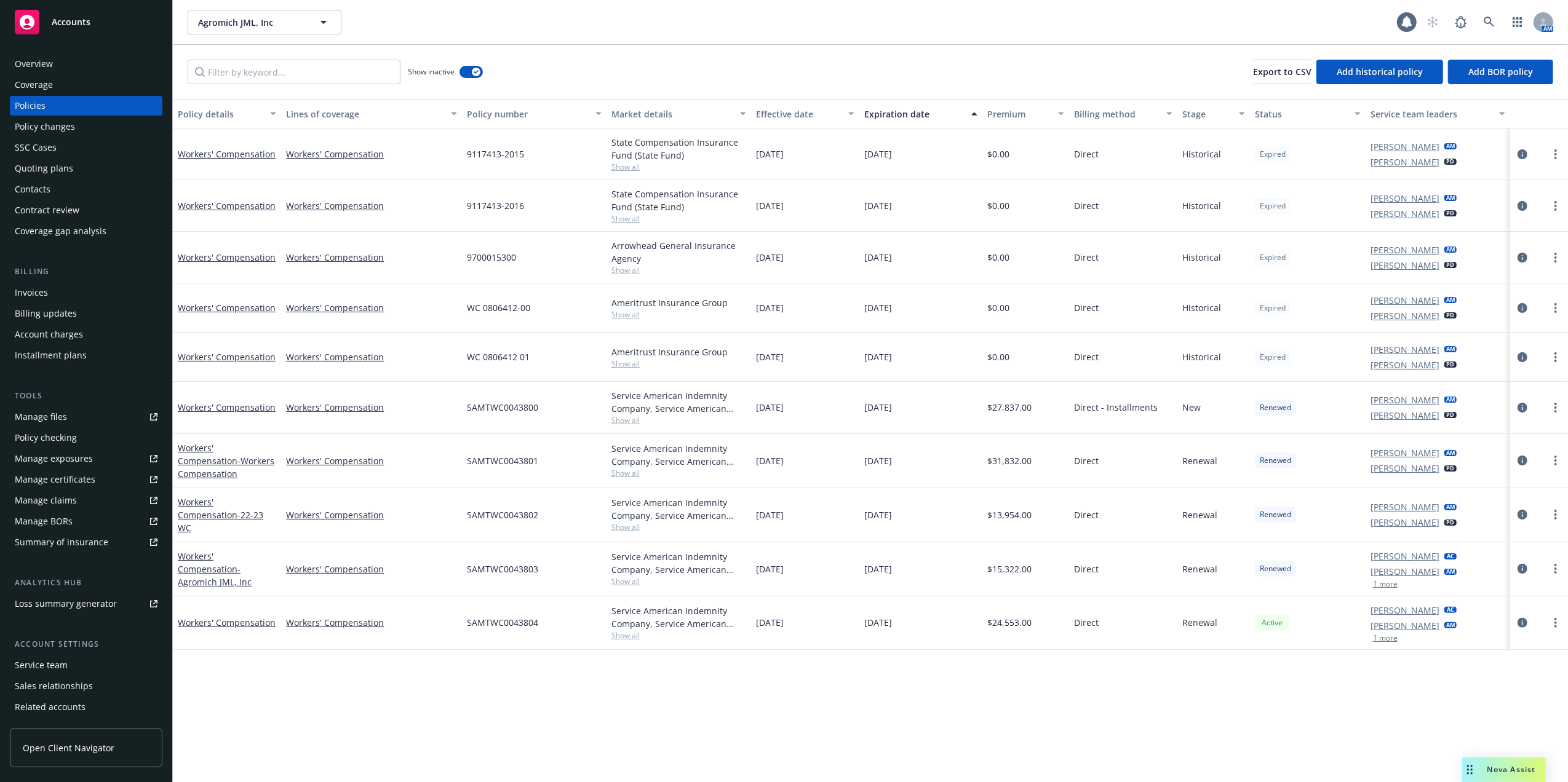
drag, startPoint x: 1513, startPoint y: 768, endPoint x: 1507, endPoint y: 741, distance: 27.7
click at [1513, 768] on span "Nova Assist" at bounding box center [1512, 769] width 48 height 11
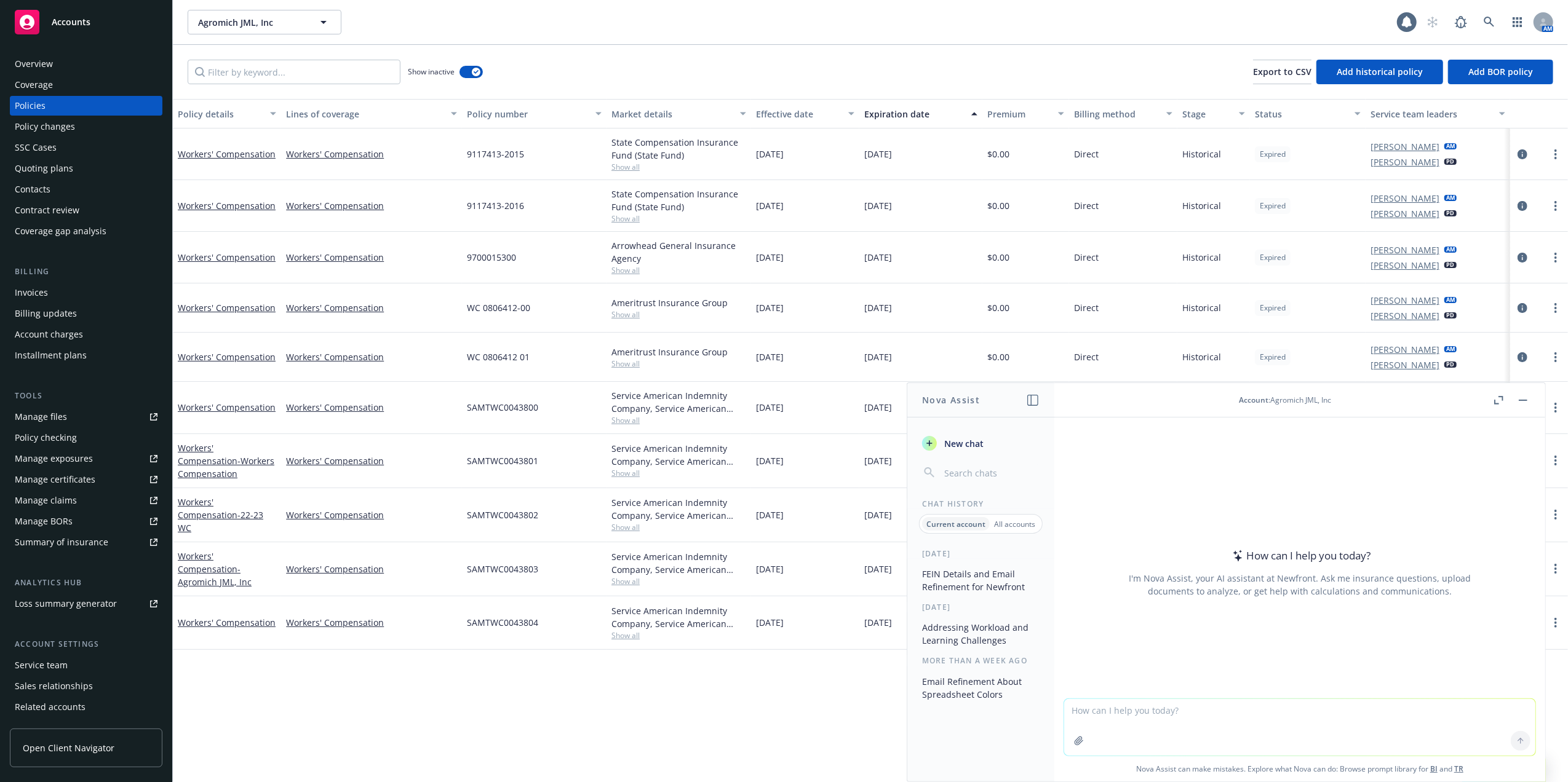
click at [1214, 714] on textarea at bounding box center [1300, 727] width 471 height 56
type textarea "r"
click at [33, 168] on div "Quoting plans" at bounding box center [44, 169] width 58 height 20
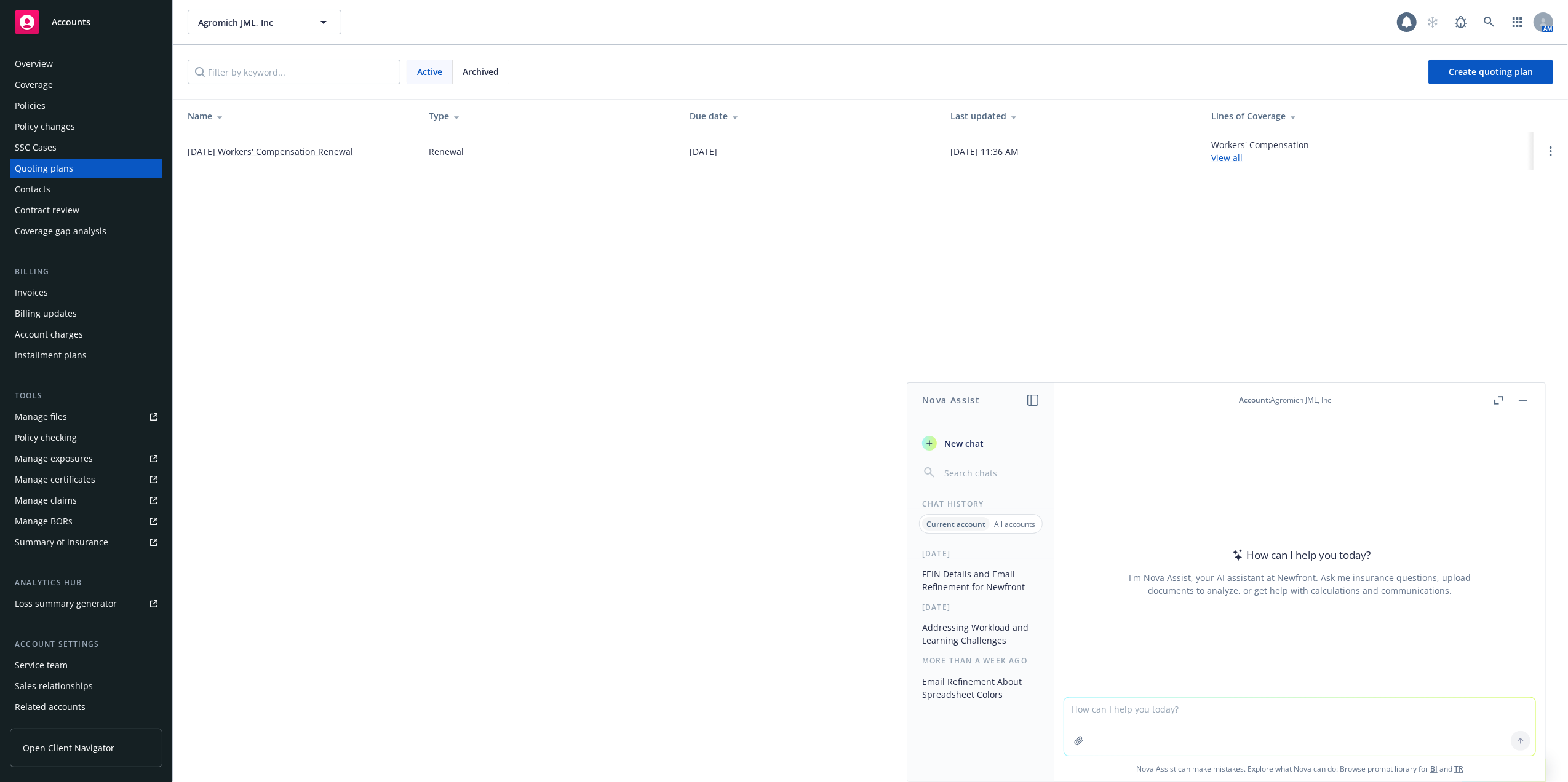
click at [265, 148] on link "[DATE] Workers' Compensation Renewal" at bounding box center [270, 152] width 165 height 13
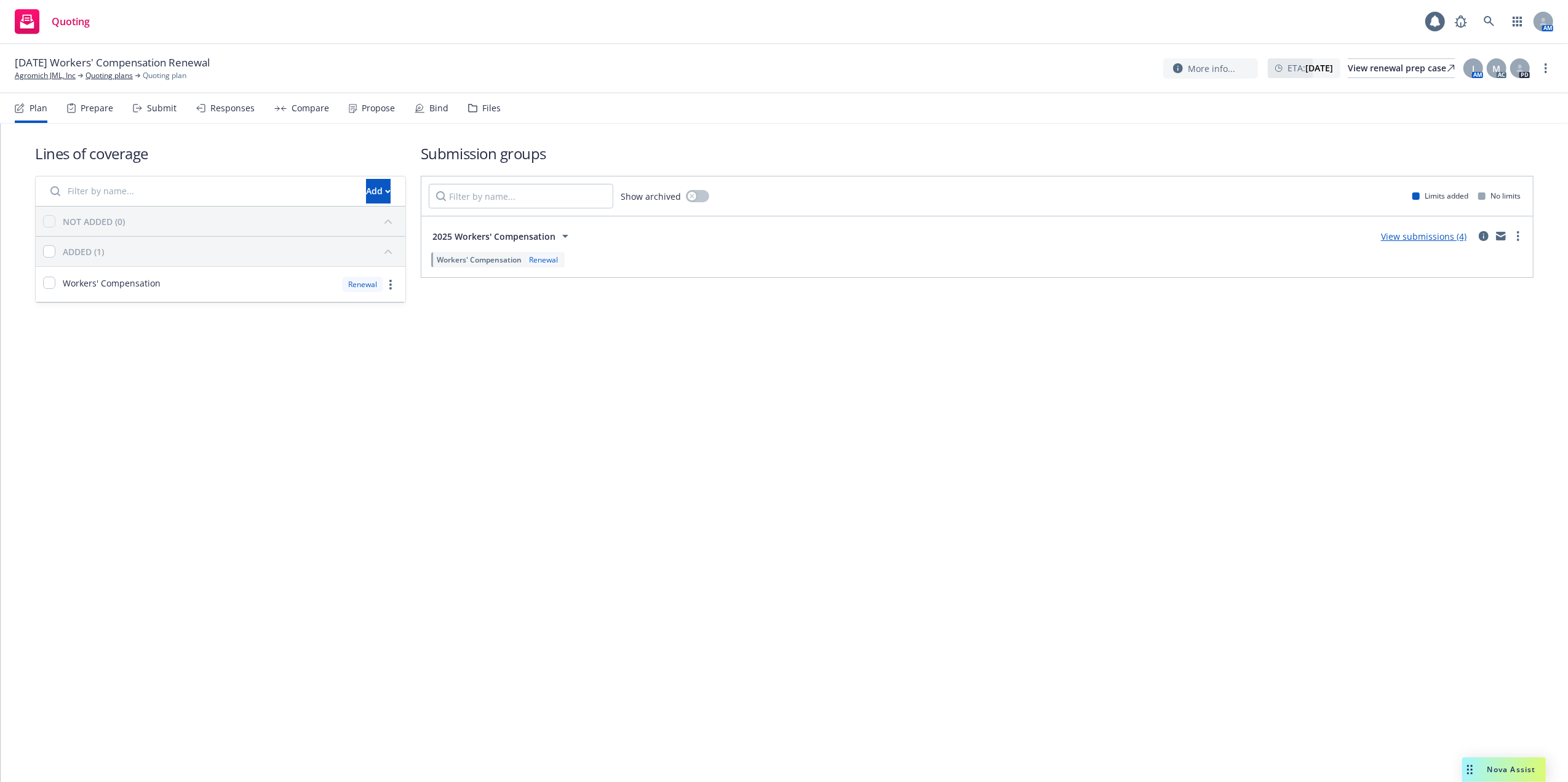
click at [1415, 232] on link "View submissions (4)" at bounding box center [1424, 237] width 86 height 11
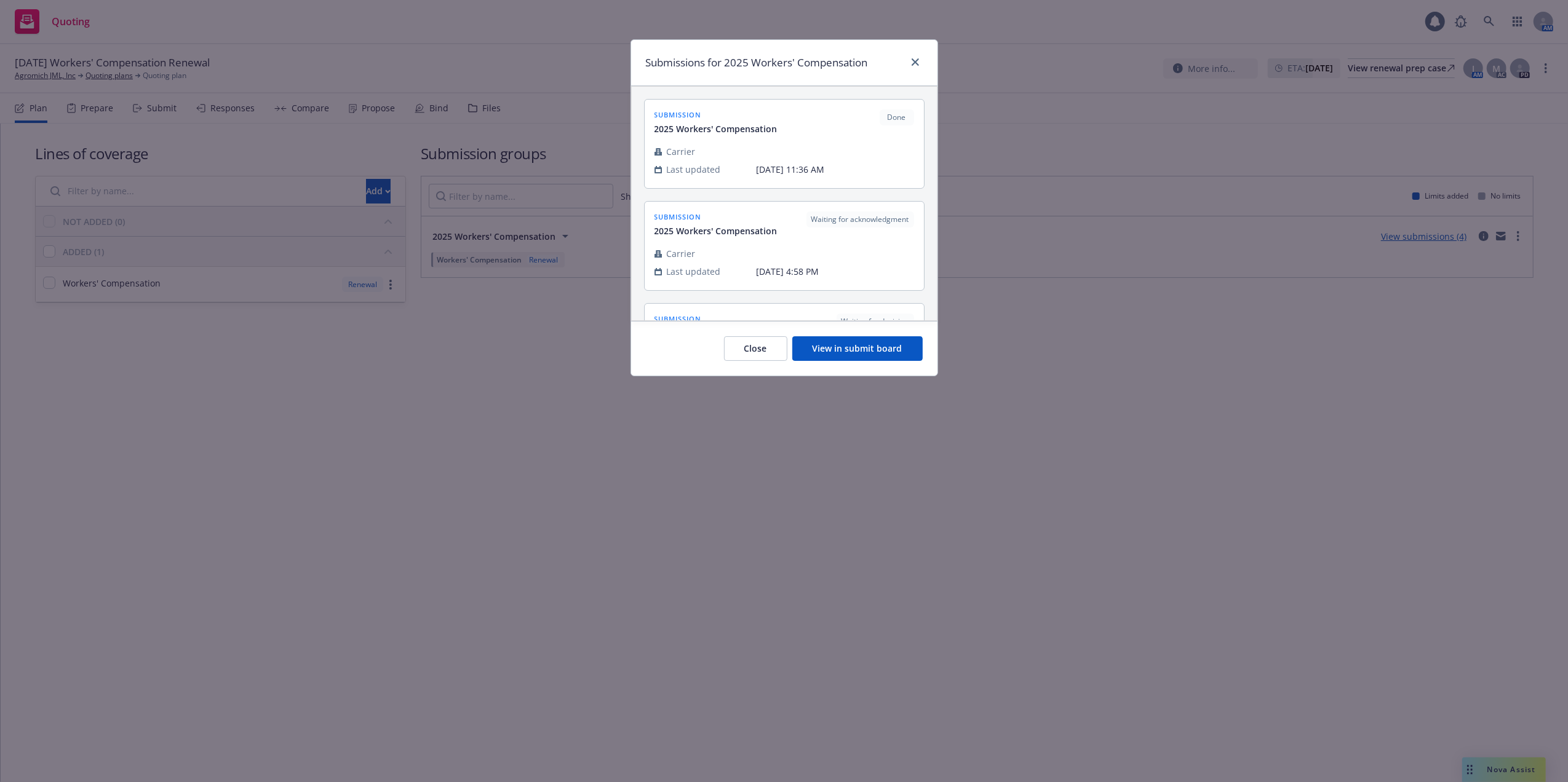
click at [833, 352] on button "View in submit board" at bounding box center [857, 349] width 130 height 25
